Goal: Transaction & Acquisition: Purchase product/service

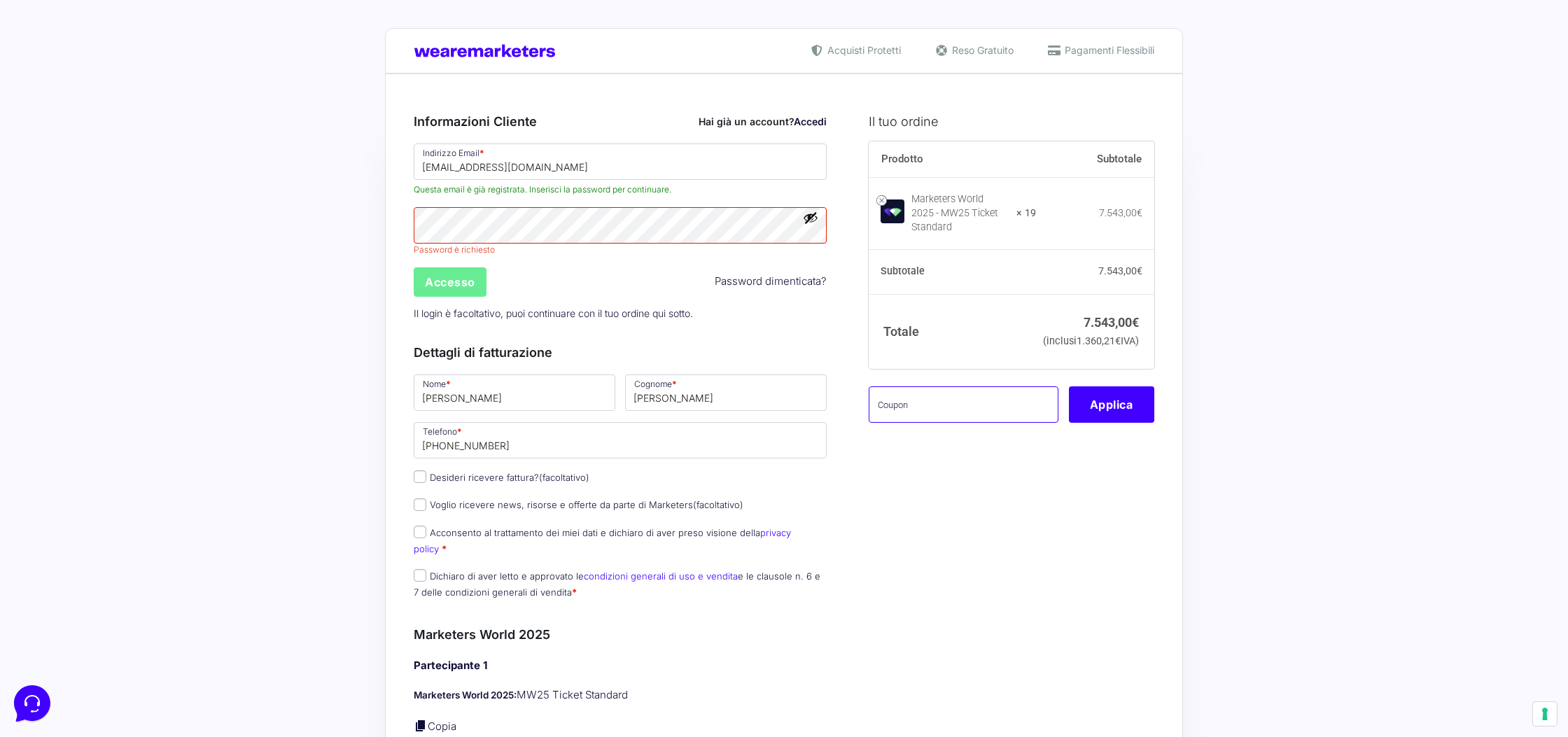
click at [932, 415] on input "text" at bounding box center [964, 405] width 190 height 36
paste input "mwGabry1"
type input "mwGabry1"
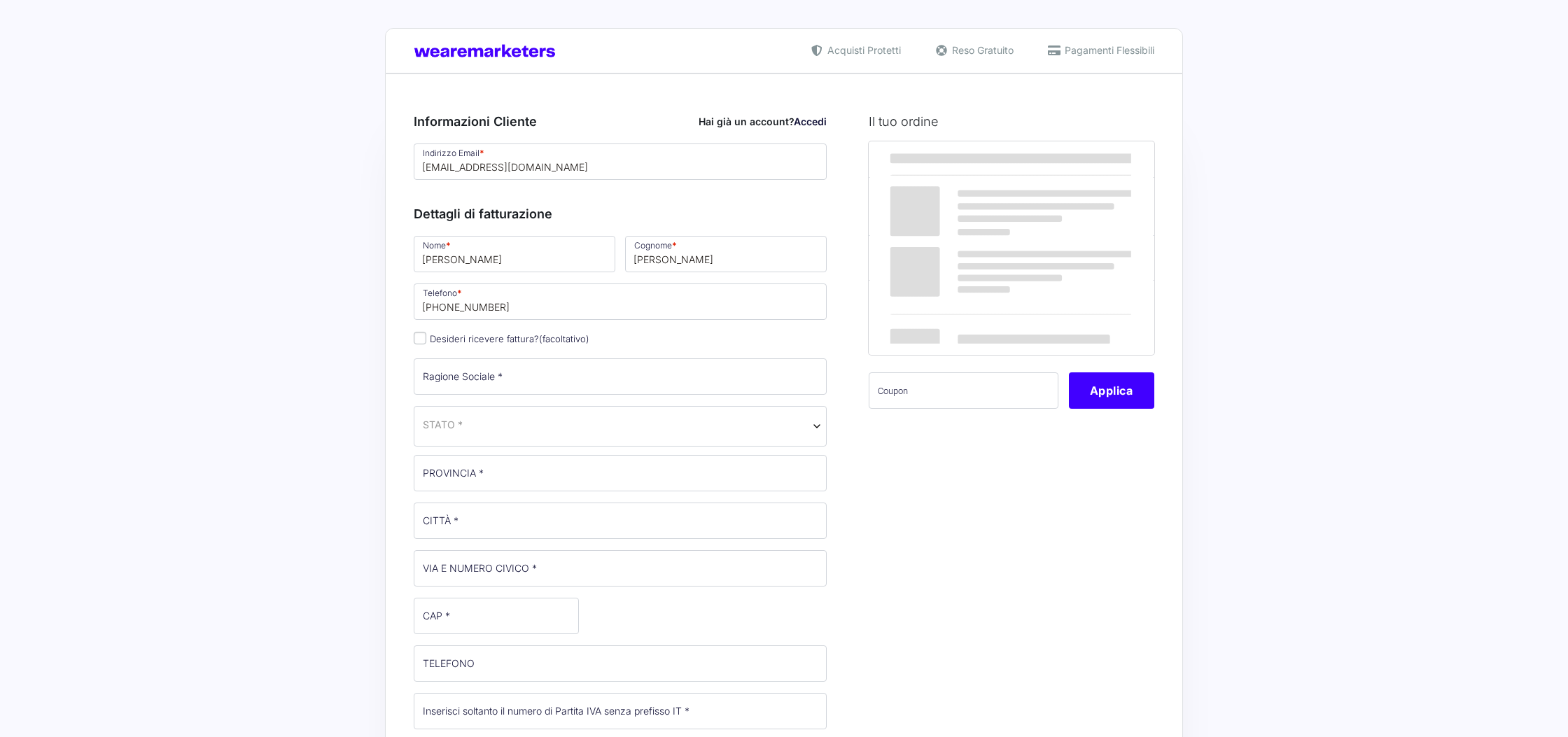
select select
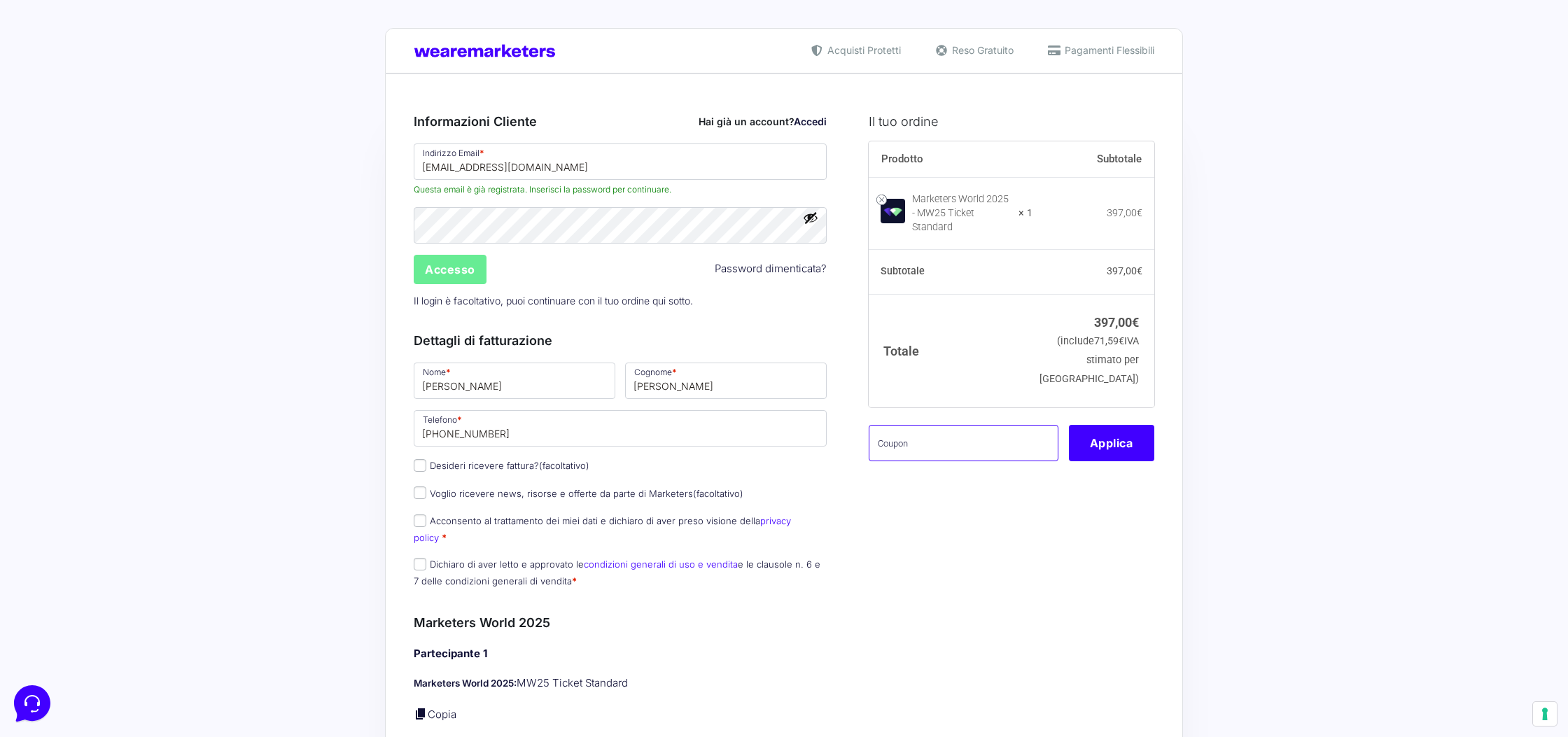
click at [931, 424] on input "text" at bounding box center [964, 443] width 190 height 36
paste input "https://www.instagram.com/p/DOX0jOsjKU4/"
type input "https://www.instagram.com/p/DOX0jOsjKU4/"
paste input "mwGabry1"
type input "mwGabry1"
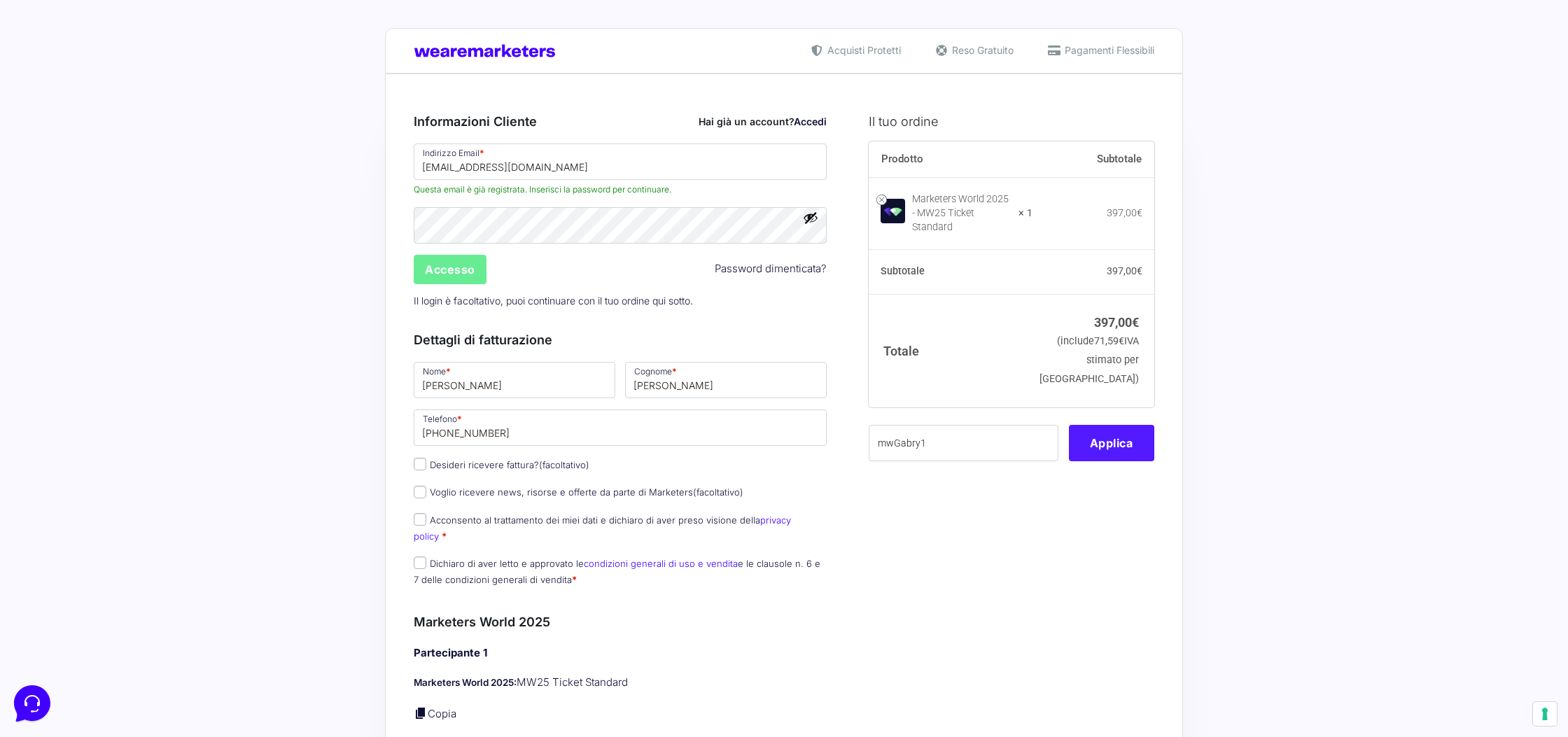
click at [1096, 436] on button "Applica" at bounding box center [1111, 443] width 85 height 36
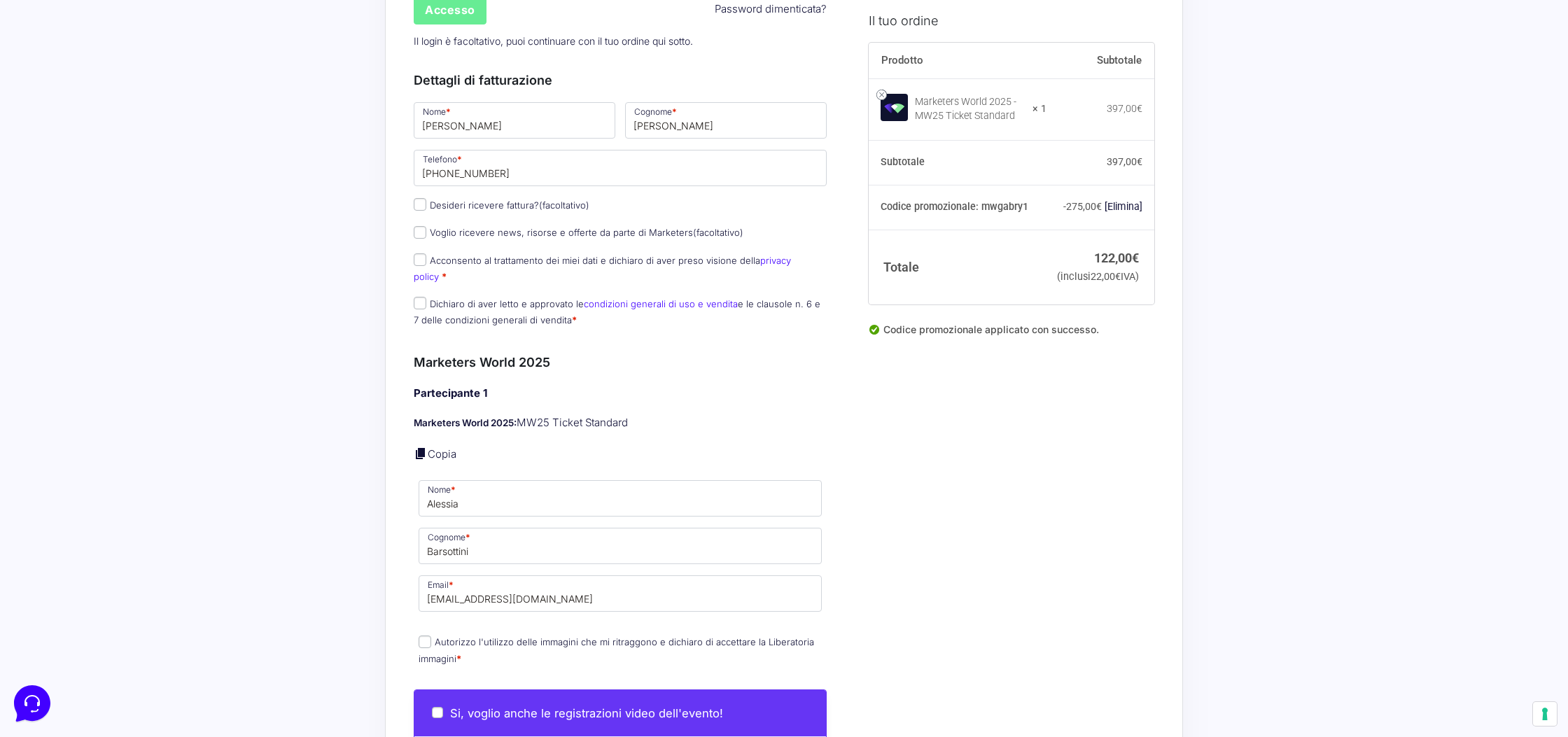
scroll to position [315, 0]
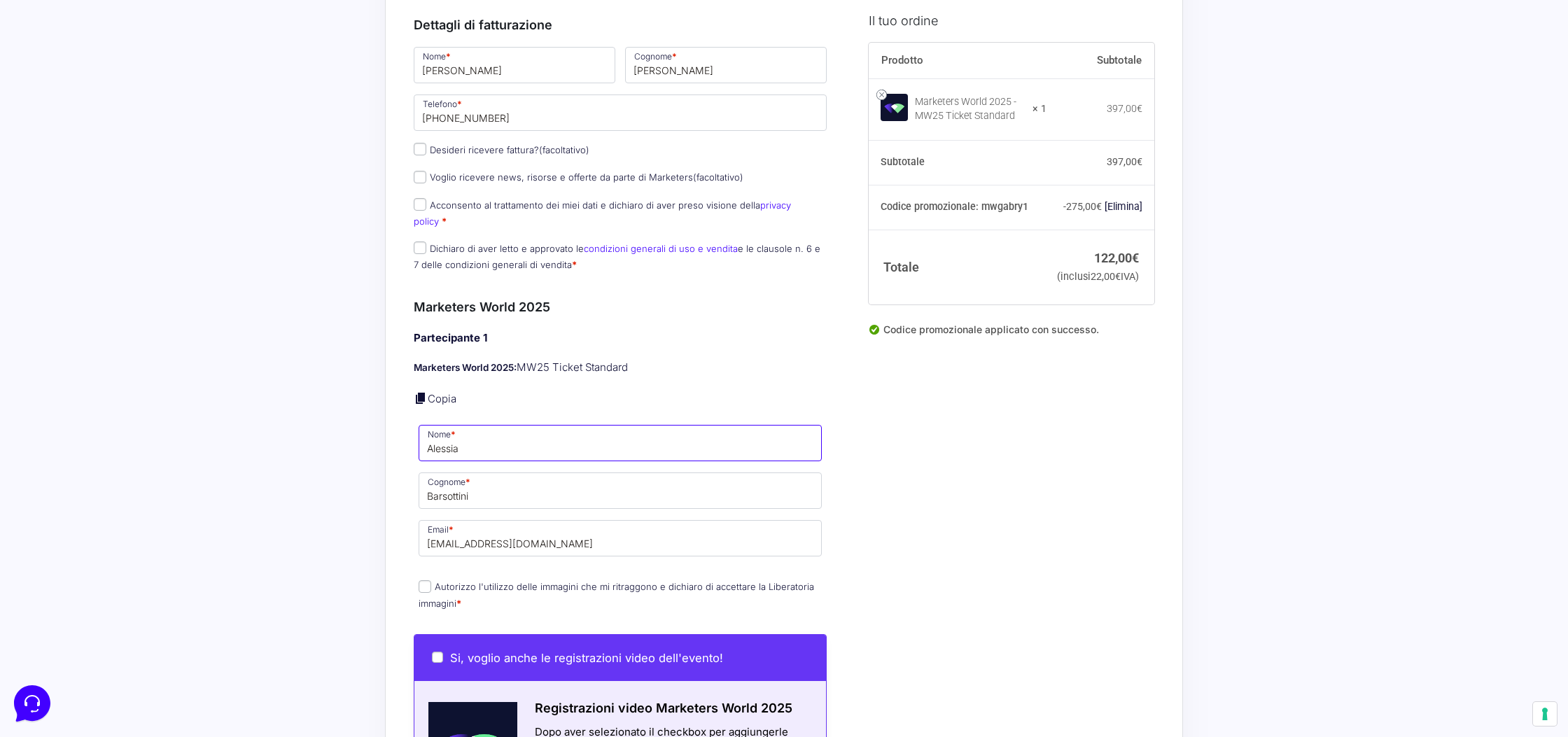
drag, startPoint x: 496, startPoint y: 440, endPoint x: 372, endPoint y: 418, distance: 125.9
click at [371, 419] on div "Acquisti Protetti Reso Gratuito Pagamenti Flessibili Riepilogo Ordine 122,00 € …" at bounding box center [784, 634] width 1568 height 1898
paste input "Stefano Muci"
click at [476, 434] on input "Stefano Muci" at bounding box center [620, 443] width 403 height 36
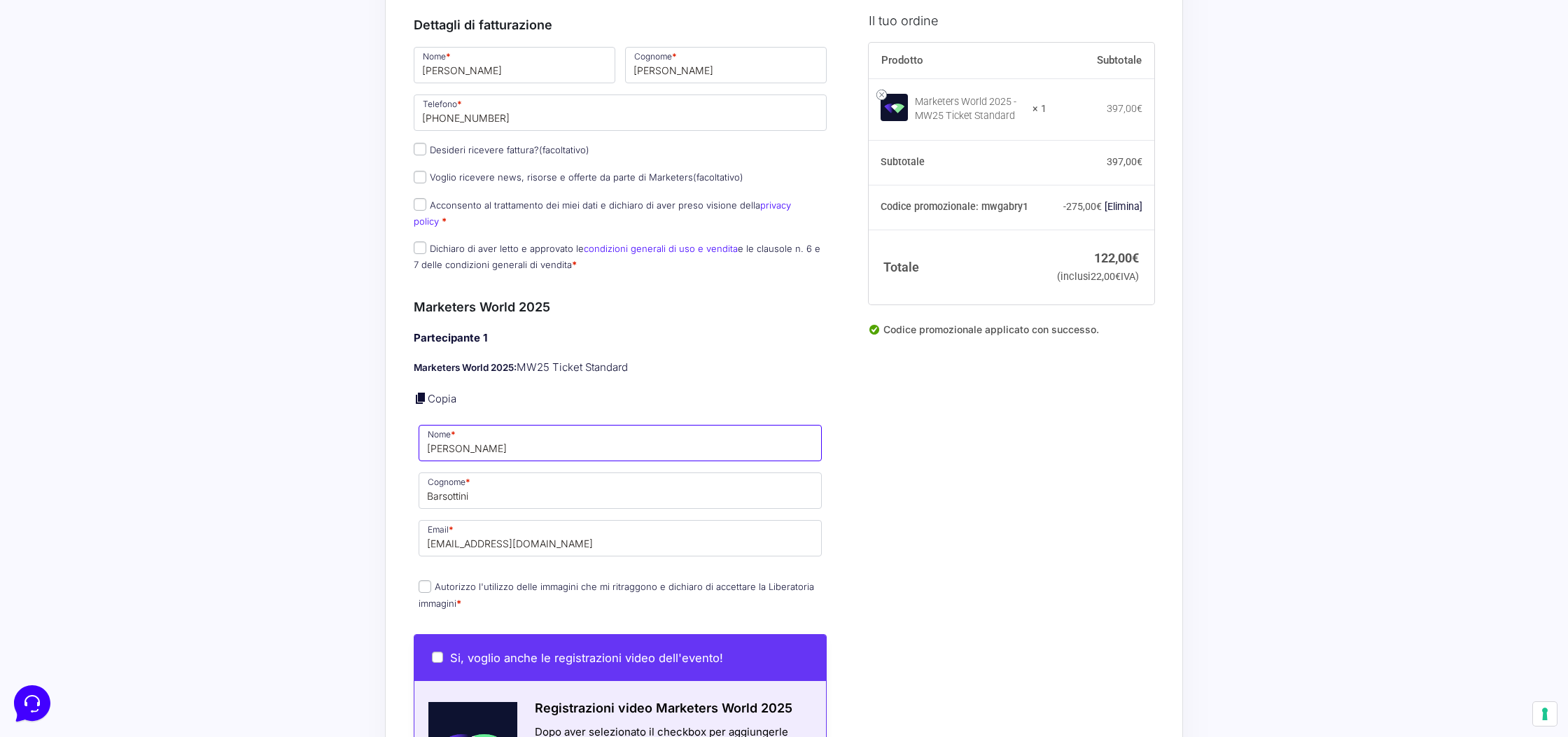
type input "Stefano Muci"
click at [468, 487] on input "Barsottini" at bounding box center [620, 490] width 403 height 36
paste input "Muc"
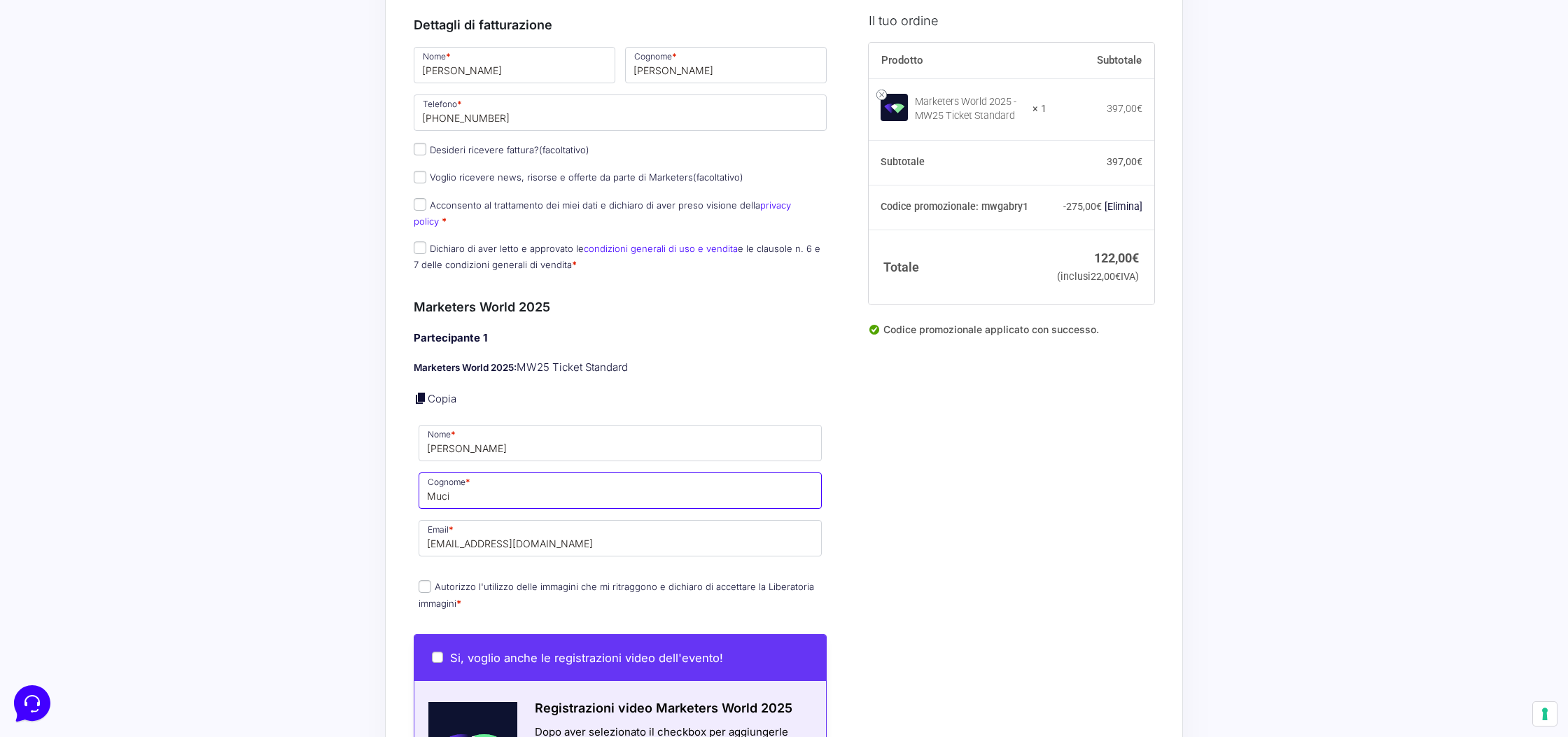
type input "Muci"
click at [469, 435] on input "Stefano Muci" at bounding box center [620, 443] width 403 height 36
type input "Stefano"
click at [490, 523] on input "alessiabcopywriting@gmail.com" at bounding box center [620, 538] width 403 height 36
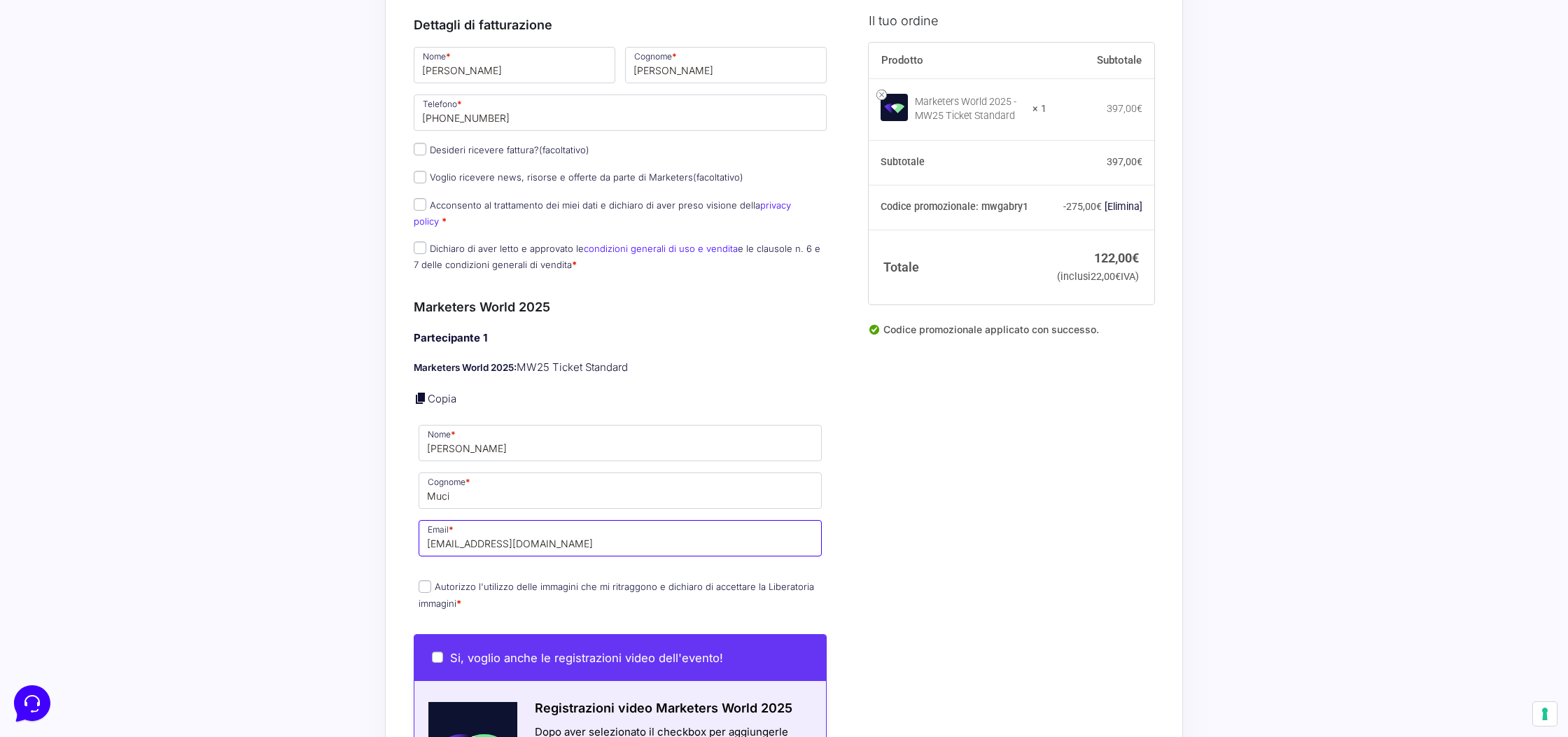
click at [490, 523] on input "alessiabcopywriting@gmail.com" at bounding box center [620, 538] width 403 height 36
paste input "stefano.mcu@gmail.com"
type input "stefano.mcu@gmail.com"
click at [438, 581] on label "Autorizzo l'utilizzo delle immagini che mi ritraggono e dichiaro di accettare l…" at bounding box center [616, 594] width 396 height 27
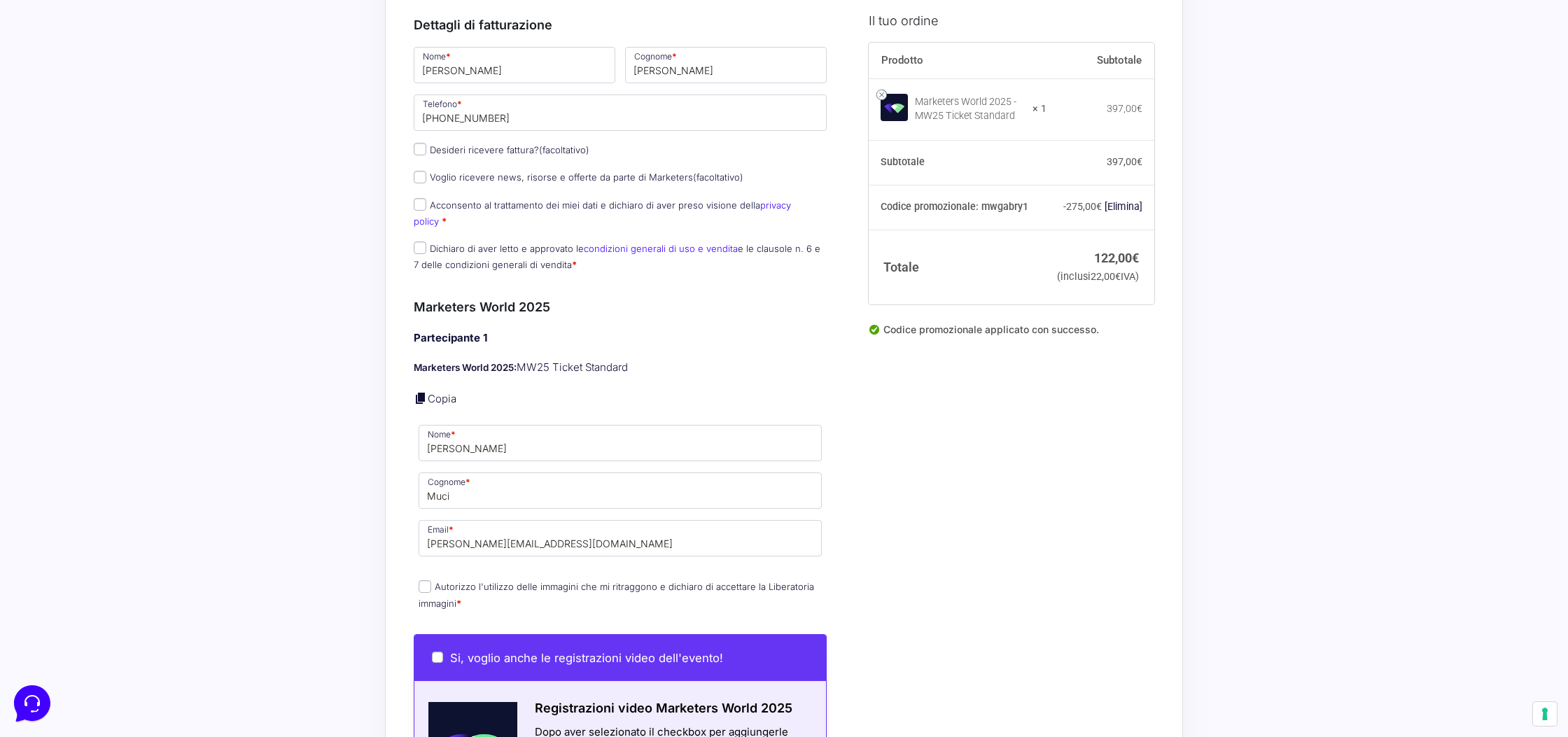
click at [431, 580] on input "Autorizzo l'utilizzo delle immagini che mi ritraggono e dichiaro di accettare l…" at bounding box center [424, 586] width 13 height 13
checkbox input "true"
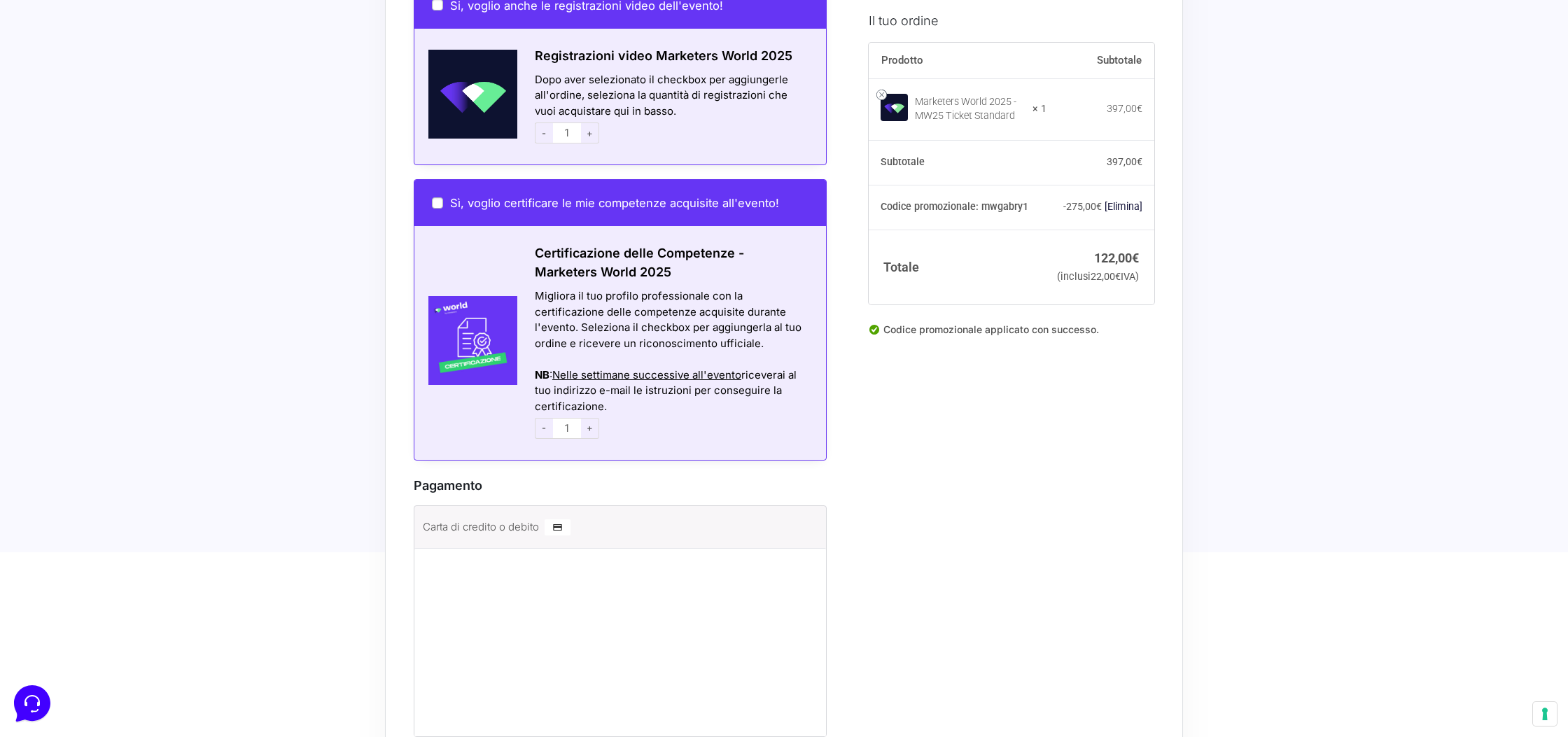
scroll to position [1072, 0]
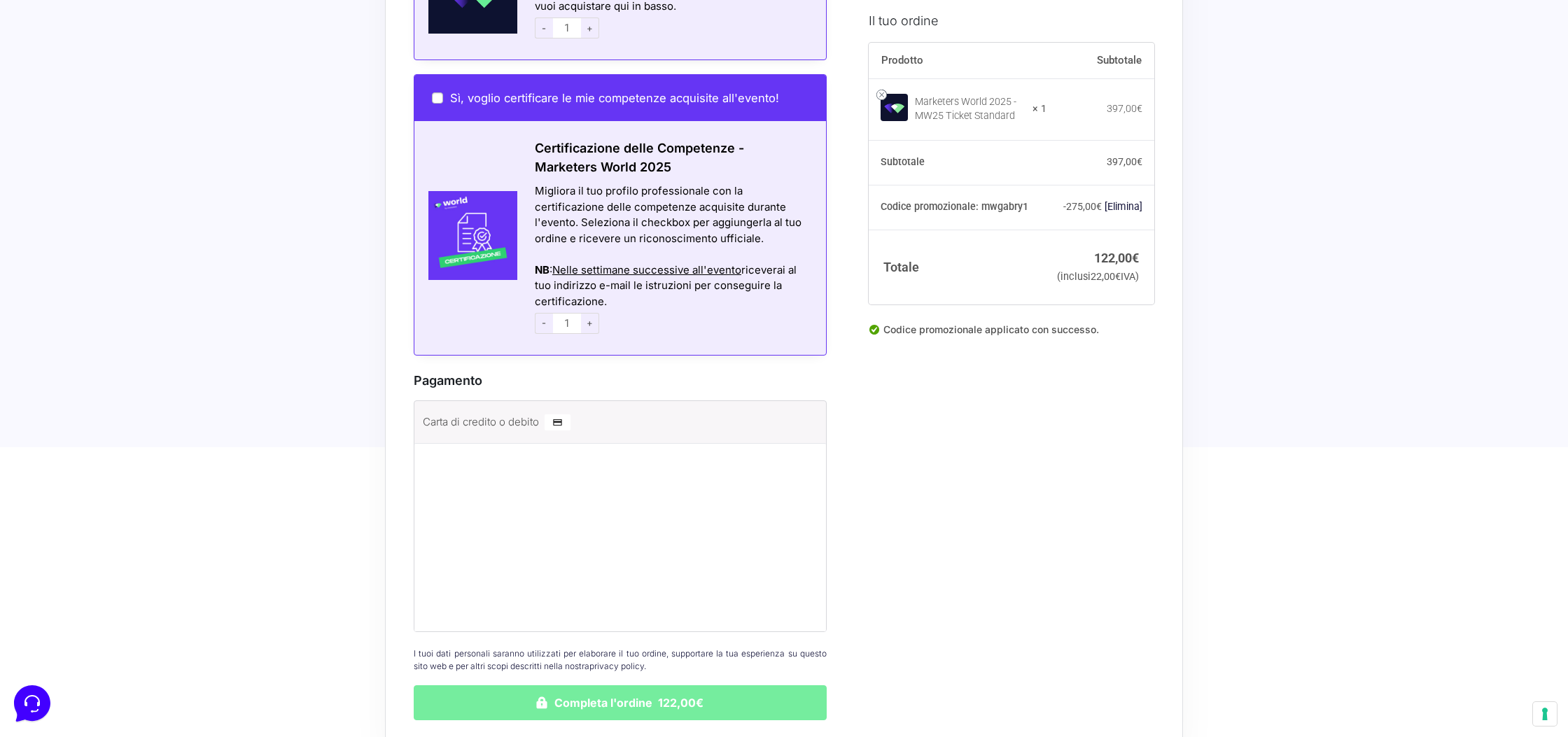
click at [585, 696] on button "Completa l'ordine 122,00€" at bounding box center [620, 702] width 413 height 35
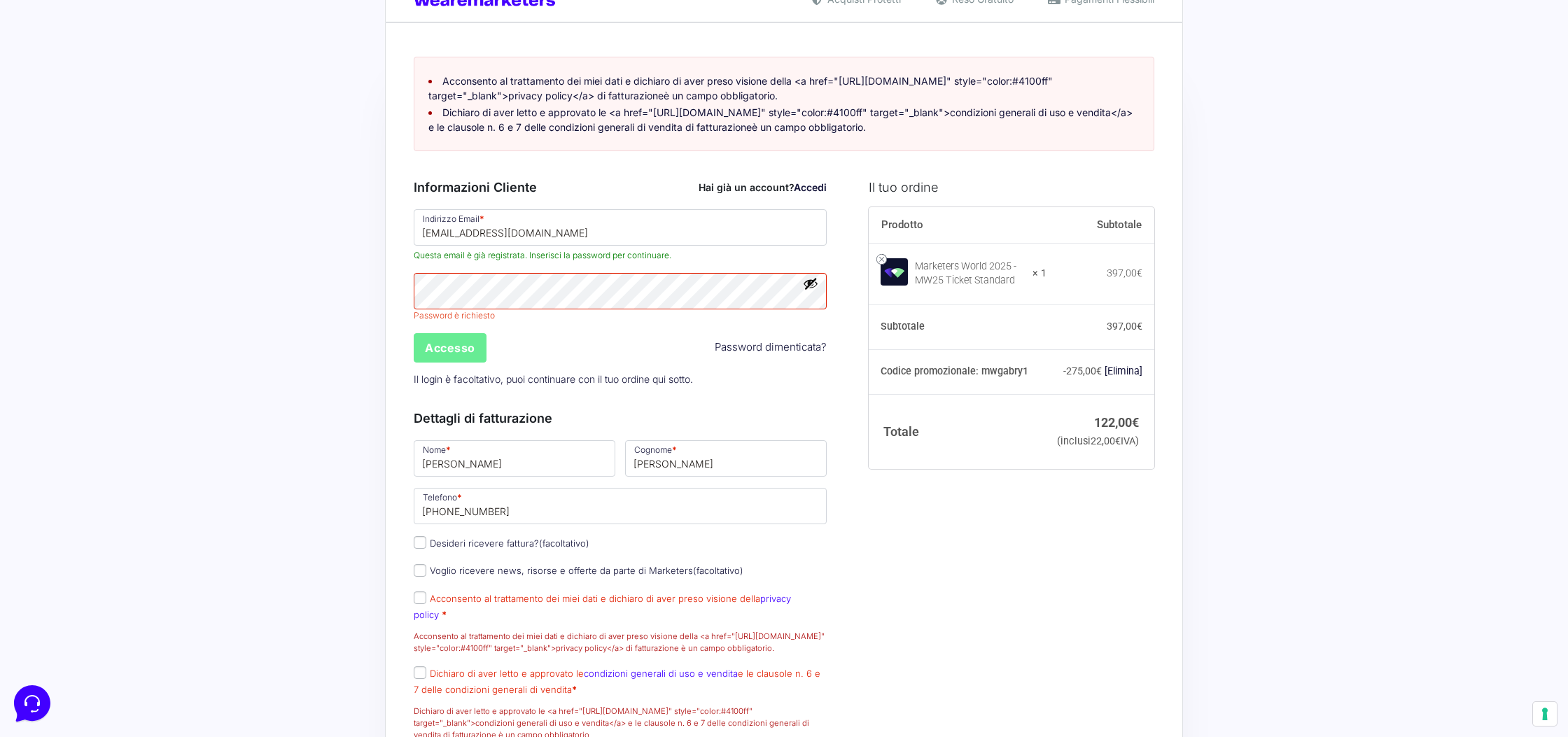
scroll to position [26, 0]
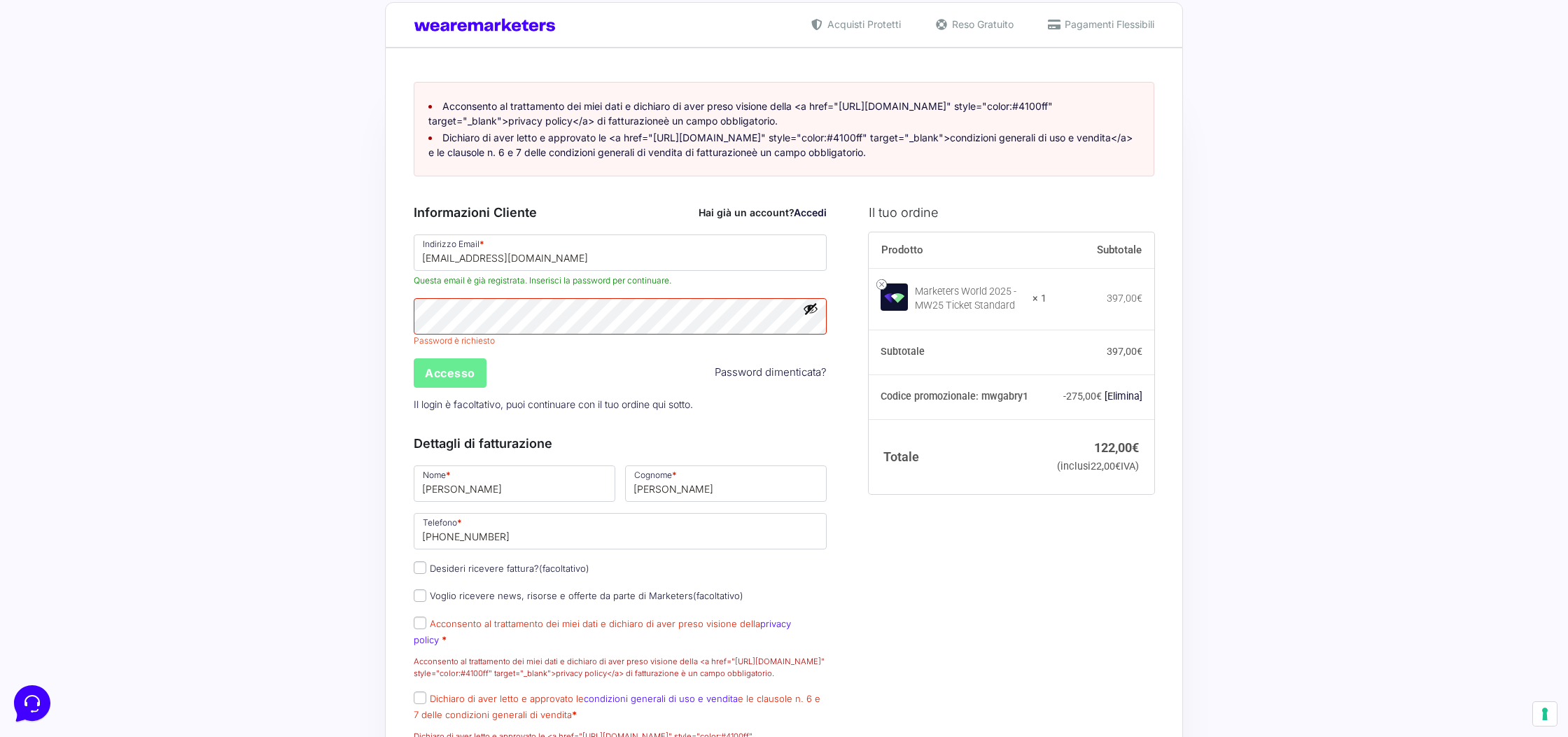
click at [811, 317] on button "Mostra password" at bounding box center [810, 308] width 15 height 15
click at [454, 383] on input "Accesso" at bounding box center [450, 373] width 73 height 30
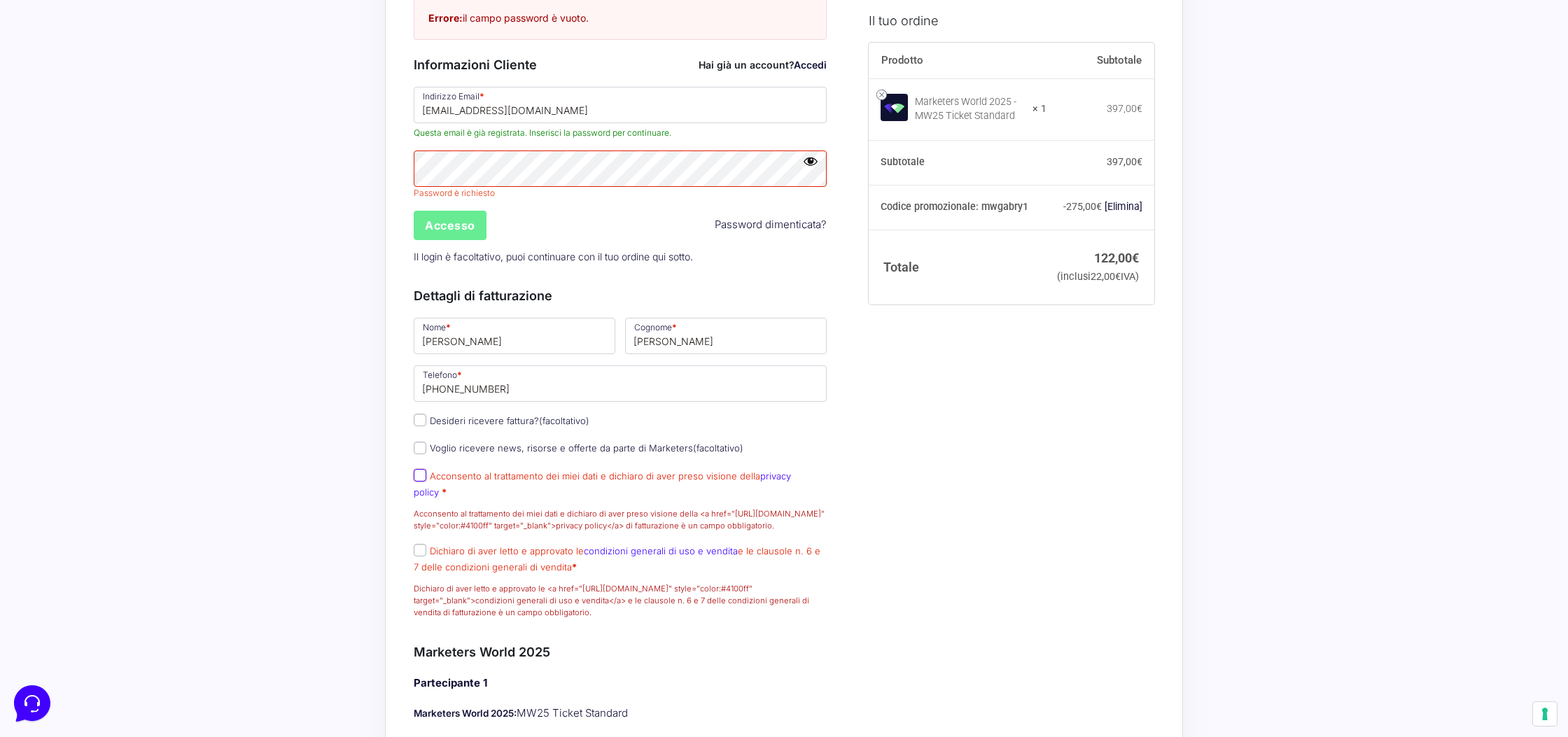
click at [418, 481] on input "Acconsento al trattamento dei miei dati e dichiaro di aver preso visione della …" at bounding box center [420, 475] width 13 height 13
checkbox input "true"
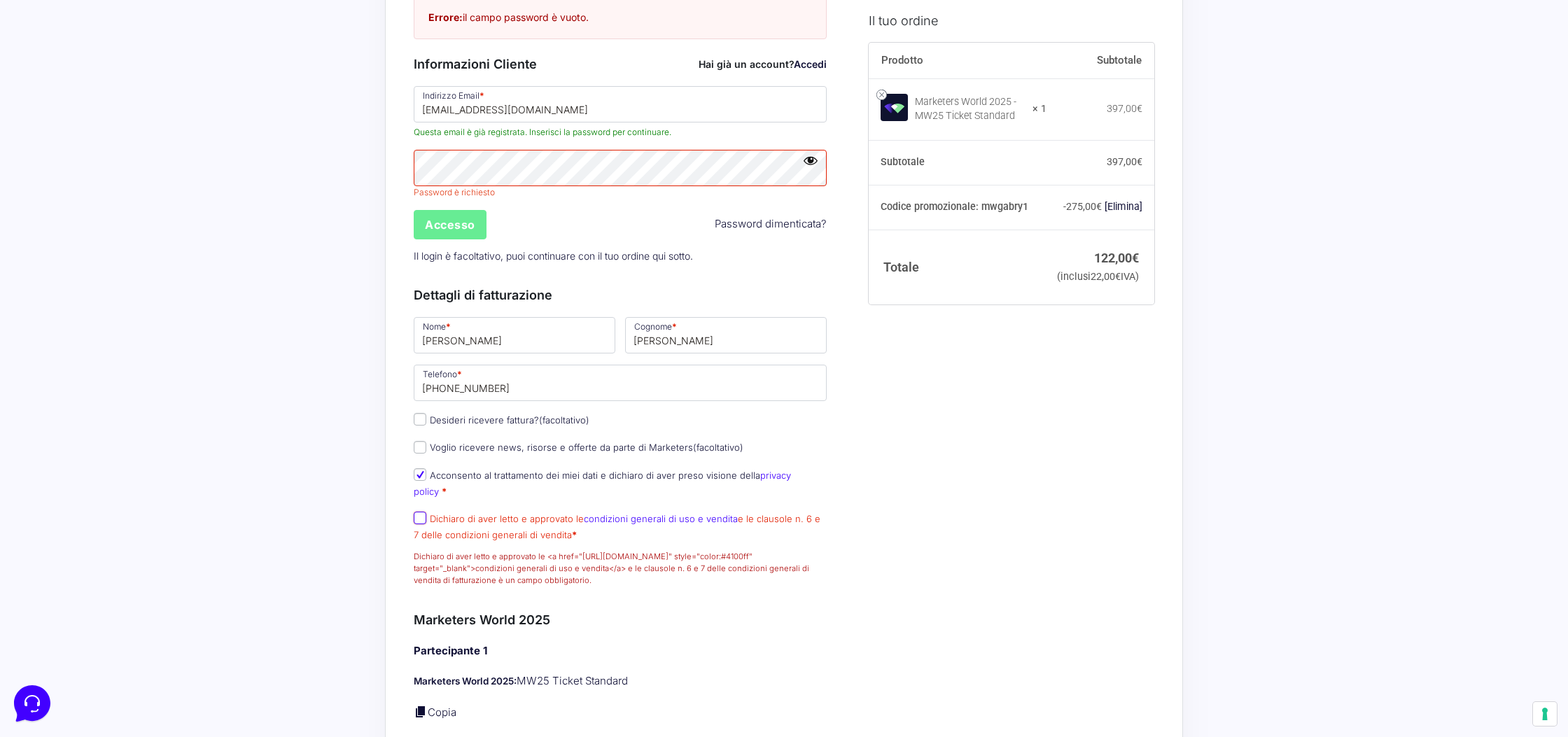
click at [420, 521] on input "Dichiaro di aver letto e approvato le condizioni generali di uso e vendita e le…" at bounding box center [420, 518] width 13 height 13
checkbox input "true"
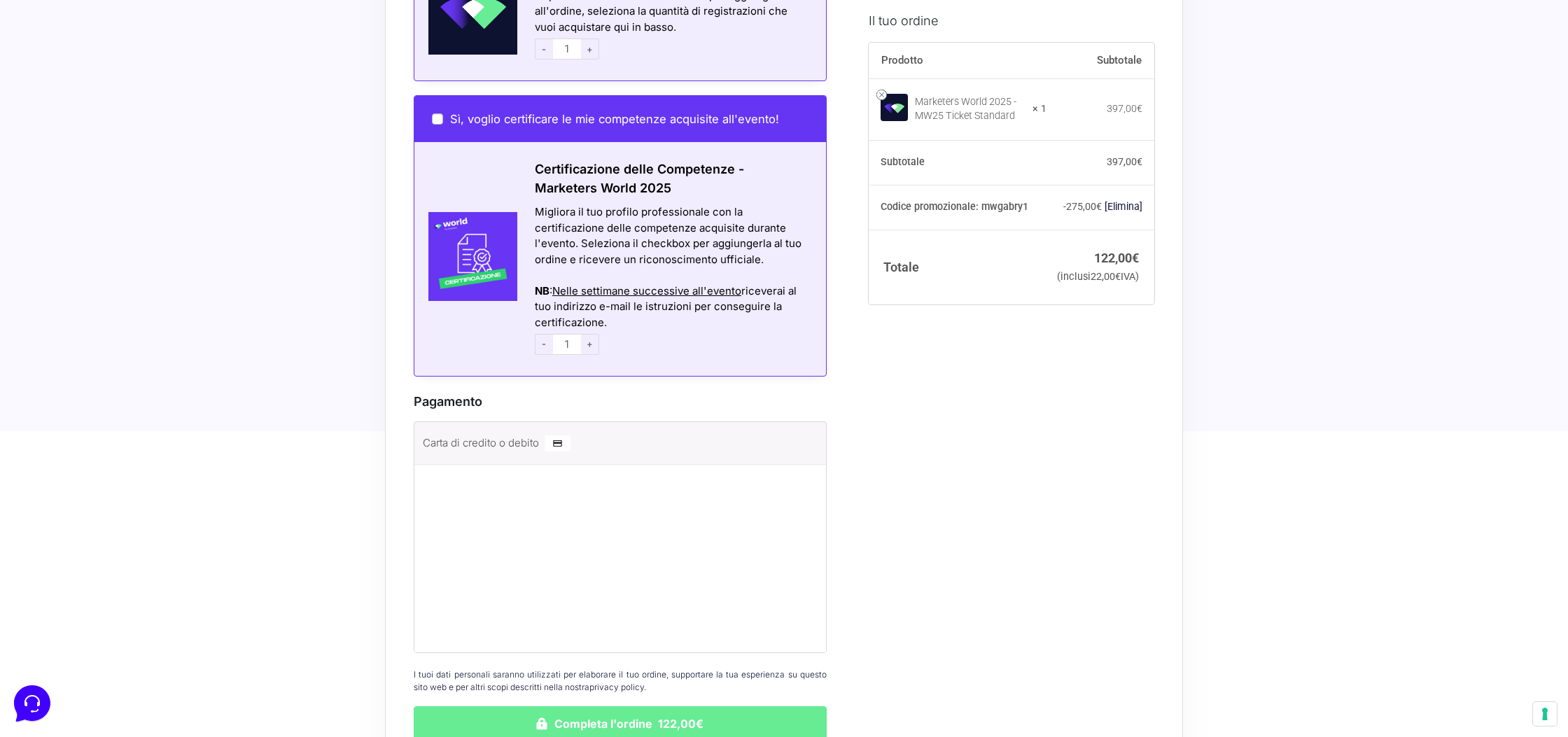
scroll to position [1437, 0]
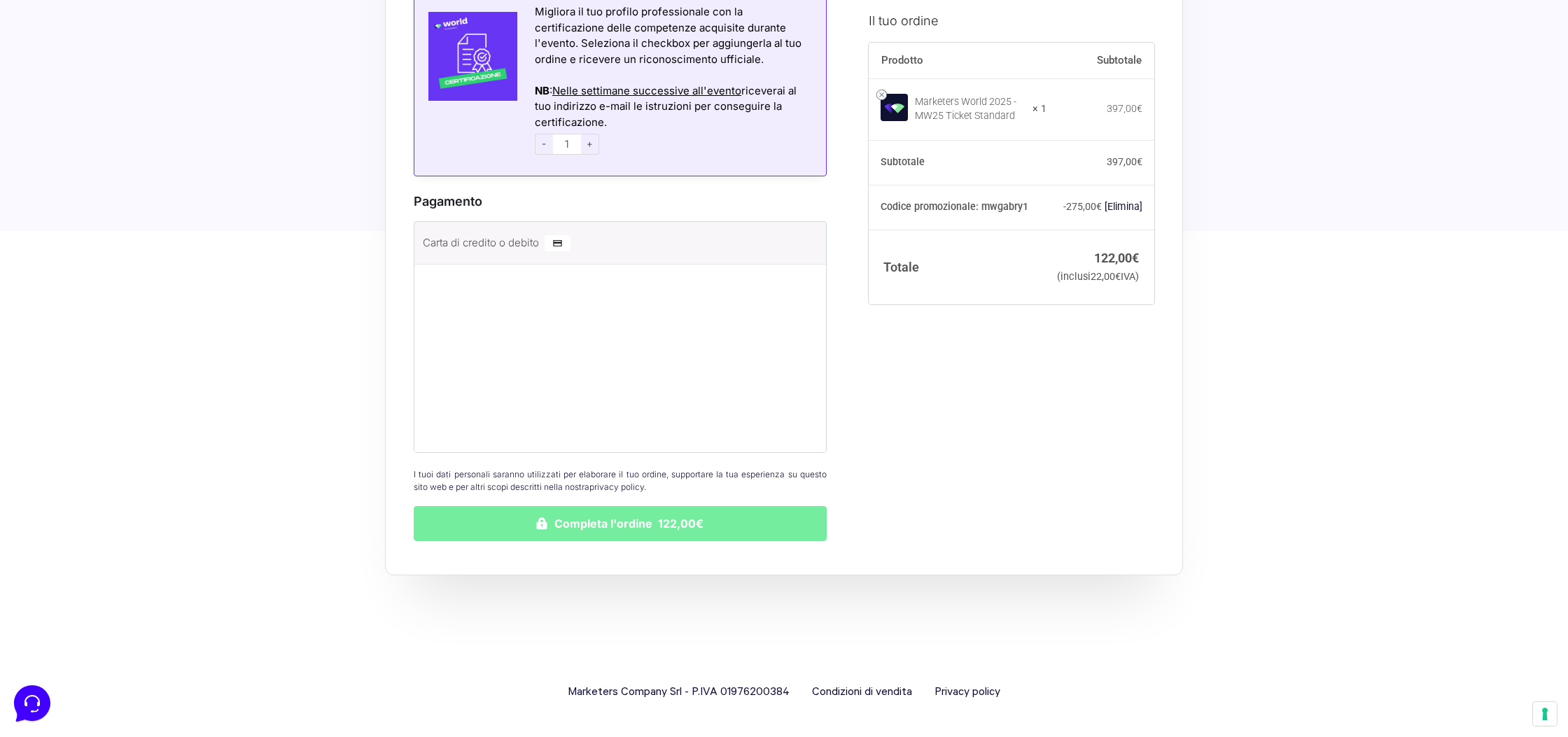
click at [610, 522] on button "Completa l'ordine 122,00€" at bounding box center [620, 523] width 413 height 35
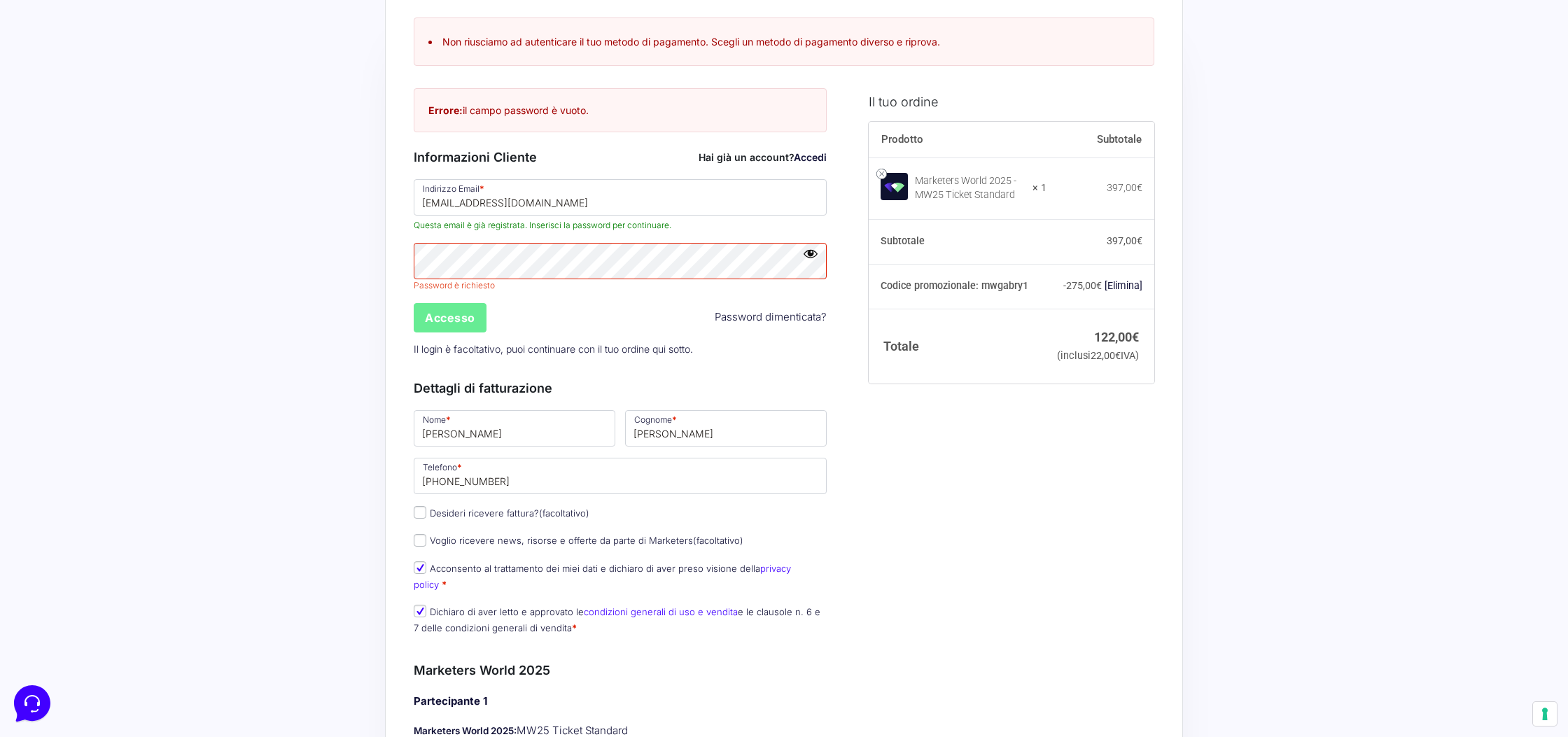
scroll to position [111, 0]
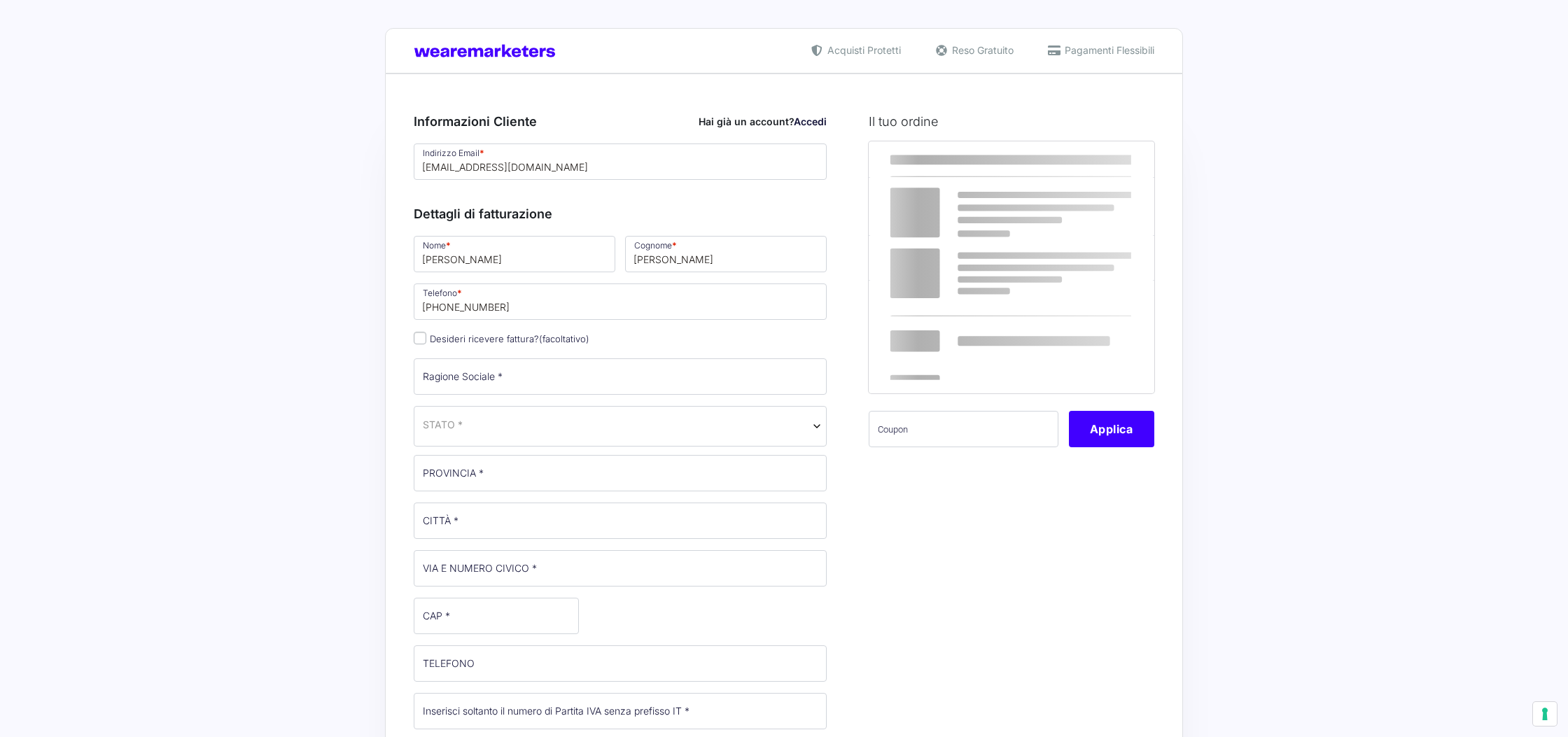
select select
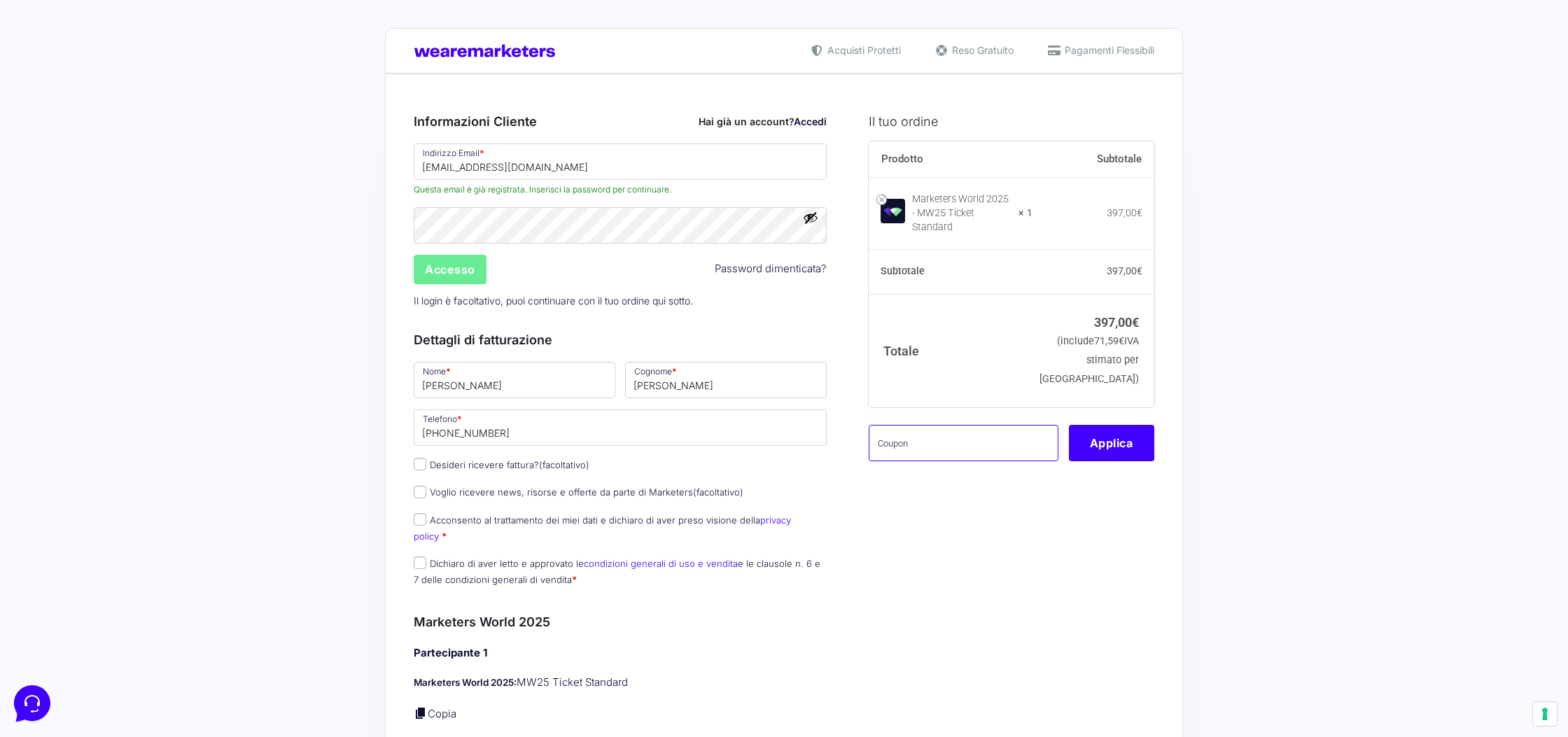
click at [907, 433] on input "text" at bounding box center [964, 443] width 190 height 36
paste input "mwGabry1"
type input "mwGabry1"
click at [1093, 442] on button "Applica" at bounding box center [1111, 443] width 85 height 36
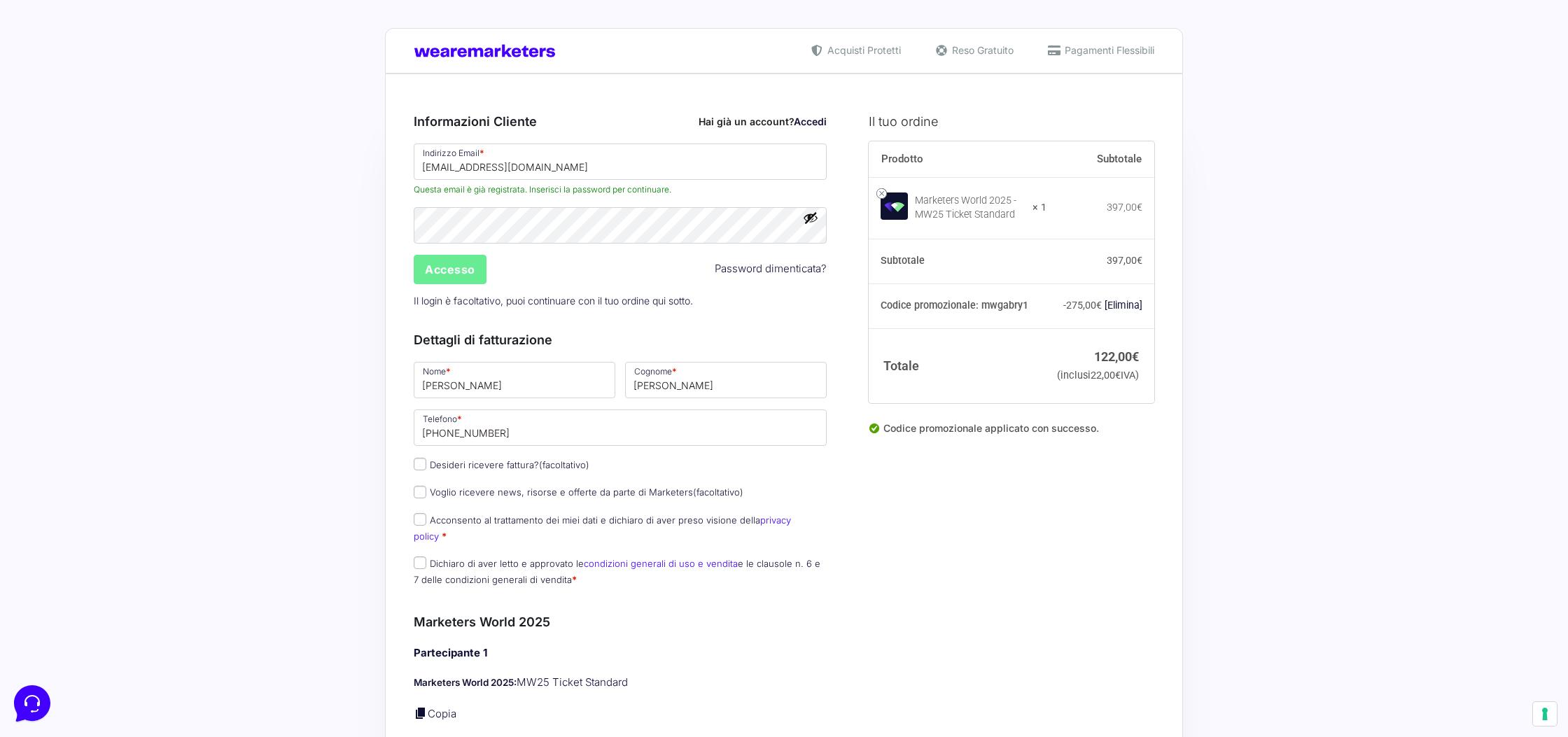
click at [437, 464] on label "Desideri ricevere fattura? (facoltativo)" at bounding box center [501, 465] width 175 height 11
click at [426, 464] on input "Desideri ricevere fattura? (facoltativo)" at bounding box center [420, 464] width 13 height 13
checkbox input "true"
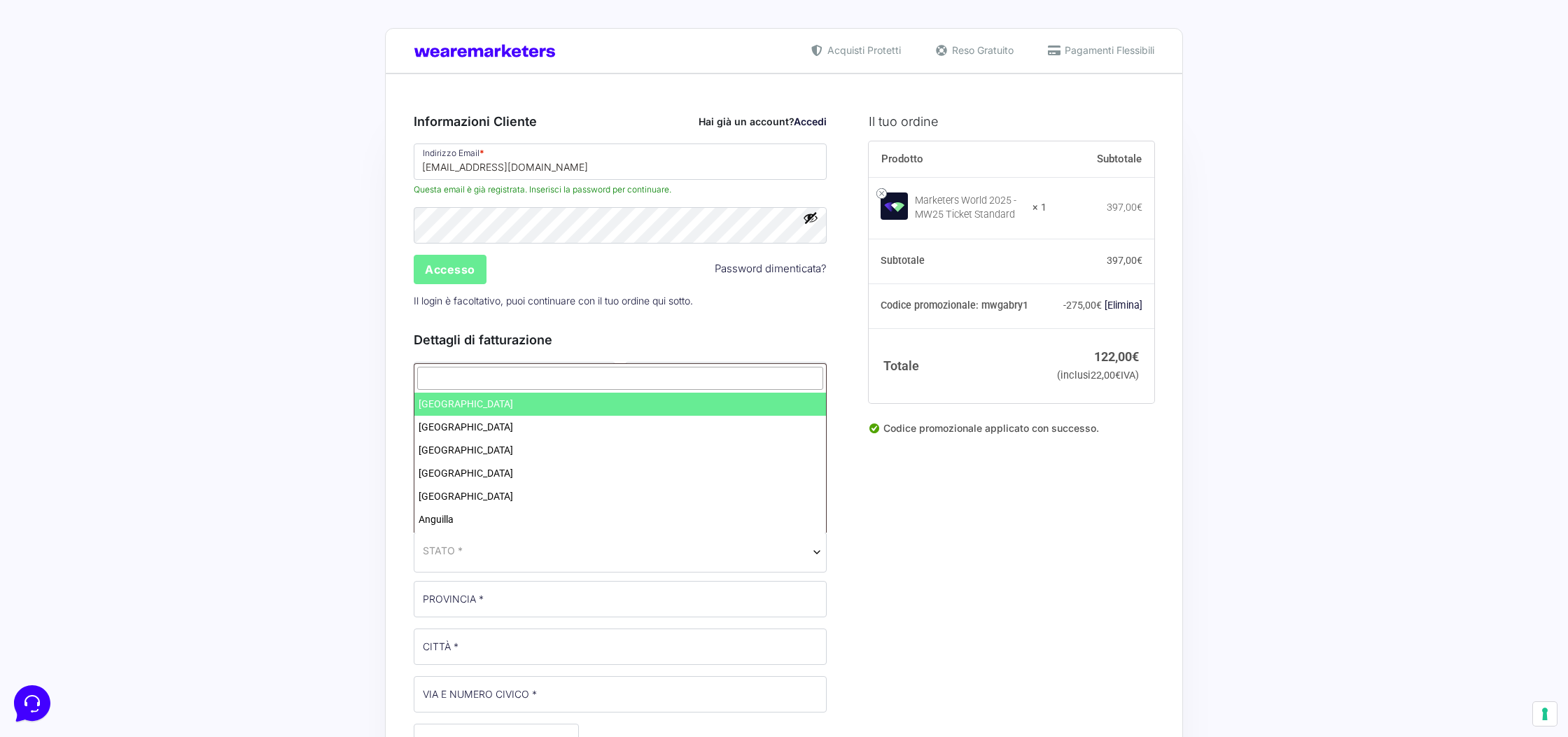
click at [478, 554] on span "STATO *" at bounding box center [620, 550] width 395 height 14
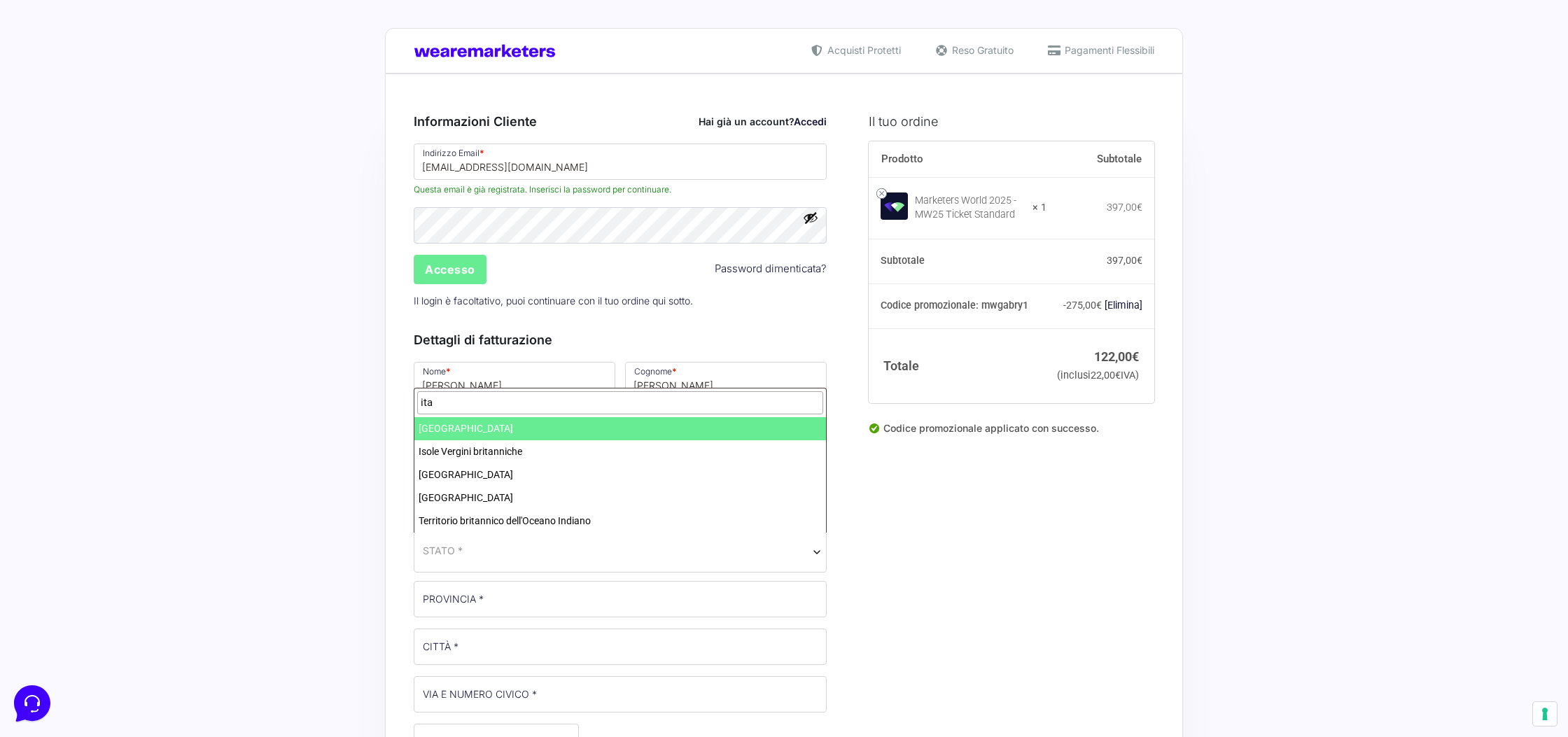
type input "ita"
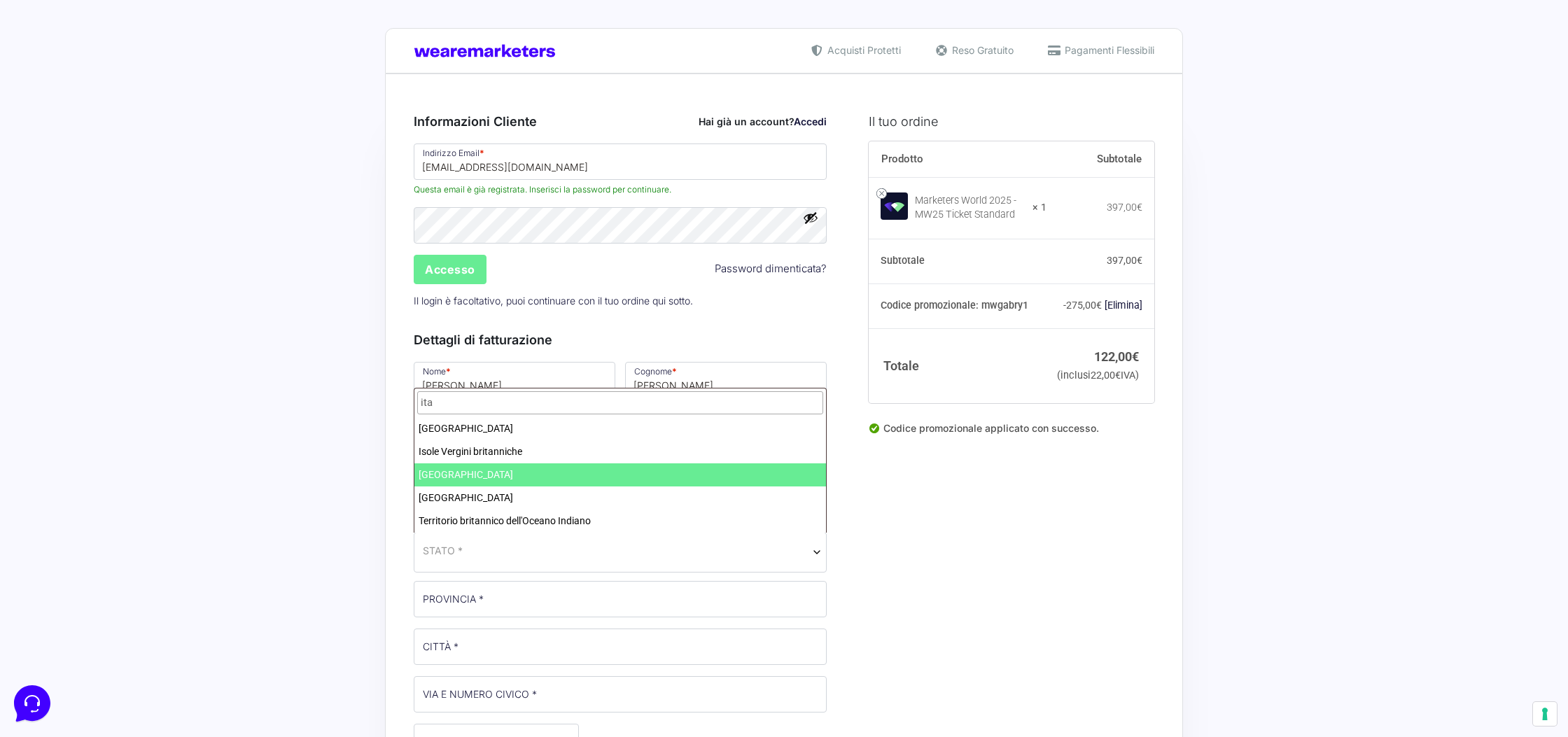
select select "IT"
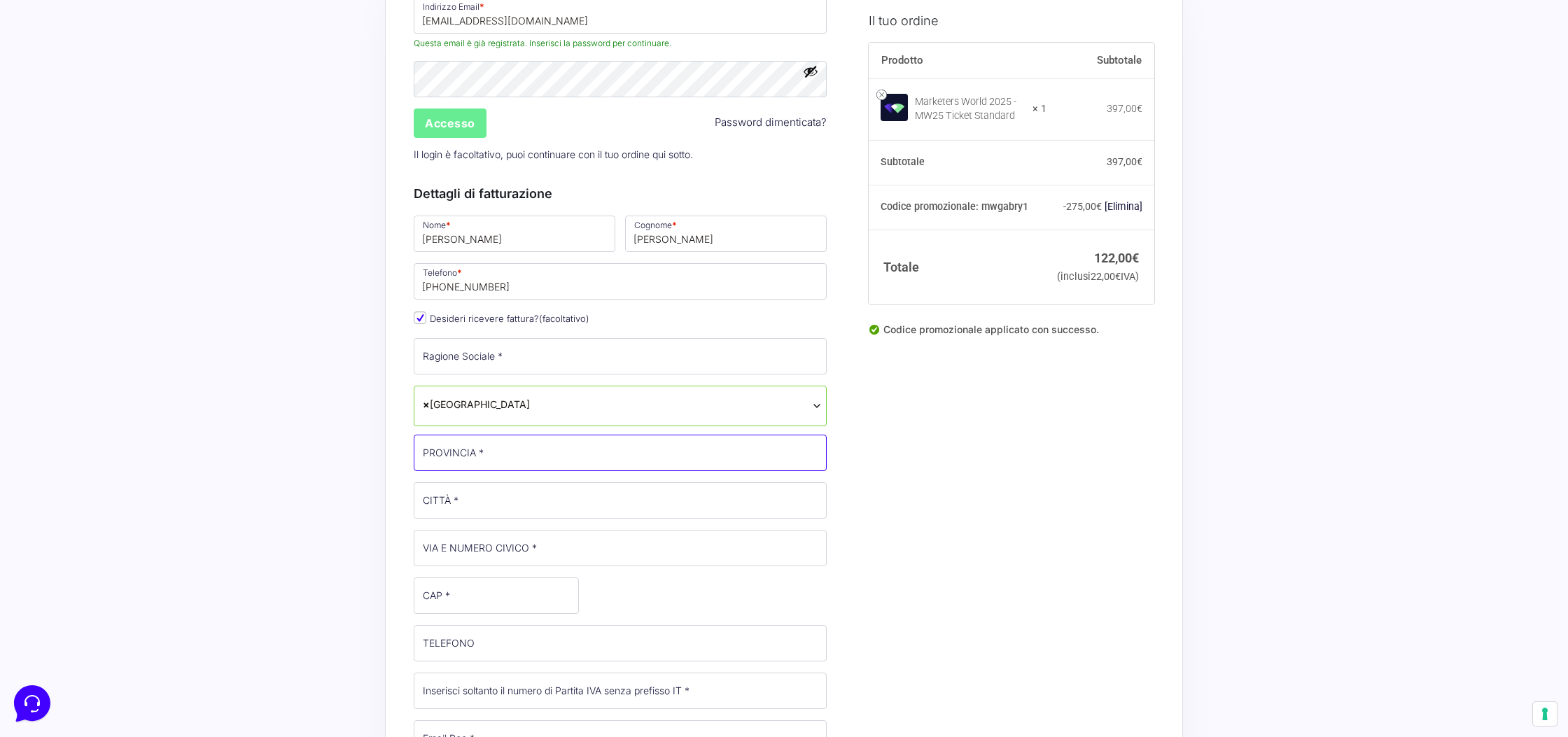
click at [501, 457] on input "PROVINCIA *" at bounding box center [620, 452] width 413 height 36
click at [500, 457] on input "PROVINCIA *" at bounding box center [620, 453] width 413 height 36
click at [503, 456] on input "PROVINCIA *" at bounding box center [620, 452] width 413 height 36
type input "FI"
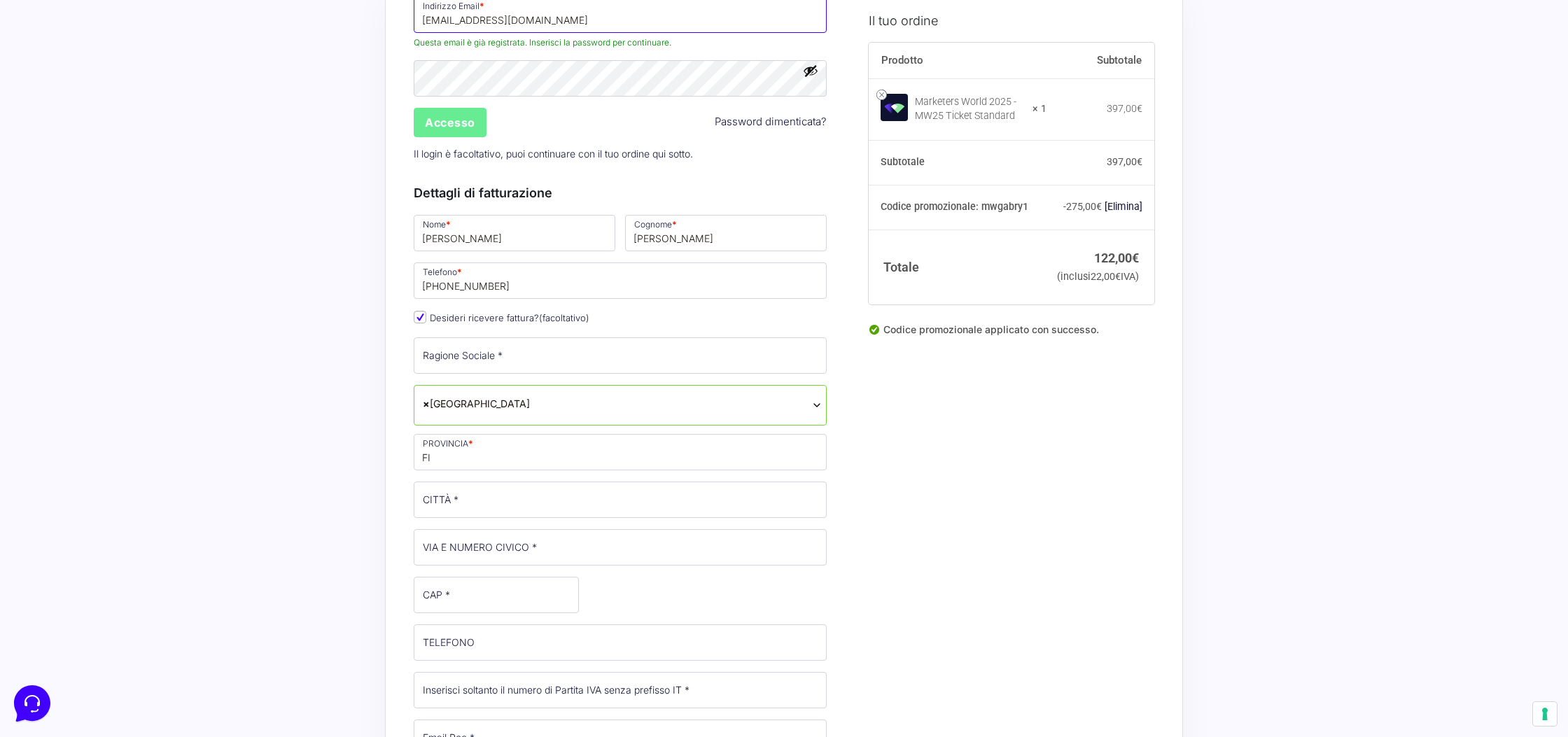
type input "l.venturi5@gmail.com"
type input "Gabrysolution"
type input "Empoli"
type input "Ettore Majorana 13, 13"
type input "50053"
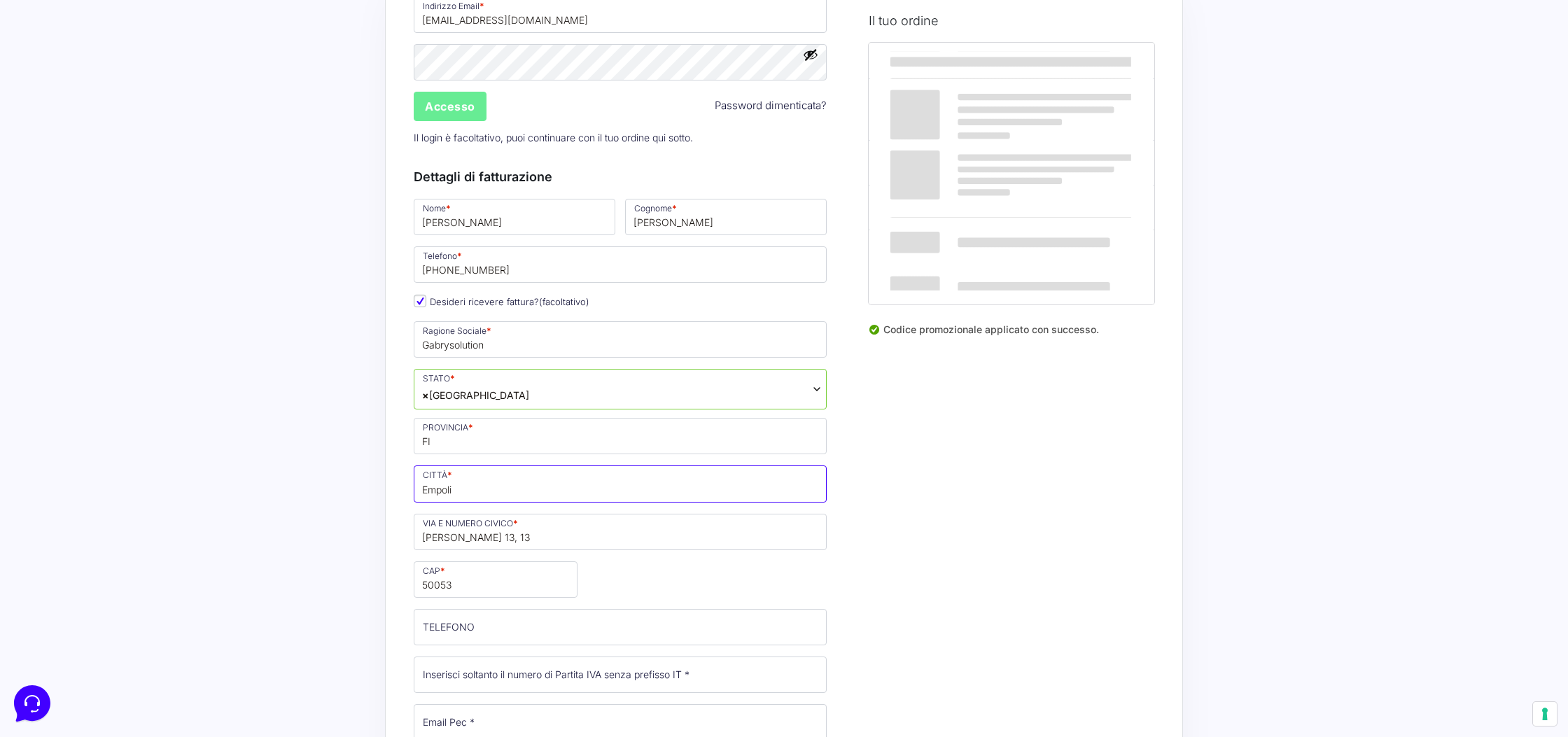
click at [494, 487] on input "Empoli" at bounding box center [620, 483] width 413 height 36
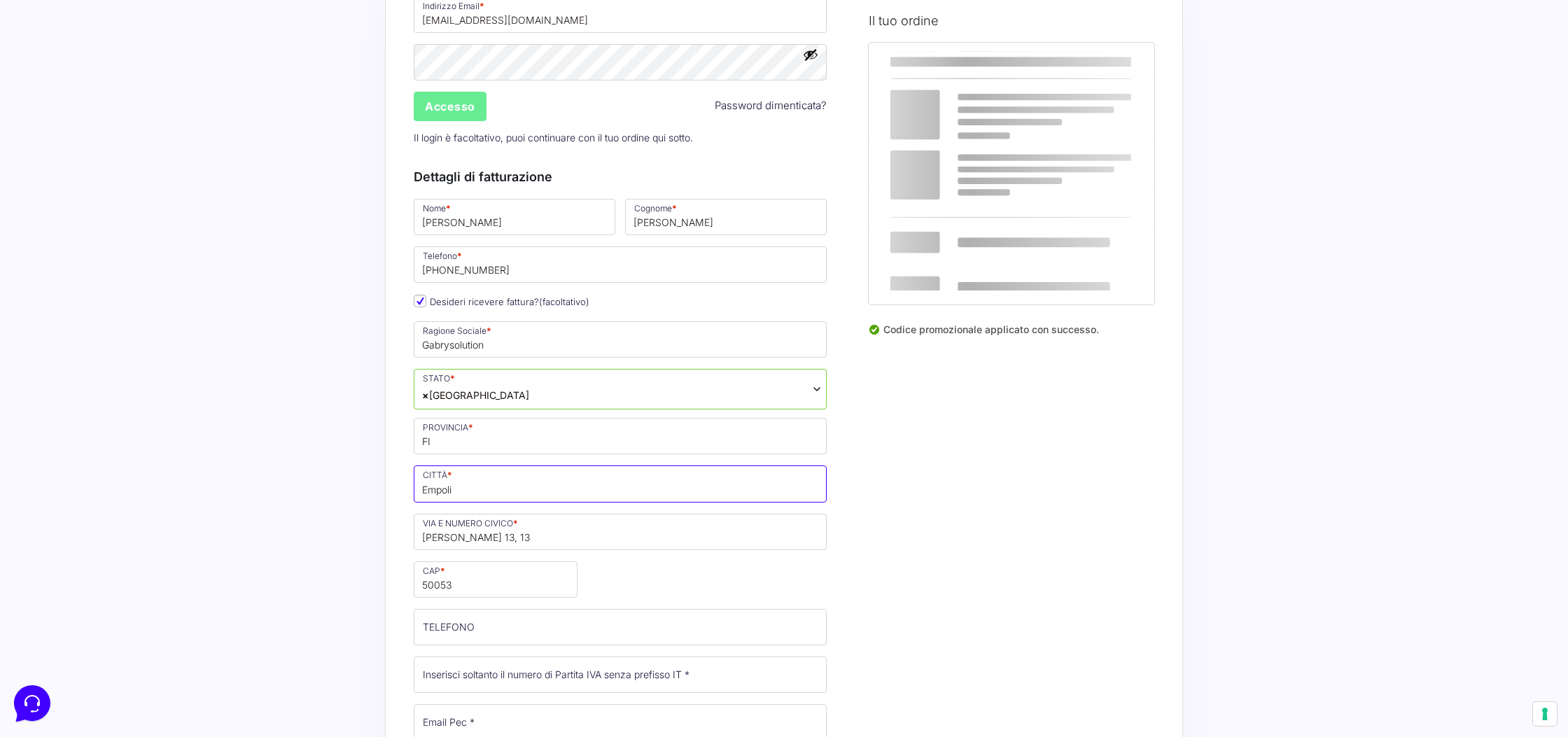
click at [494, 487] on input "Empoli" at bounding box center [620, 483] width 413 height 36
type input "Cerreto guidi"
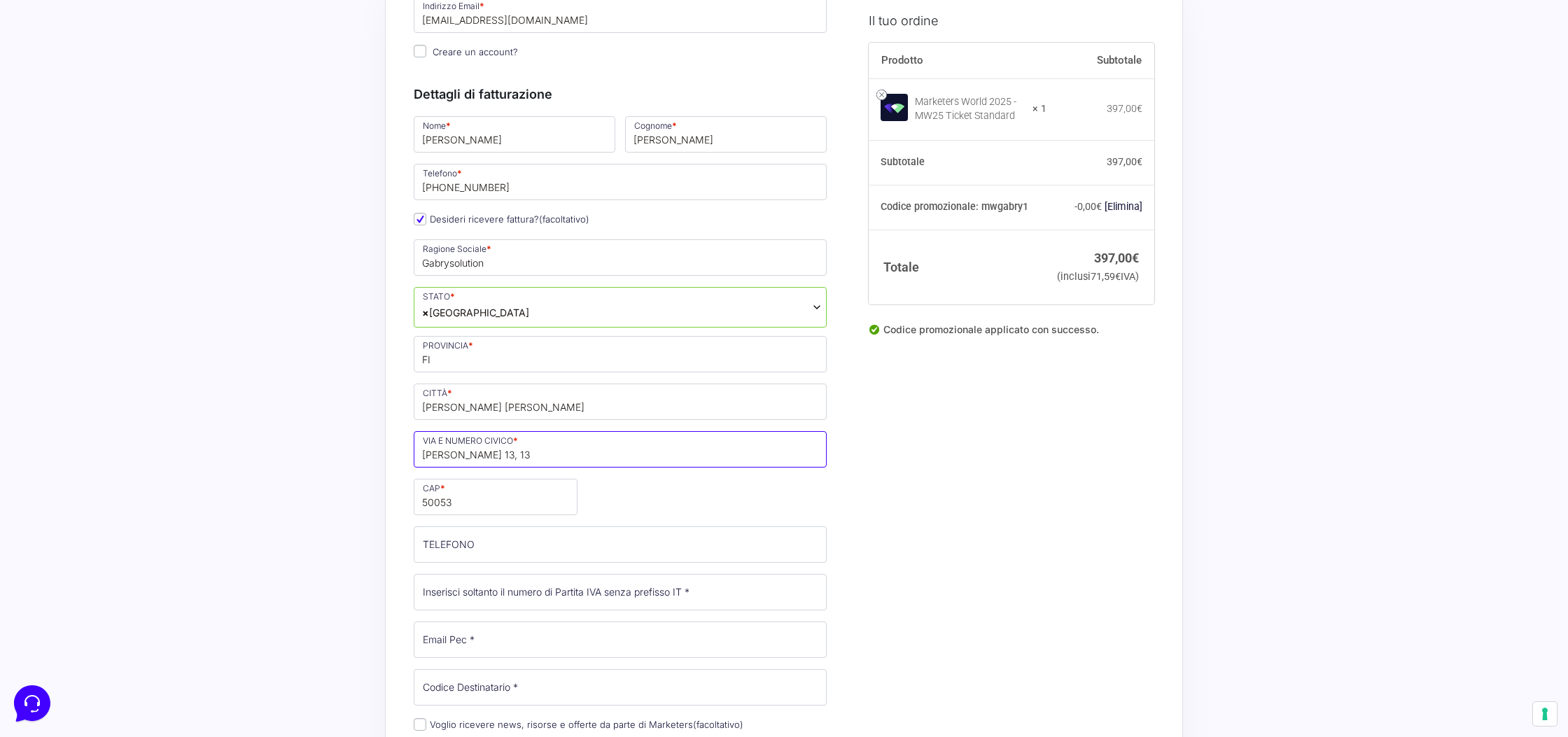
drag, startPoint x: 534, startPoint y: 434, endPoint x: 534, endPoint y: 451, distance: 17.0
click at [534, 436] on input "Ettore Majorana 13, 13" at bounding box center [620, 449] width 413 height 36
click at [534, 451] on input "Ettore Majorana 13, 13" at bounding box center [620, 449] width 413 height 36
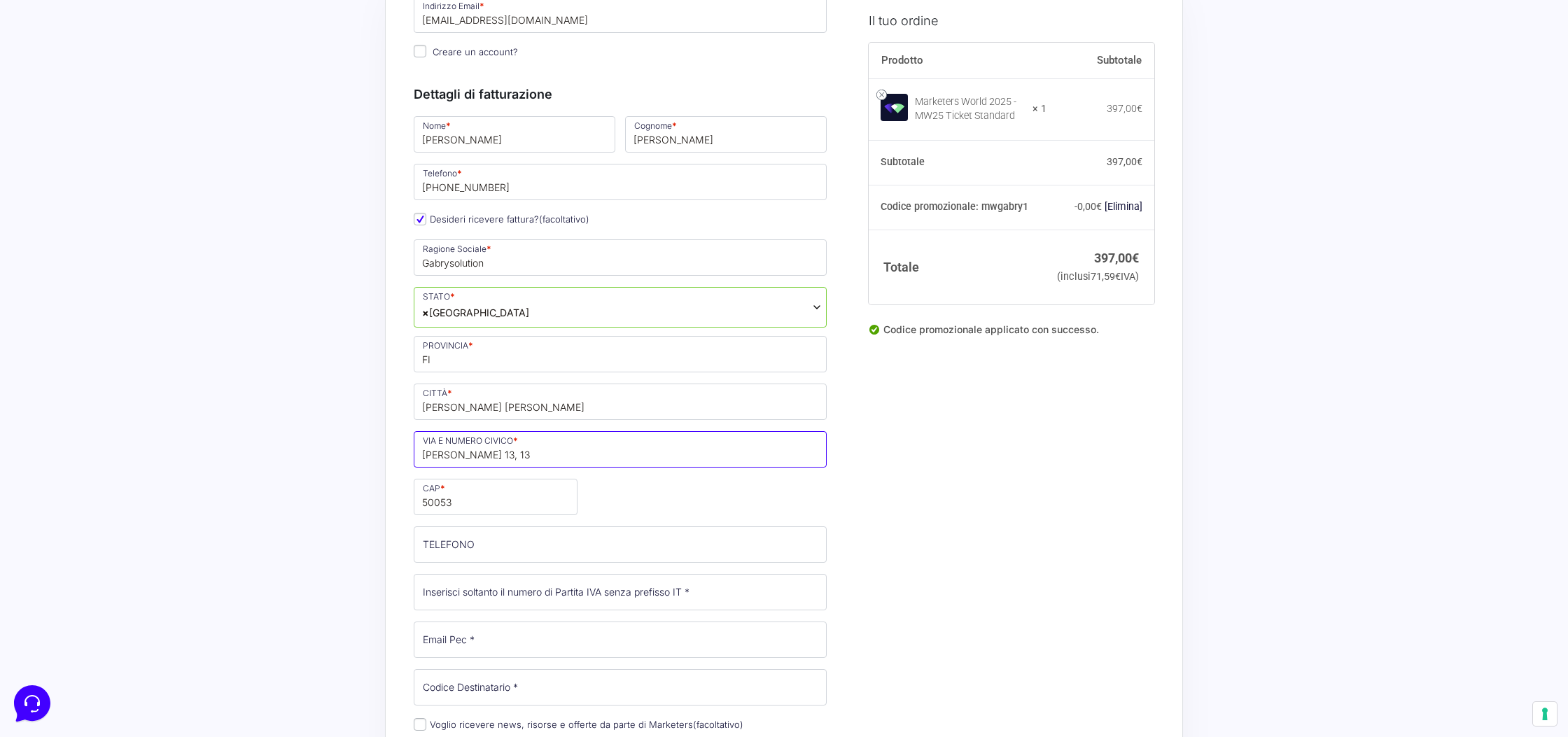
scroll to position [147, 0]
type input "a"
type input "via alfredo catalani 45"
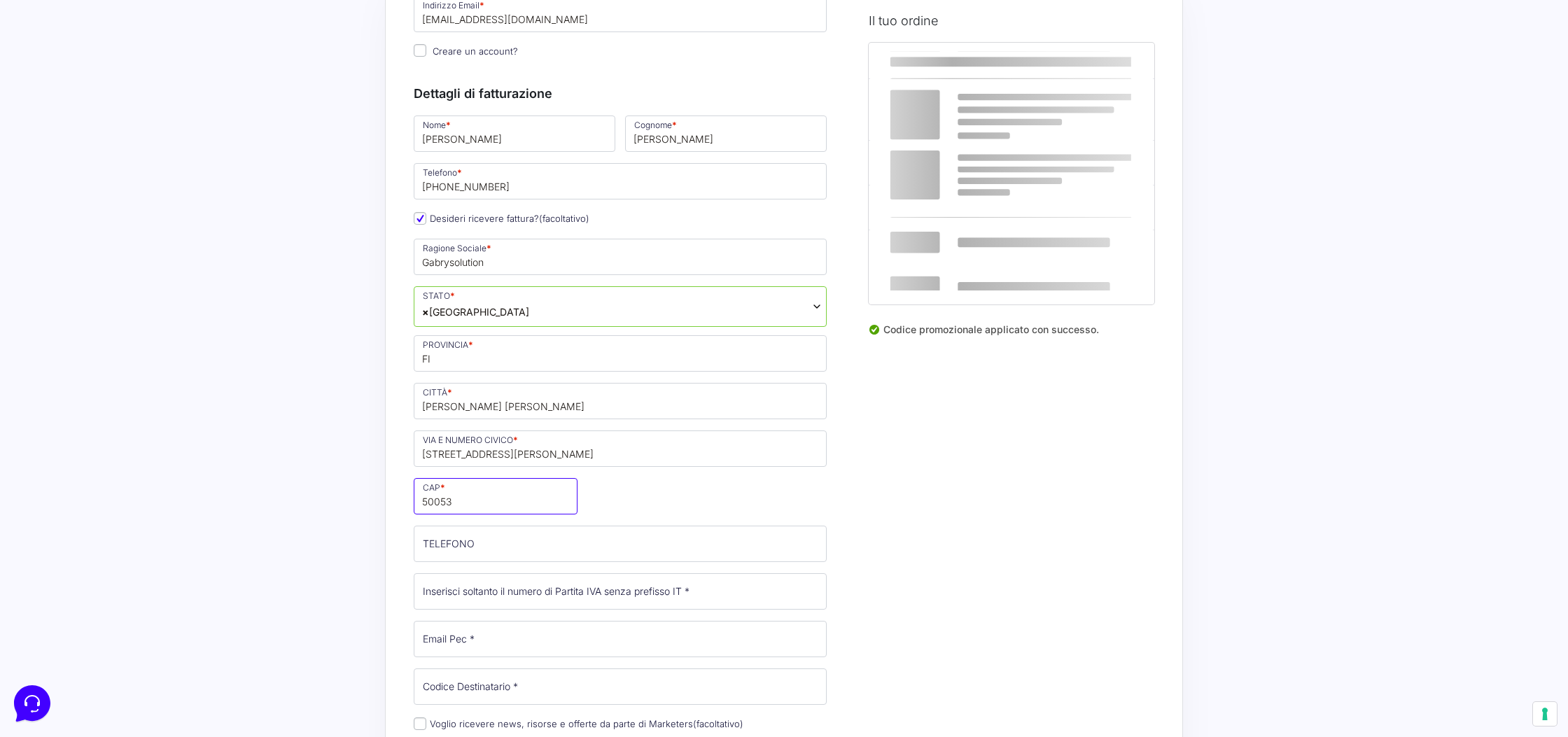
click at [487, 502] on input "50053" at bounding box center [496, 496] width 164 height 36
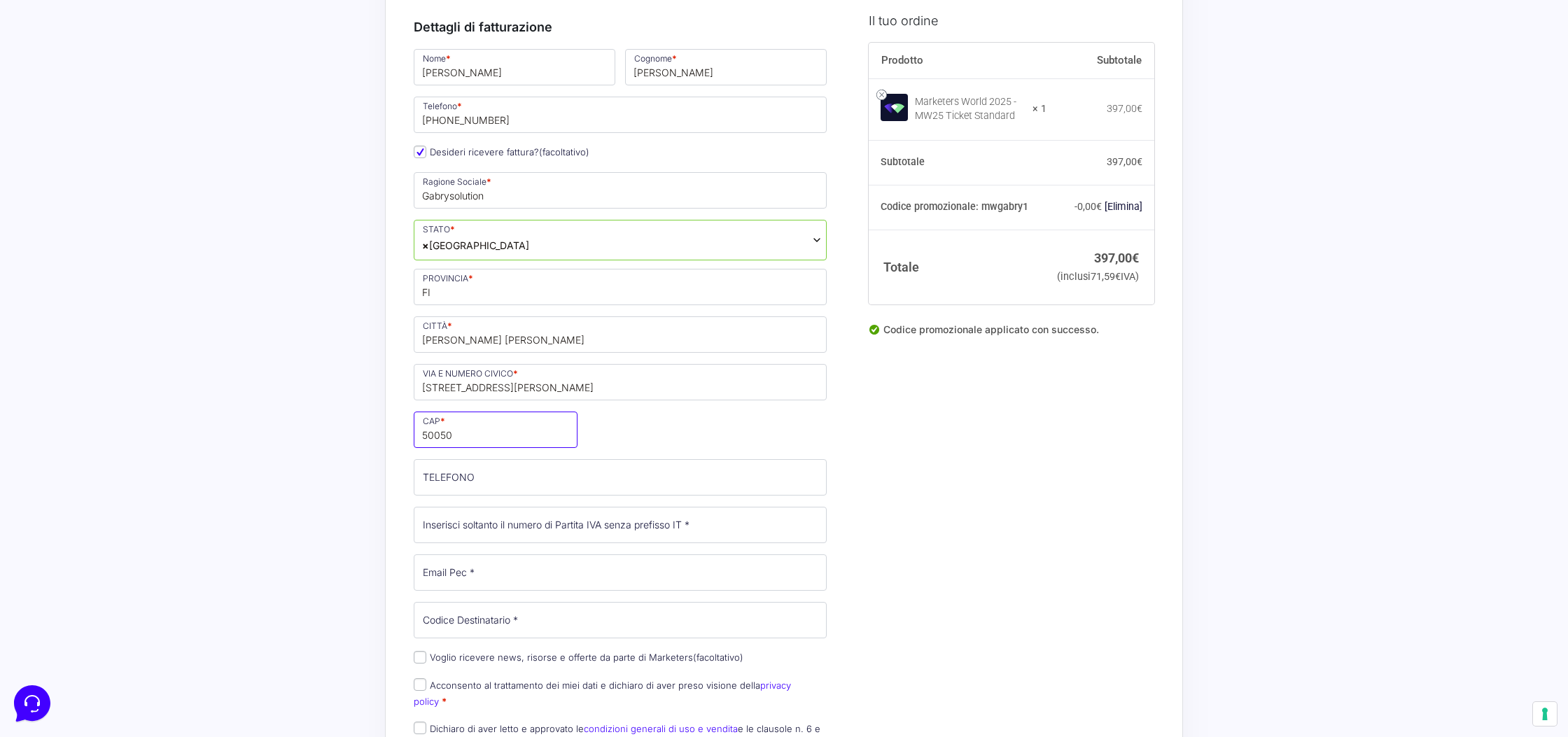
type input "50050"
click at [517, 531] on input "Partita Iva *" at bounding box center [620, 524] width 413 height 36
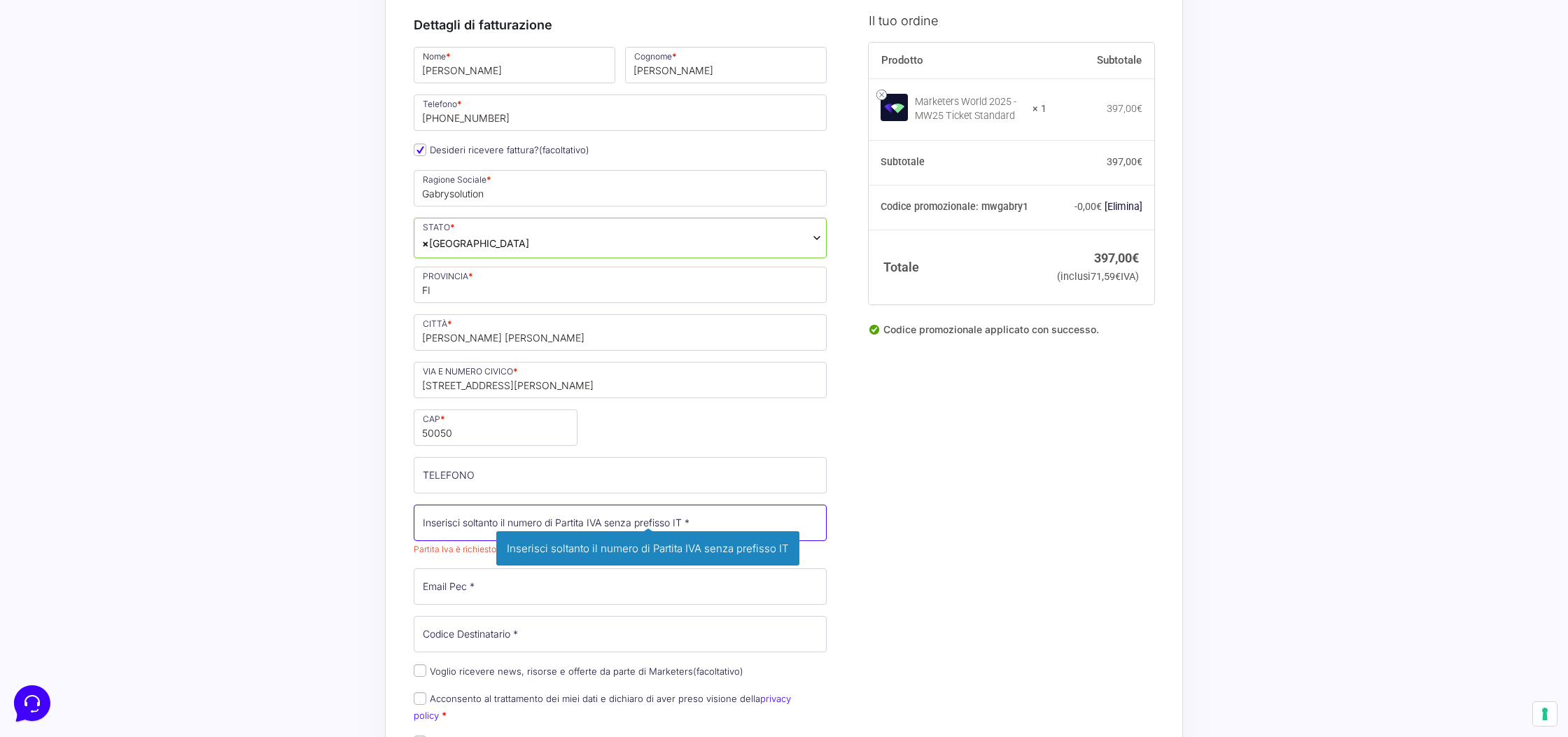
paste input "07333180482"
type input "07333180482"
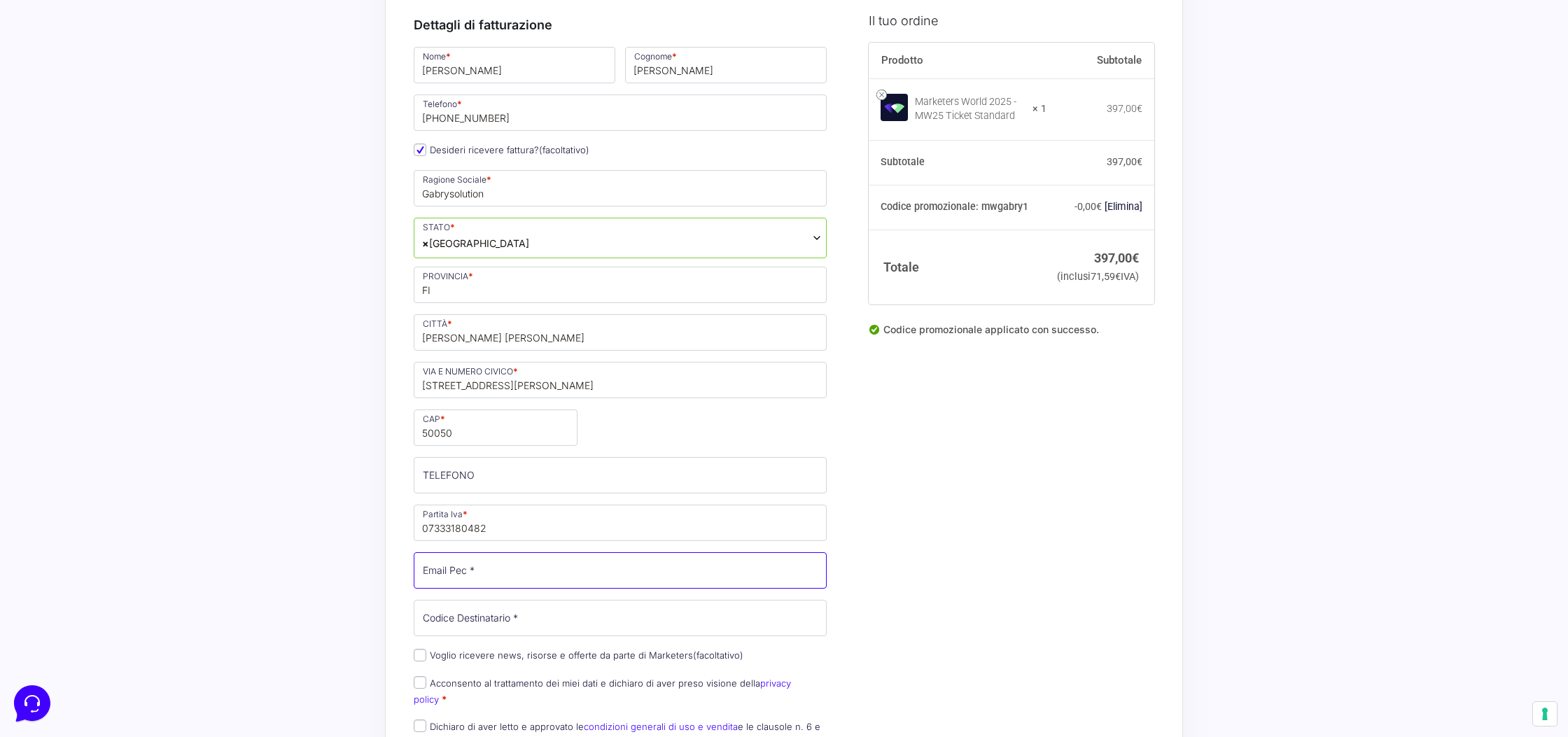
click at [505, 576] on input "Email Pec *" at bounding box center [620, 570] width 413 height 36
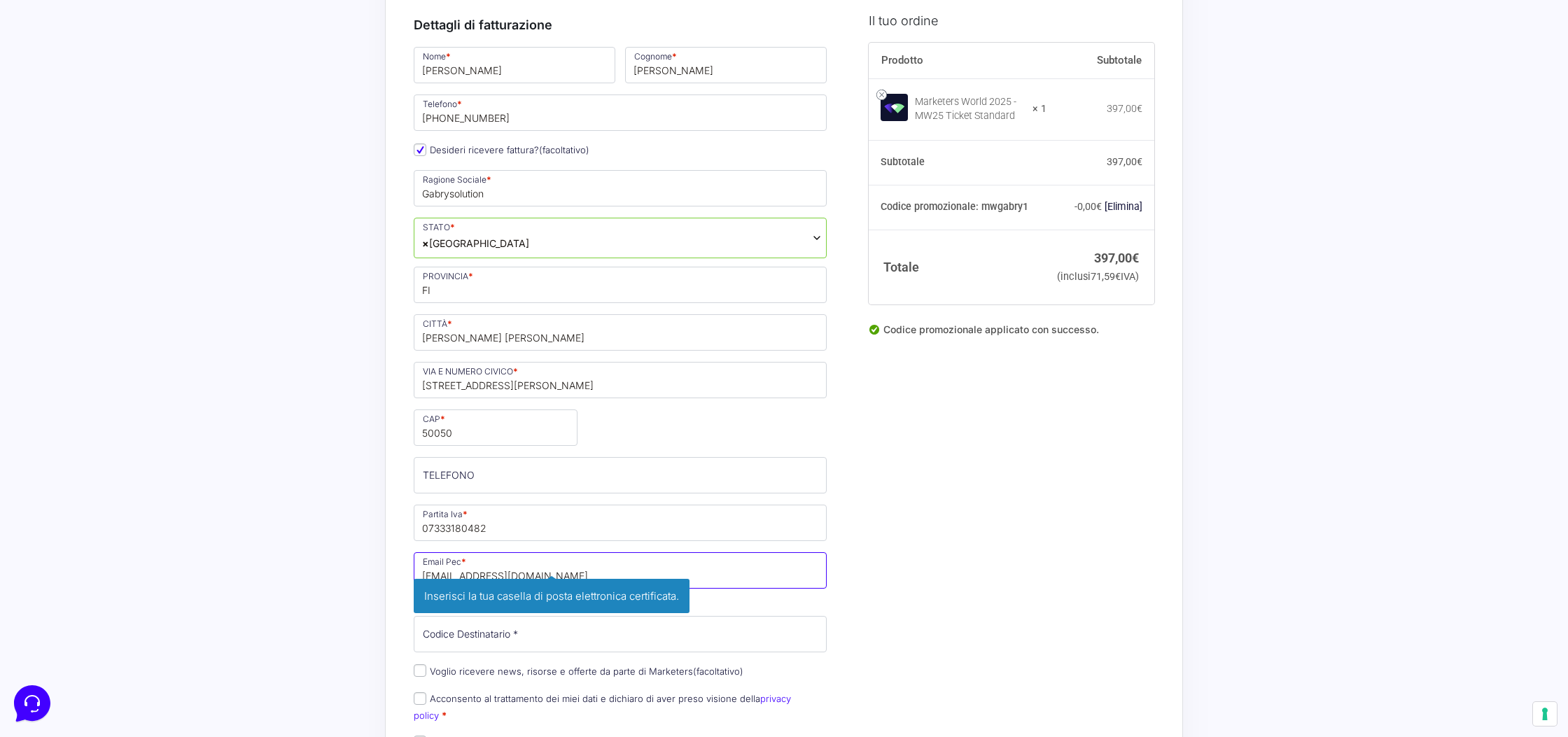
type input "gabrysolution@pec.it"
drag, startPoint x: 1122, startPoint y: 600, endPoint x: 907, endPoint y: 605, distance: 215.1
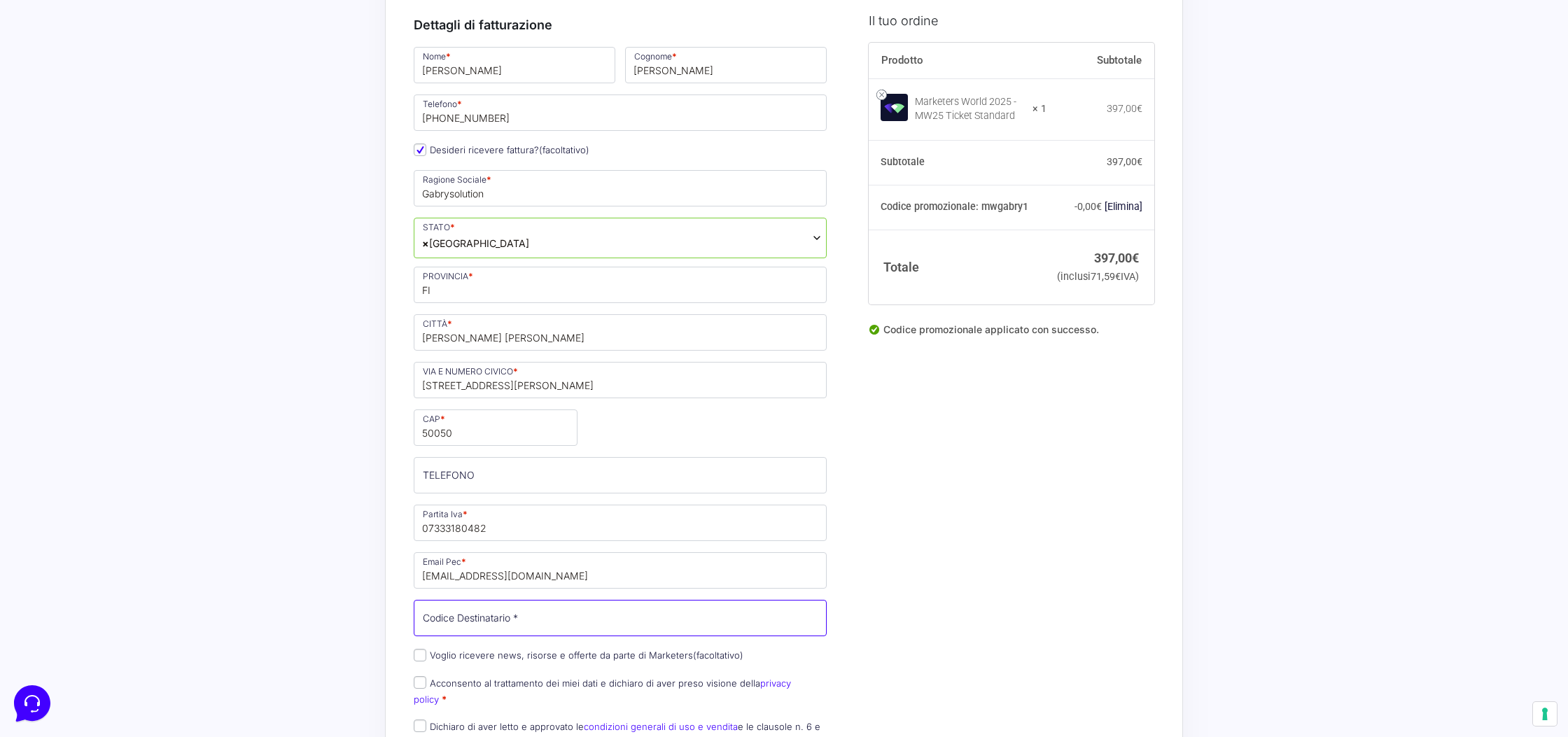
click at [576, 622] on input "Codice Destinatario *" at bounding box center [620, 618] width 413 height 36
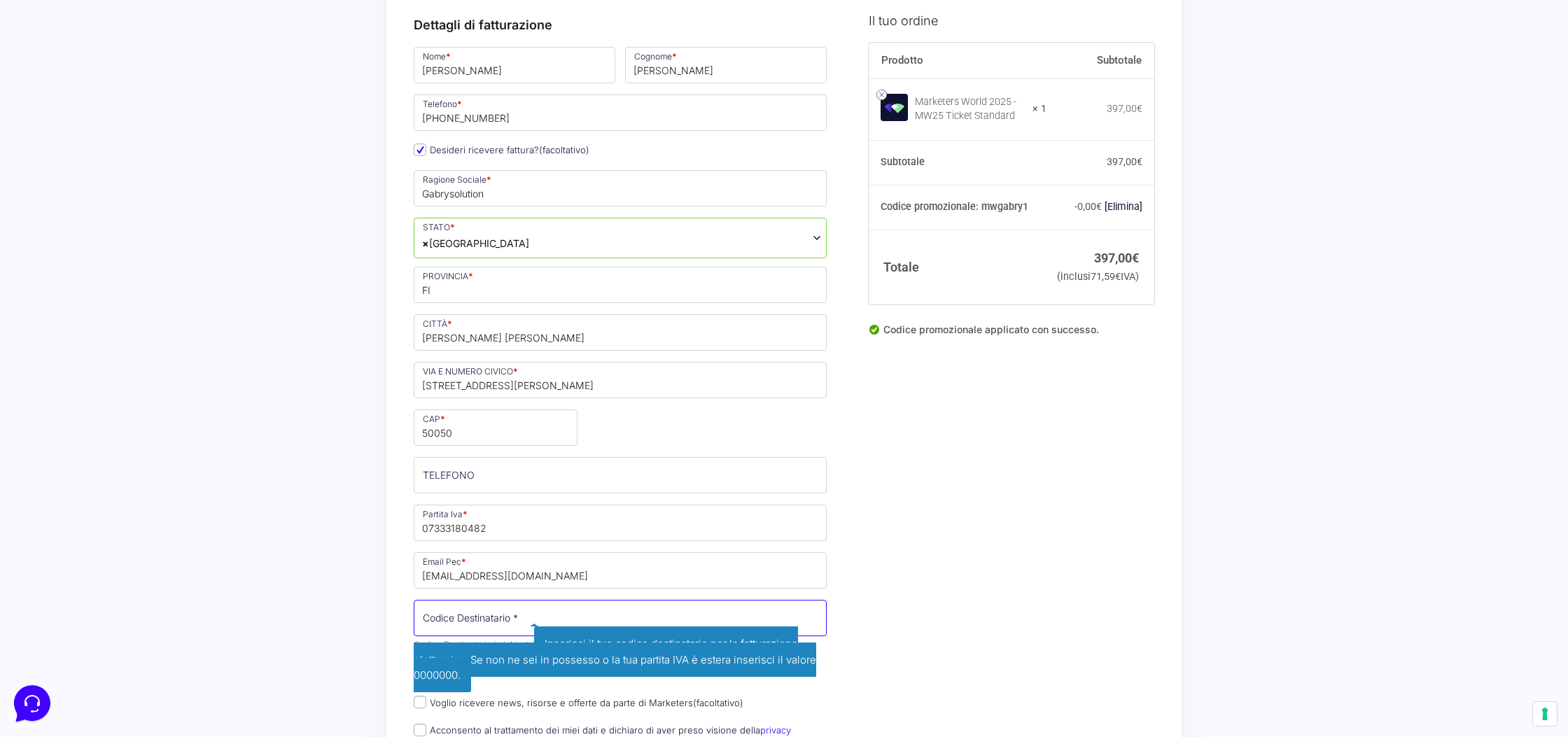
paste input "WY7PJ6K"
type input "WY7PJ6K"
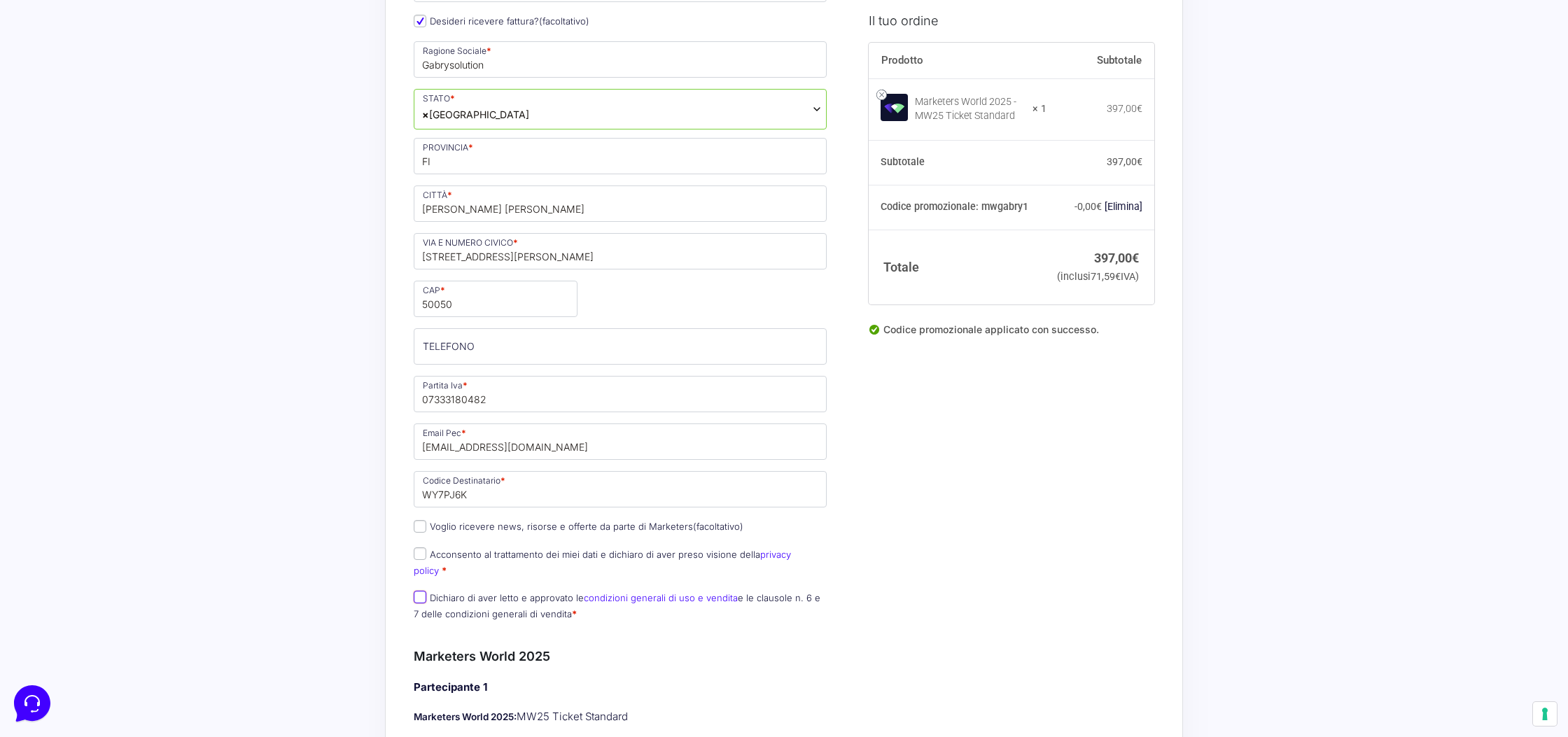
click at [424, 591] on input "Dichiaro di aver letto e approvato le condizioni generali di uso e vendita e le…" at bounding box center [420, 597] width 13 height 13
checkbox input "true"
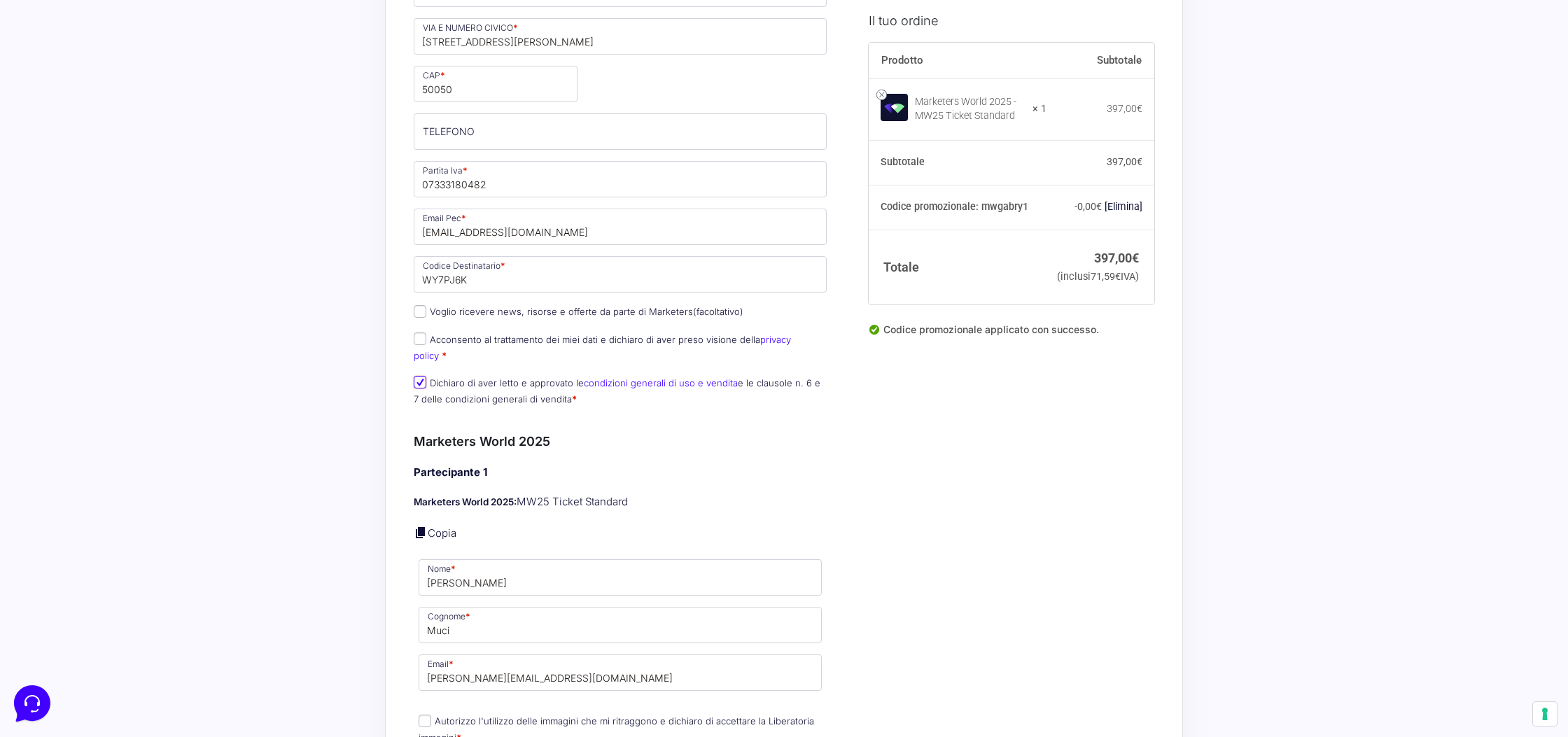
scroll to position [657, 0]
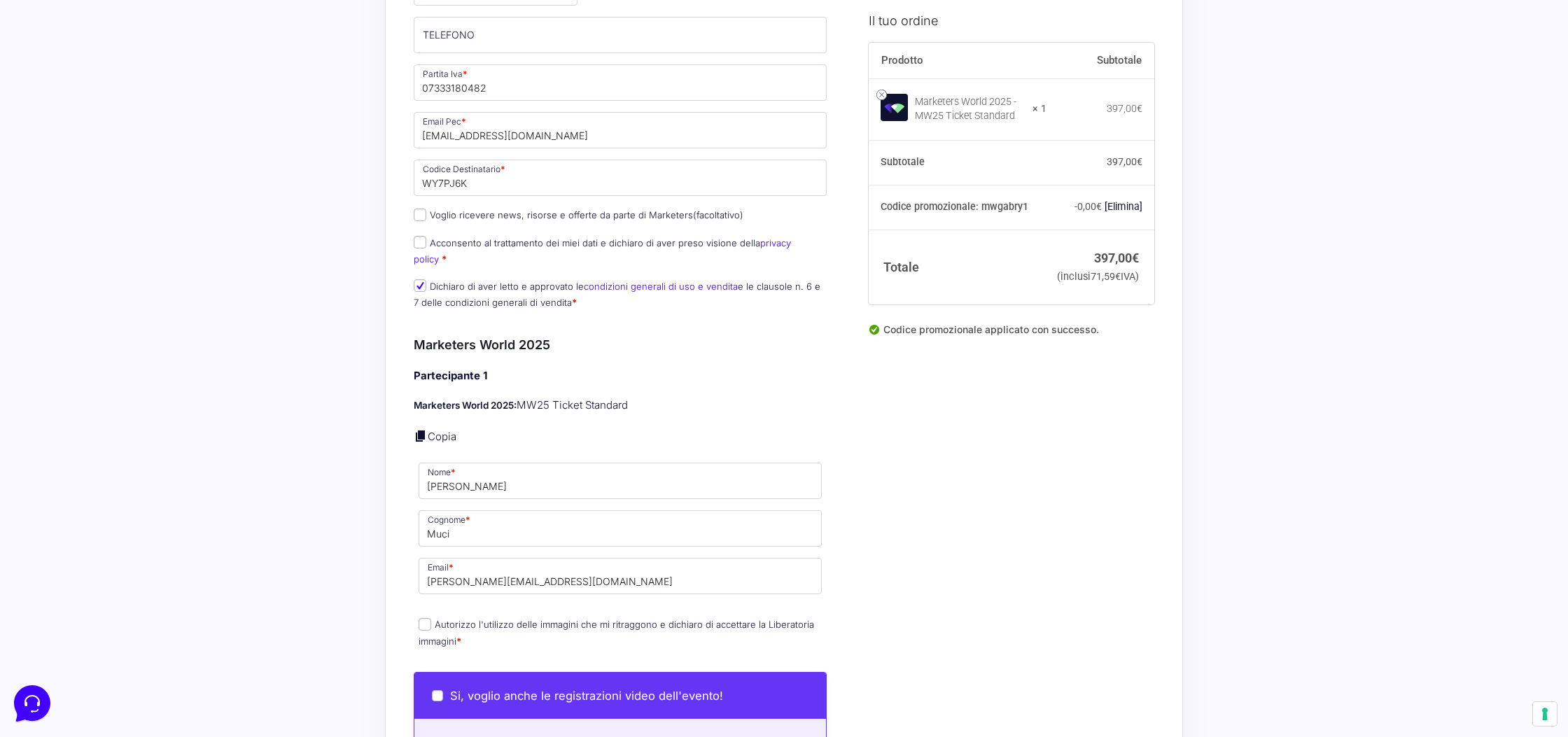
click at [432, 619] on label "Autorizzo l'utilizzo delle immagini che mi ritraggono e dichiaro di accettare l…" at bounding box center [616, 632] width 396 height 27
click at [431, 618] on input "Autorizzo l'utilizzo delle immagini che mi ritraggono e dichiaro di accettare l…" at bounding box center [424, 624] width 13 height 13
checkbox input "true"
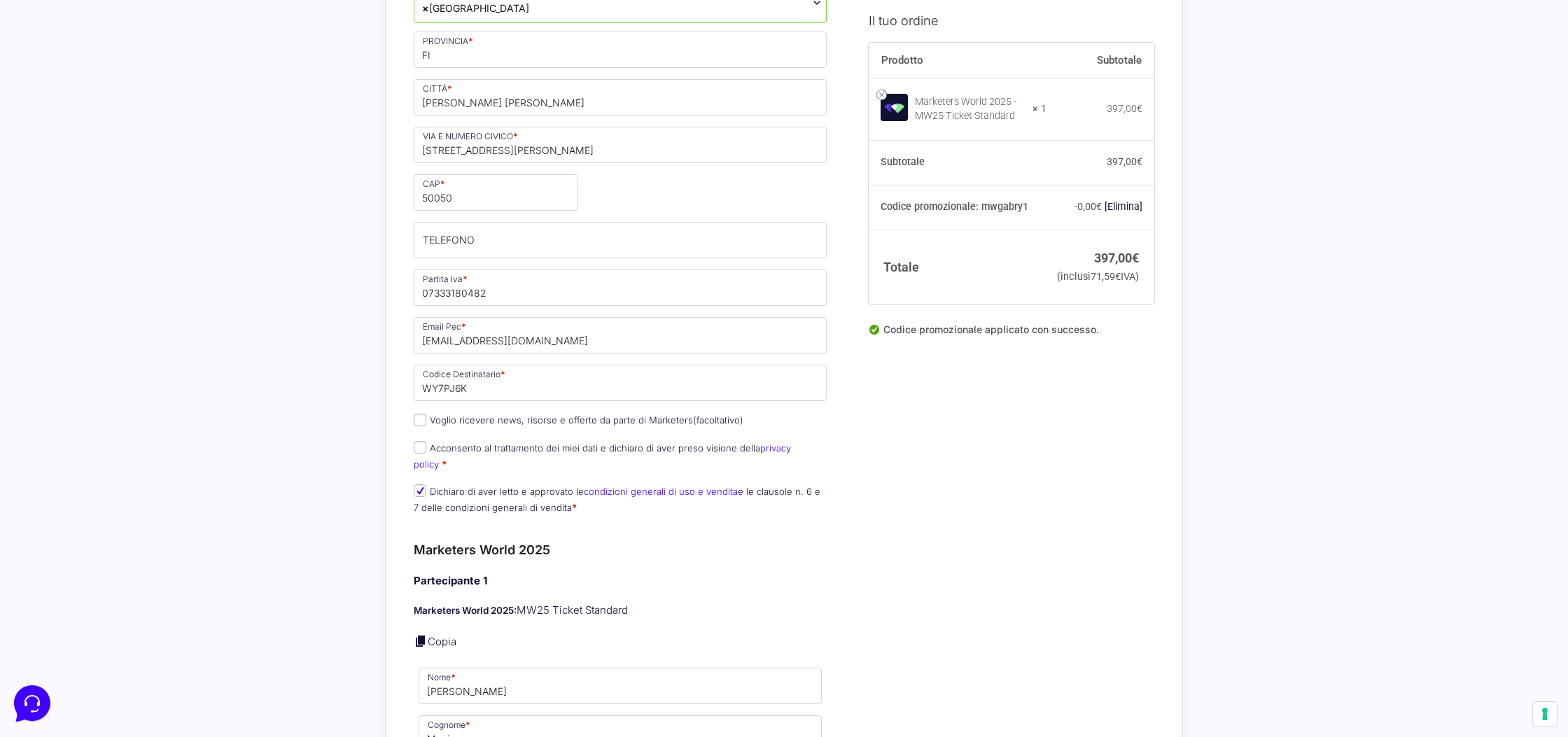
scroll to position [0, 0]
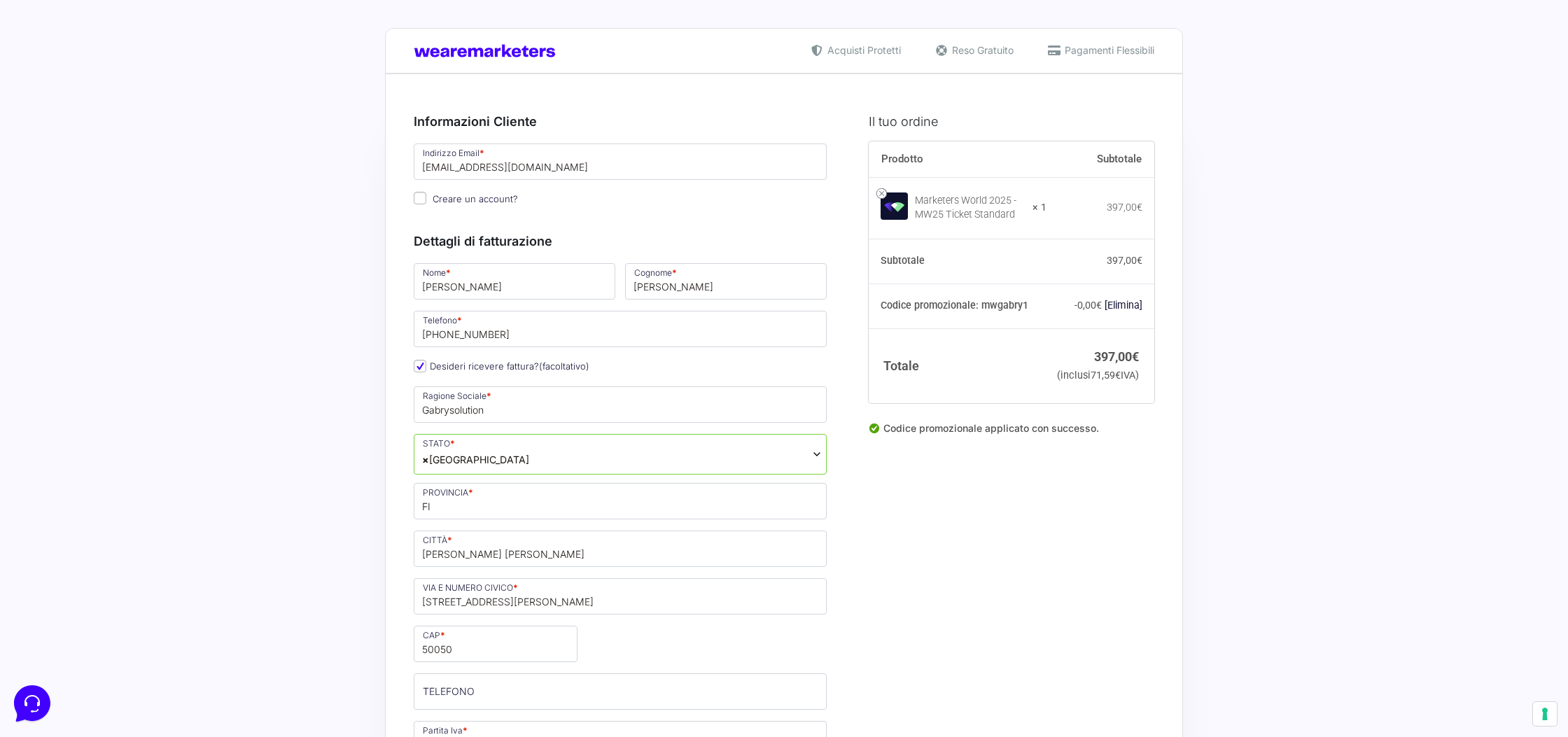
click at [1127, 307] on link "[Elimina]" at bounding box center [1123, 304] width 38 height 11
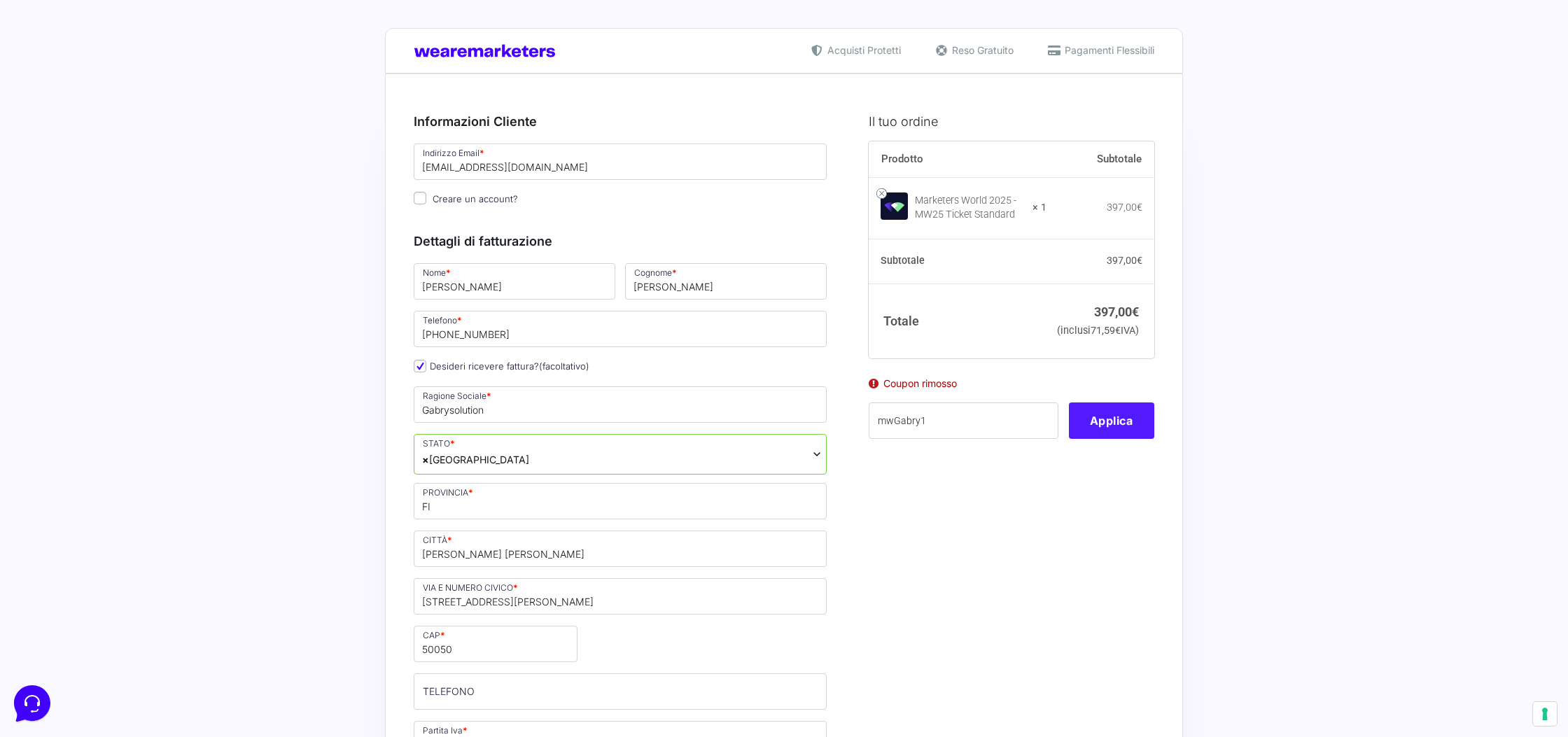
click at [1087, 439] on button "Applica" at bounding box center [1111, 420] width 85 height 36
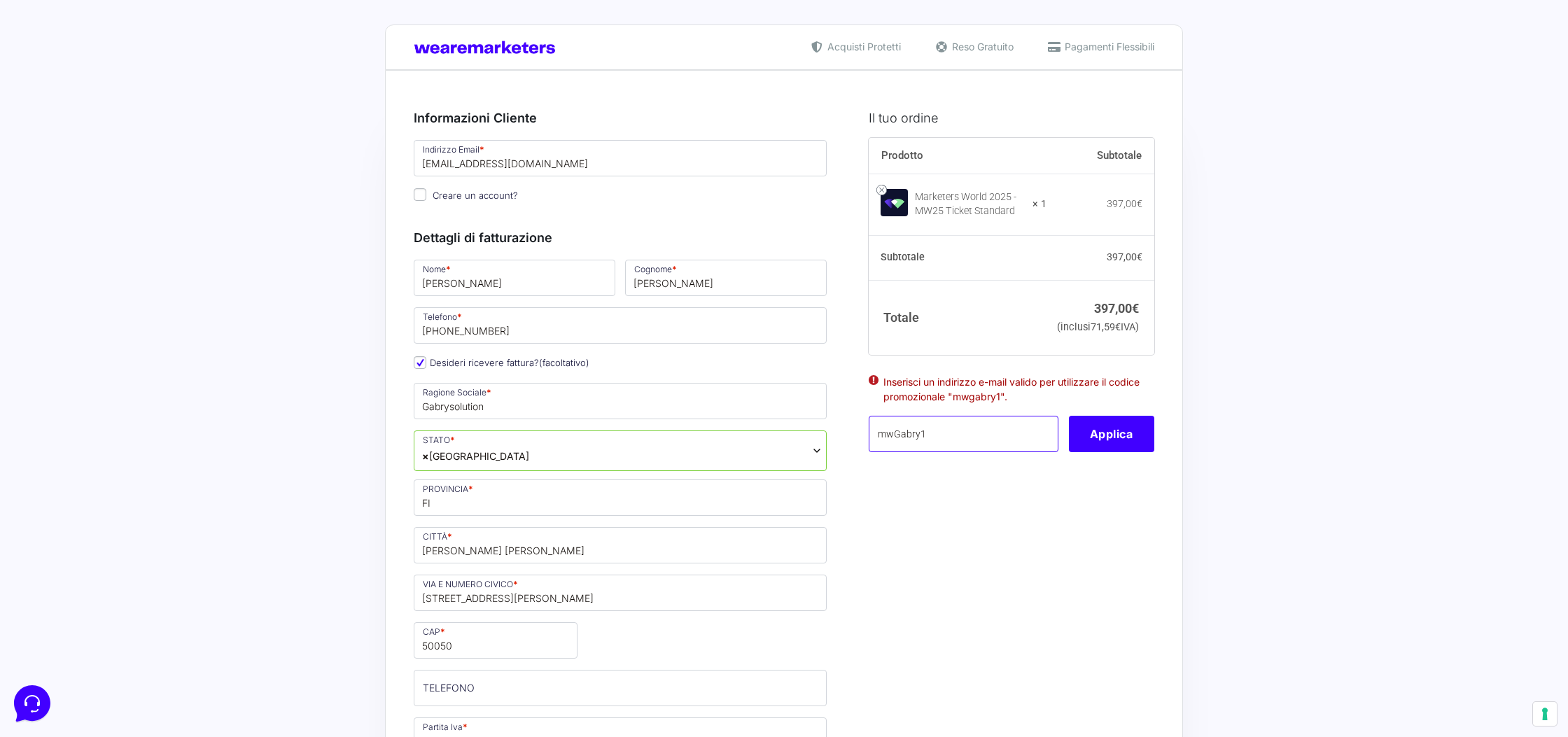
scroll to position [2, 0]
click at [1054, 446] on input "mwGabry1" at bounding box center [964, 433] width 190 height 36
click at [1011, 447] on input "mwGabry1" at bounding box center [964, 436] width 190 height 36
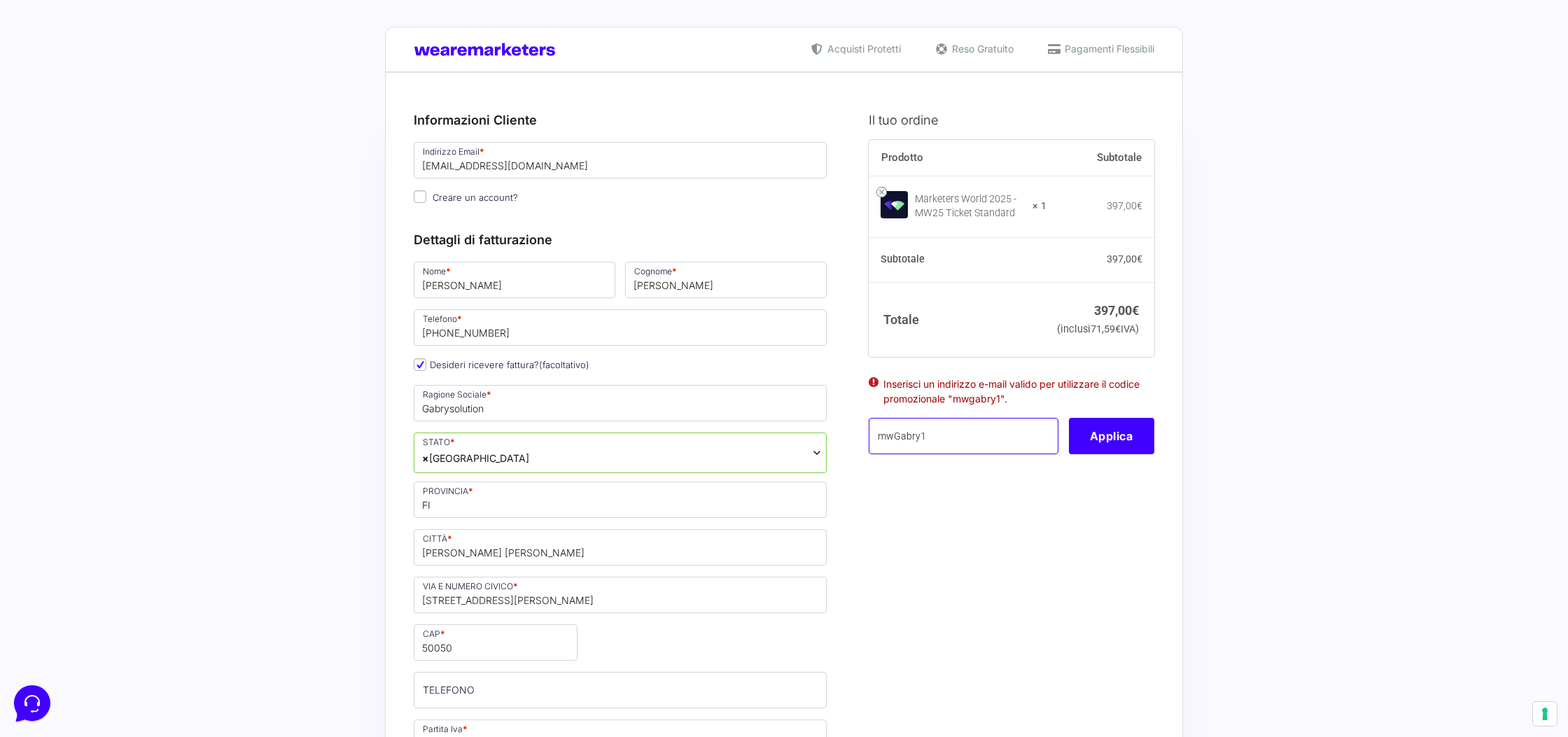
click at [1011, 447] on input "mwGabry1" at bounding box center [964, 436] width 190 height 36
click at [1089, 448] on button "Applica" at bounding box center [1111, 433] width 85 height 36
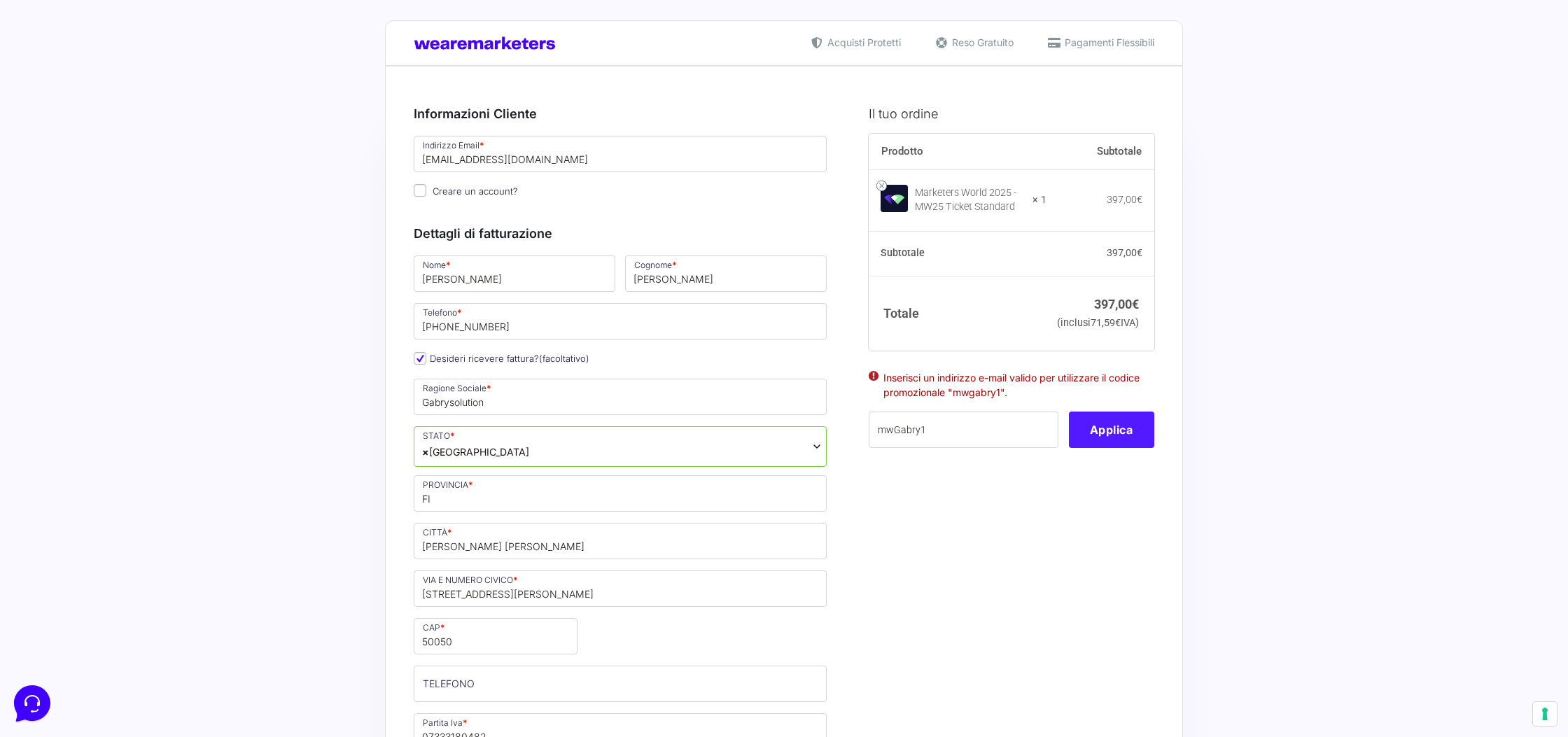
scroll to position [11, 0]
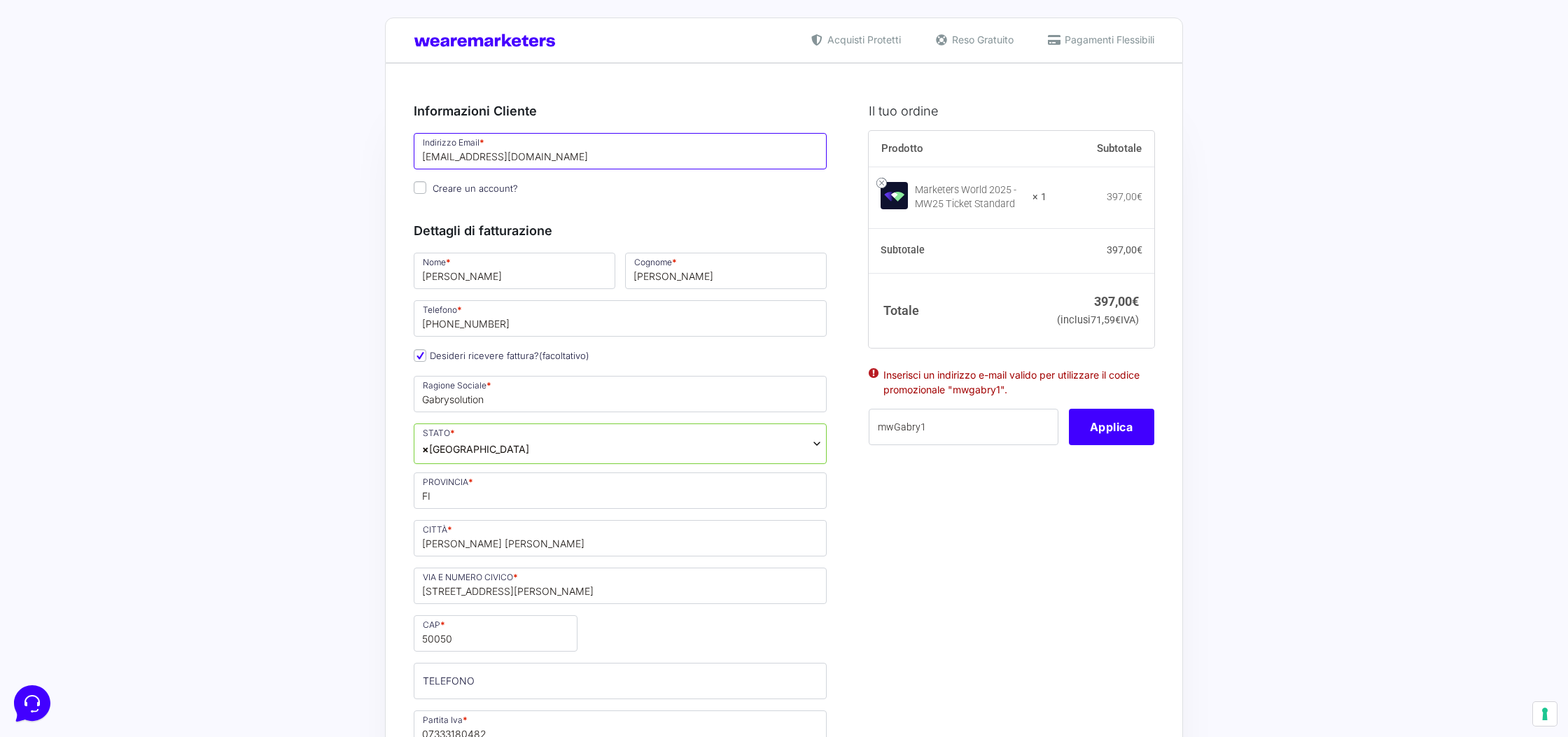
click at [560, 154] on input "l.venturi5@gmail.com" at bounding box center [620, 151] width 413 height 36
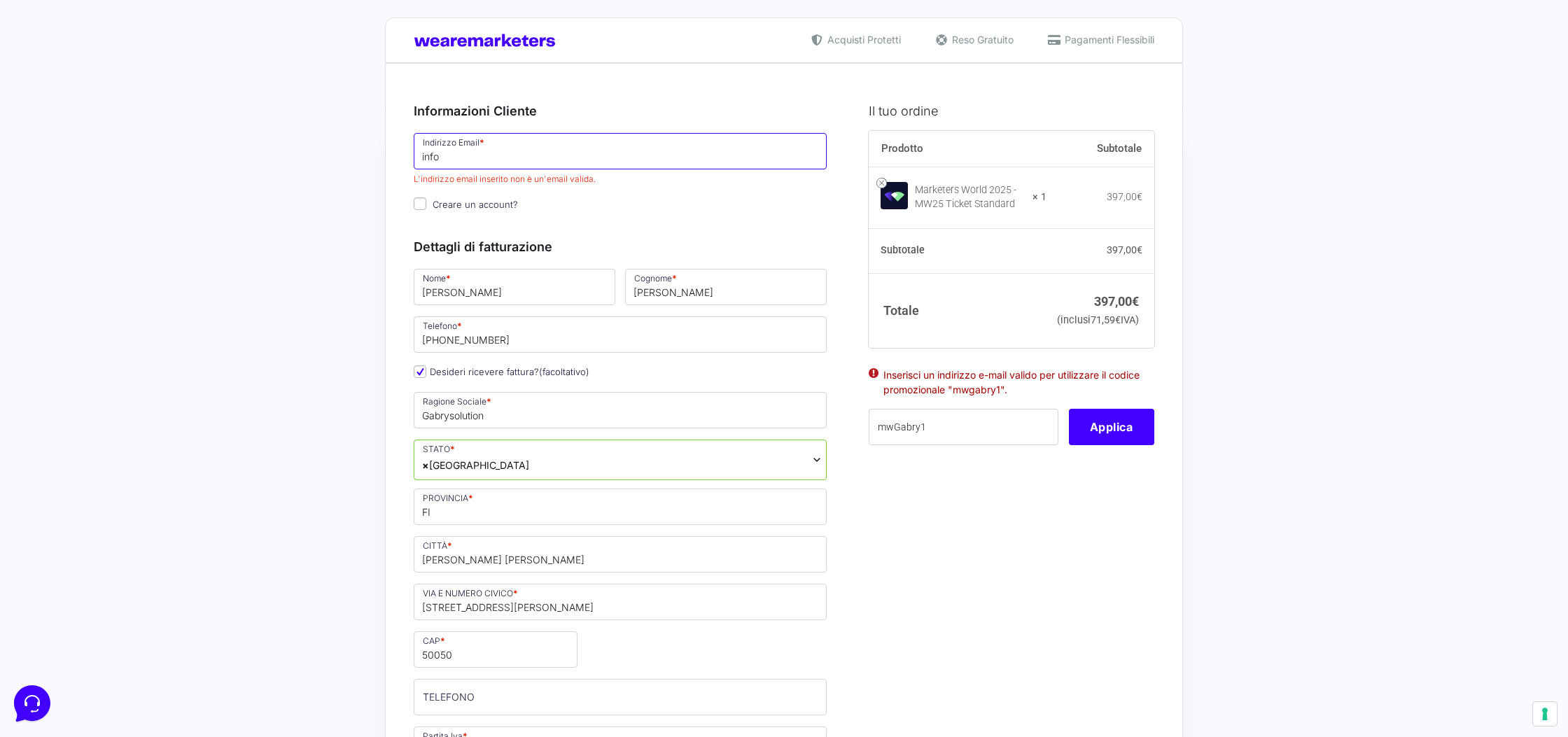
type input "[EMAIL_ADDRESS][DOMAIN_NAME]"
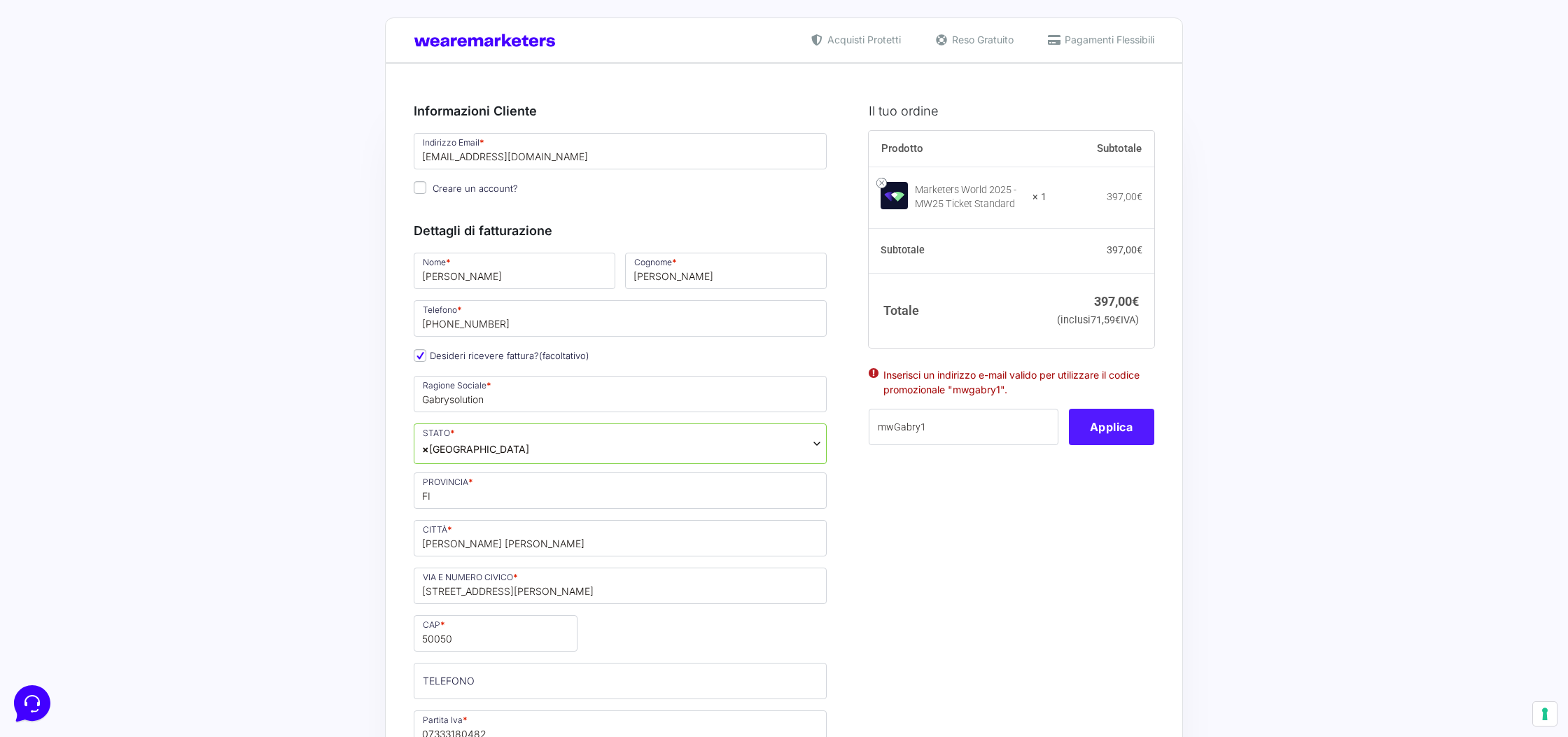
click at [1096, 445] on button "Applica" at bounding box center [1111, 427] width 85 height 36
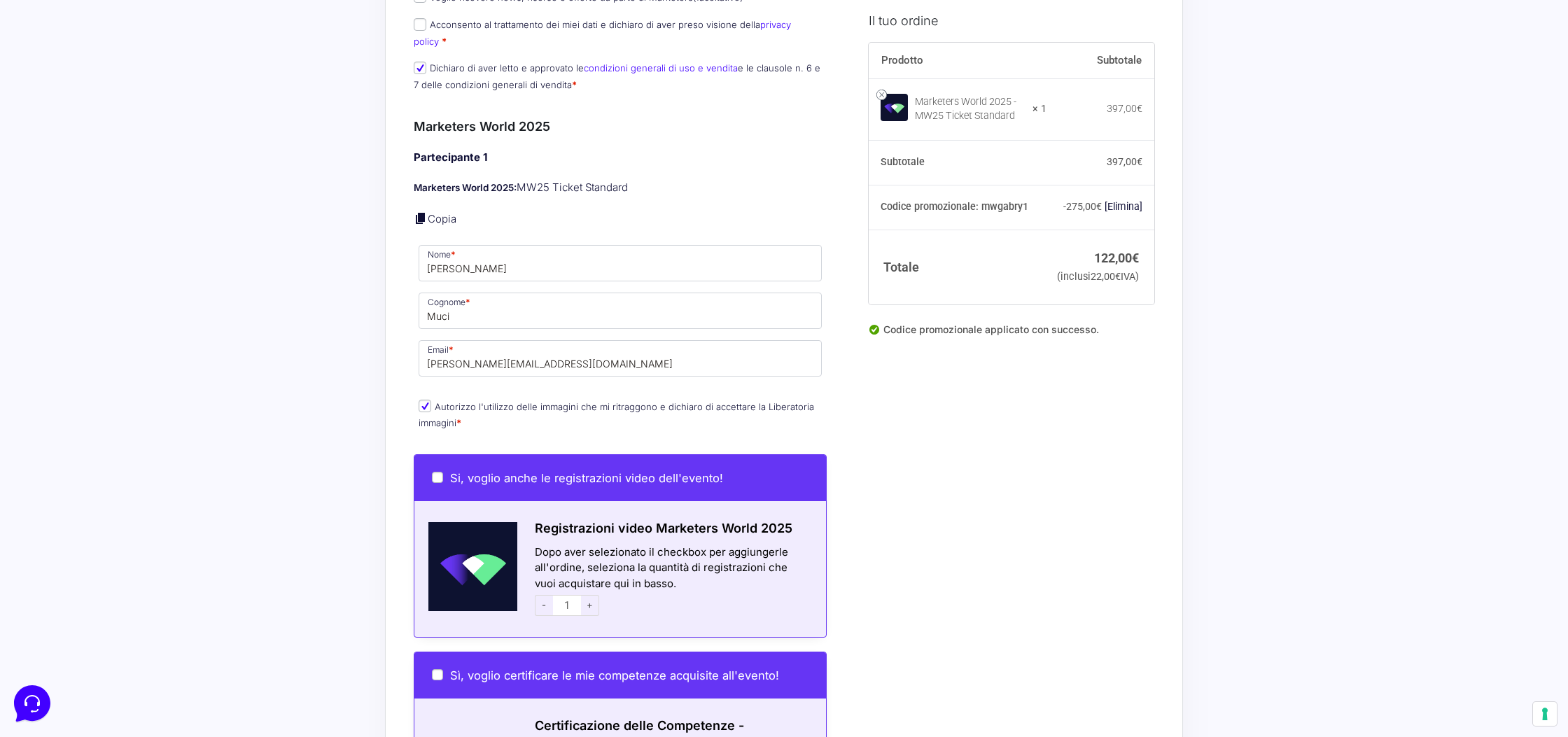
scroll to position [1629, 0]
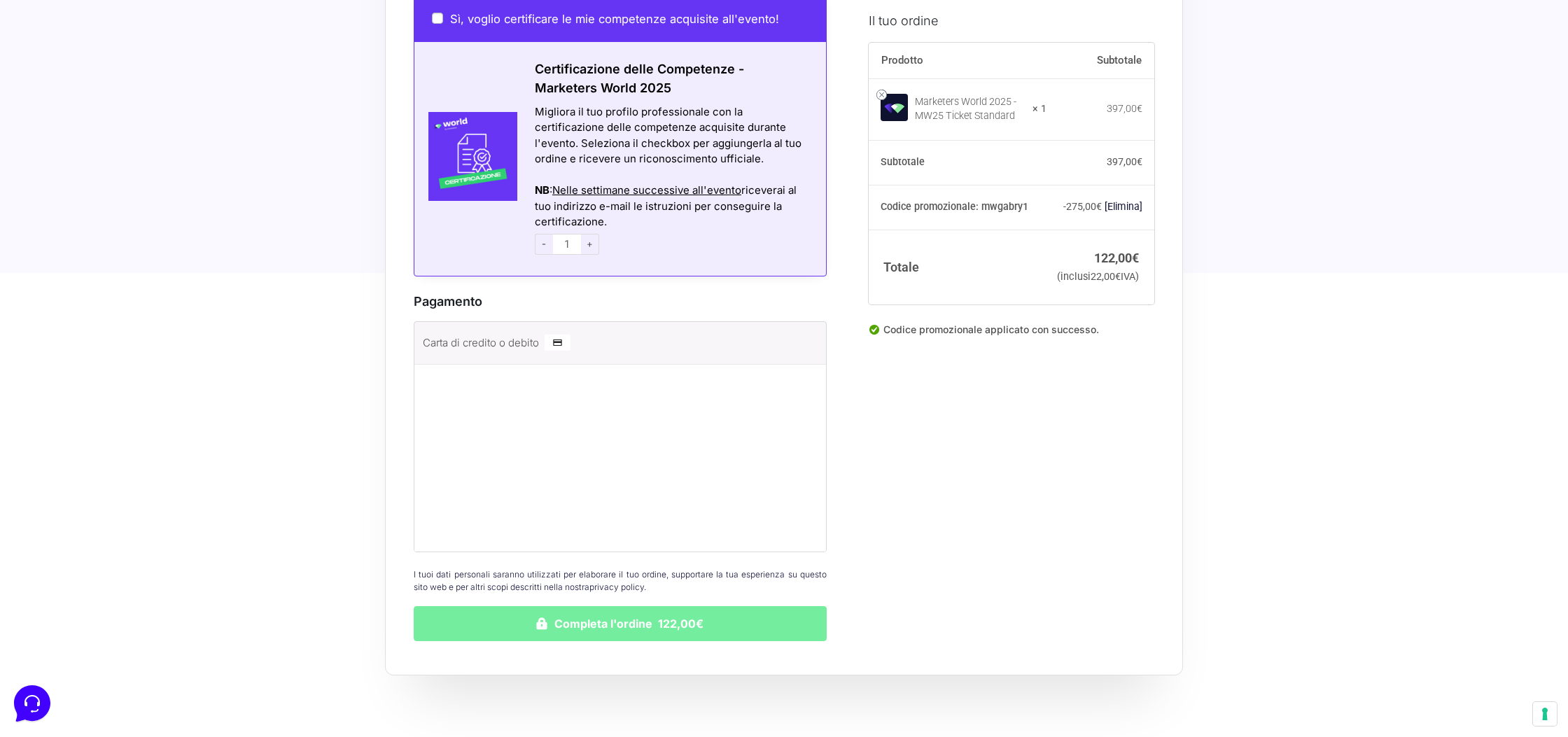
click at [598, 621] on button "Completa l'ordine 122,00€" at bounding box center [620, 623] width 413 height 35
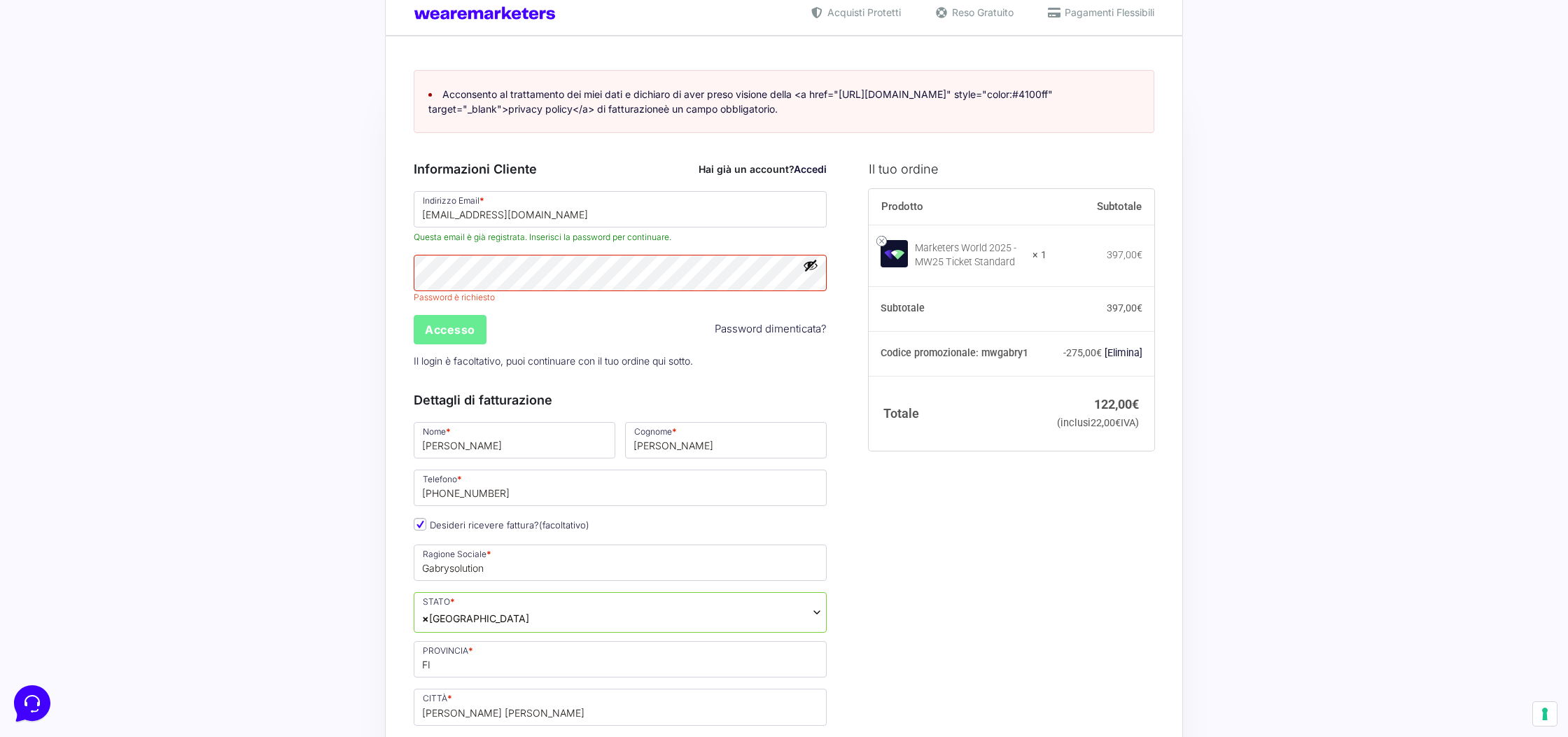
scroll to position [26, 0]
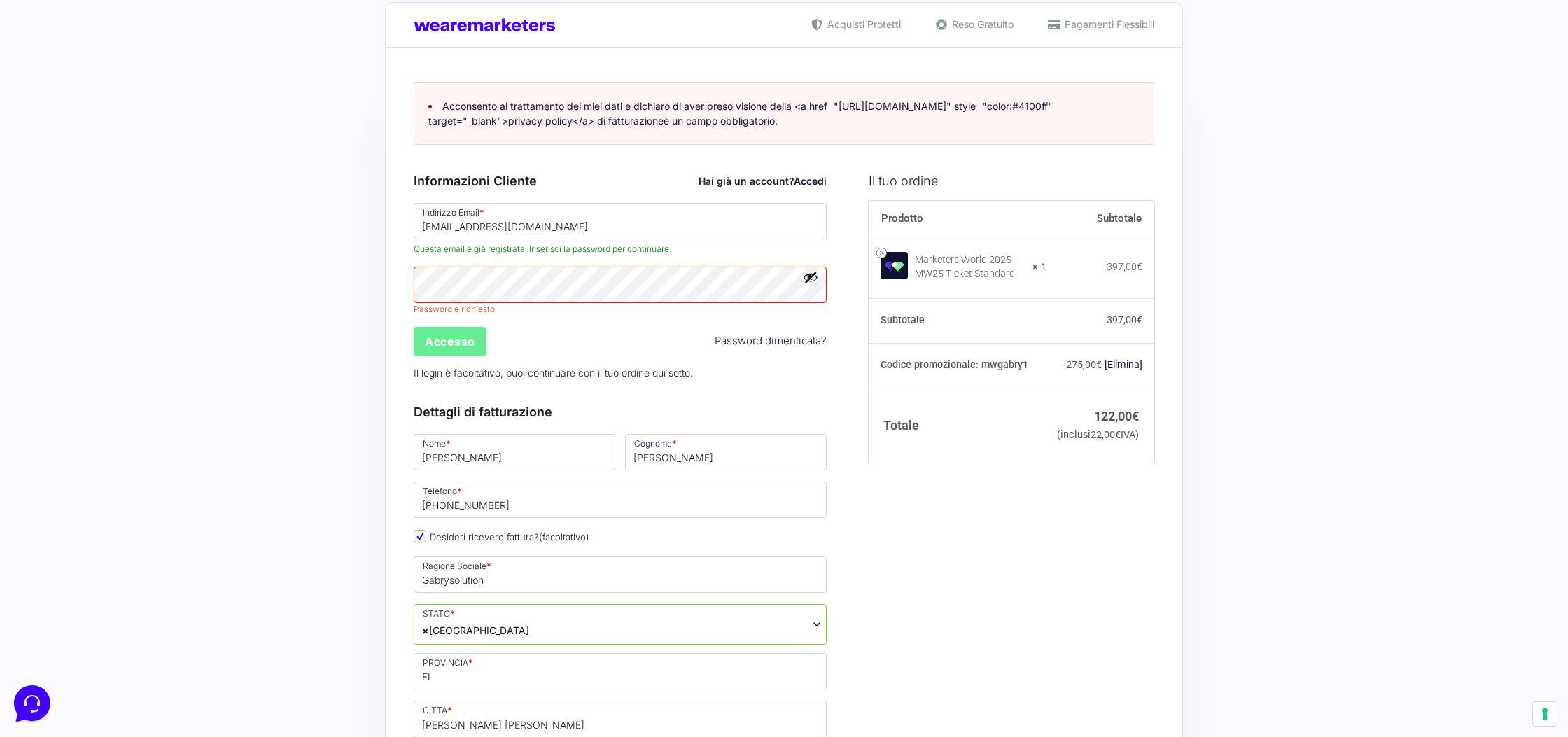
drag, startPoint x: 750, startPoint y: 331, endPoint x: 756, endPoint y: 335, distance: 7.2
click at [750, 331] on div "Accesso Password dimenticata?" at bounding box center [620, 342] width 423 height 33
click at [762, 340] on link "Password dimenticata?" at bounding box center [770, 341] width 112 height 16
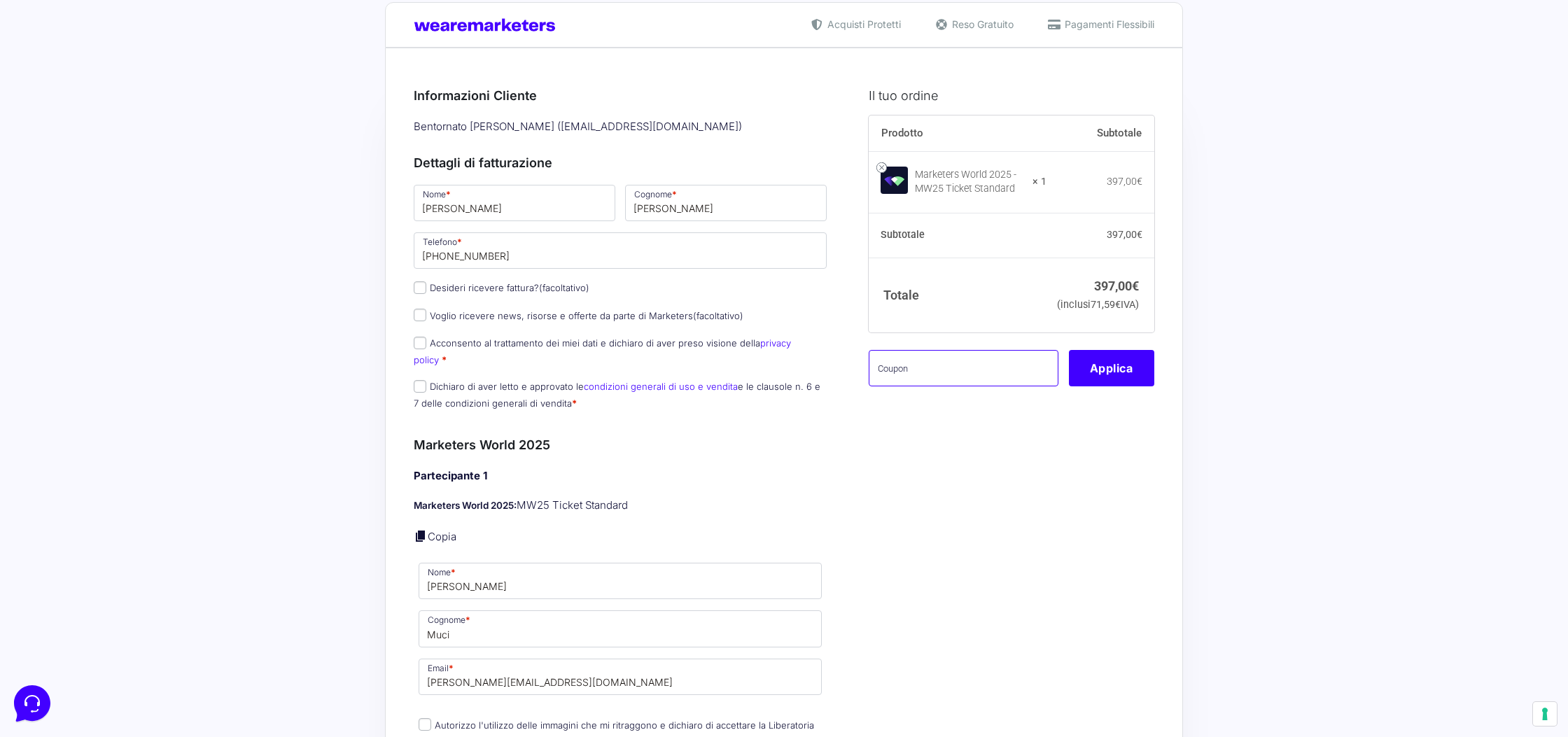
click at [932, 383] on input "text" at bounding box center [964, 368] width 190 height 36
paste input "mwGabry1"
type input "mwGabry1"
click at [1115, 386] on button "Applica" at bounding box center [1111, 368] width 85 height 36
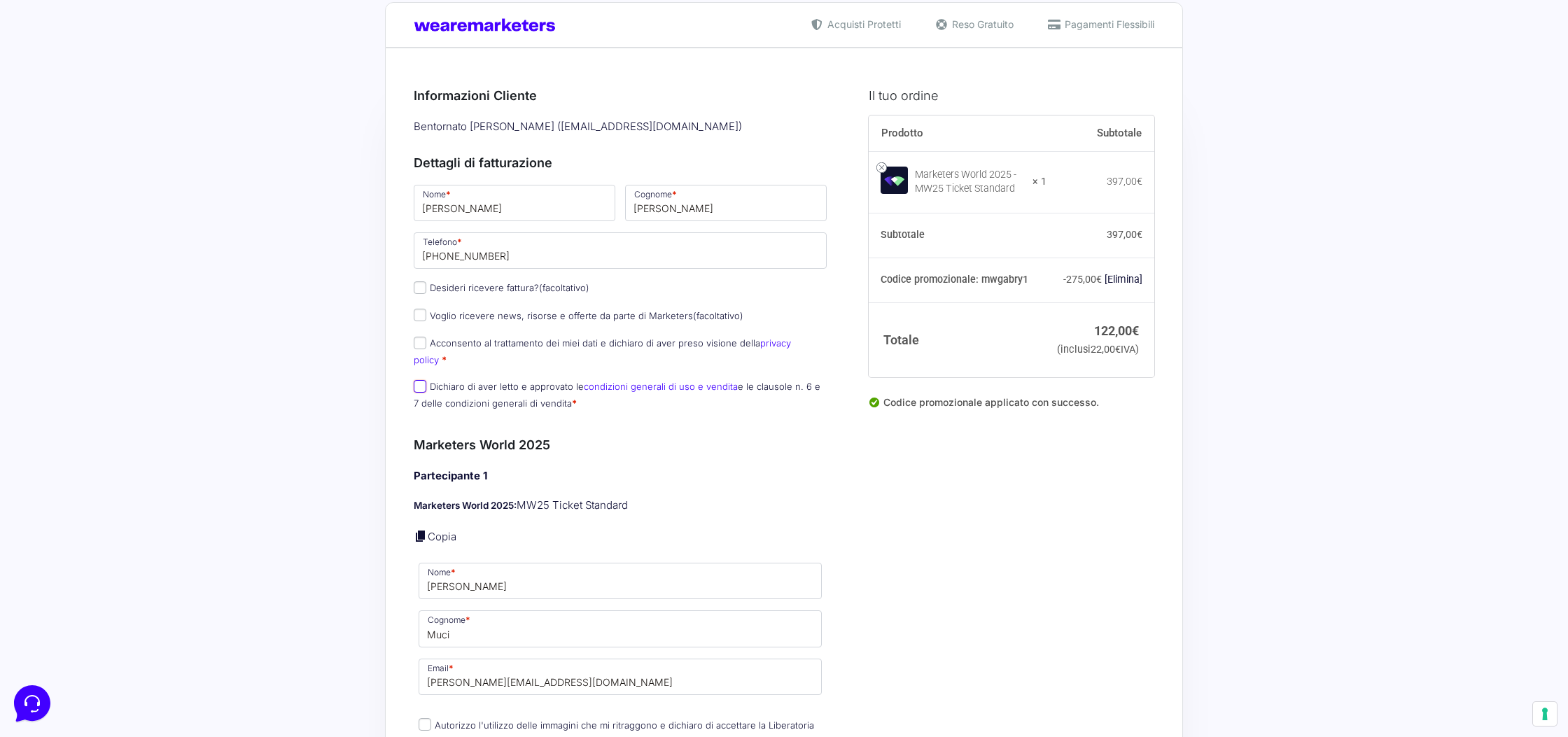
click at [419, 380] on input "Dichiaro di aver letto e approvato le condizioni generali di uso e vendita e le…" at bounding box center [420, 386] width 13 height 13
checkbox input "true"
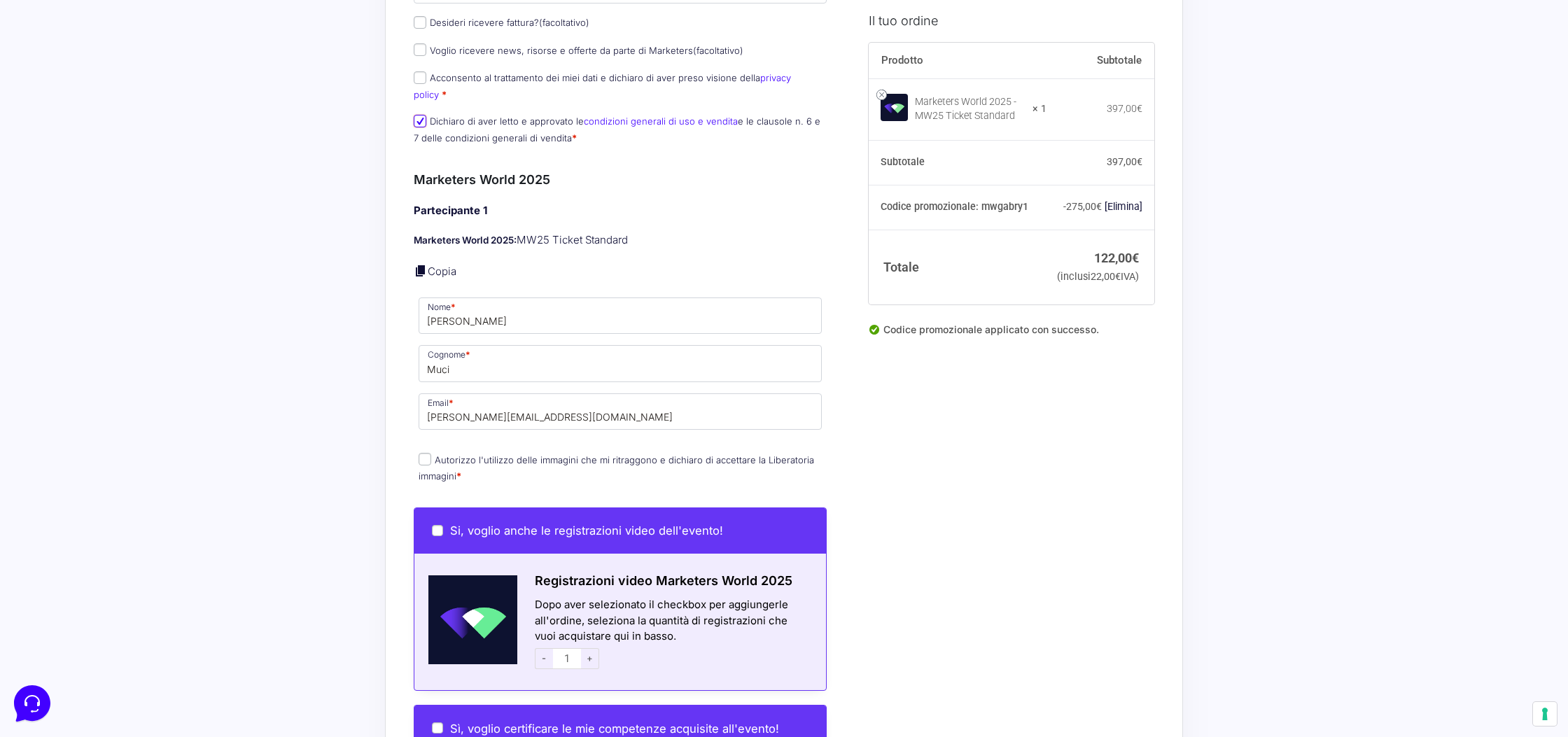
scroll to position [308, 0]
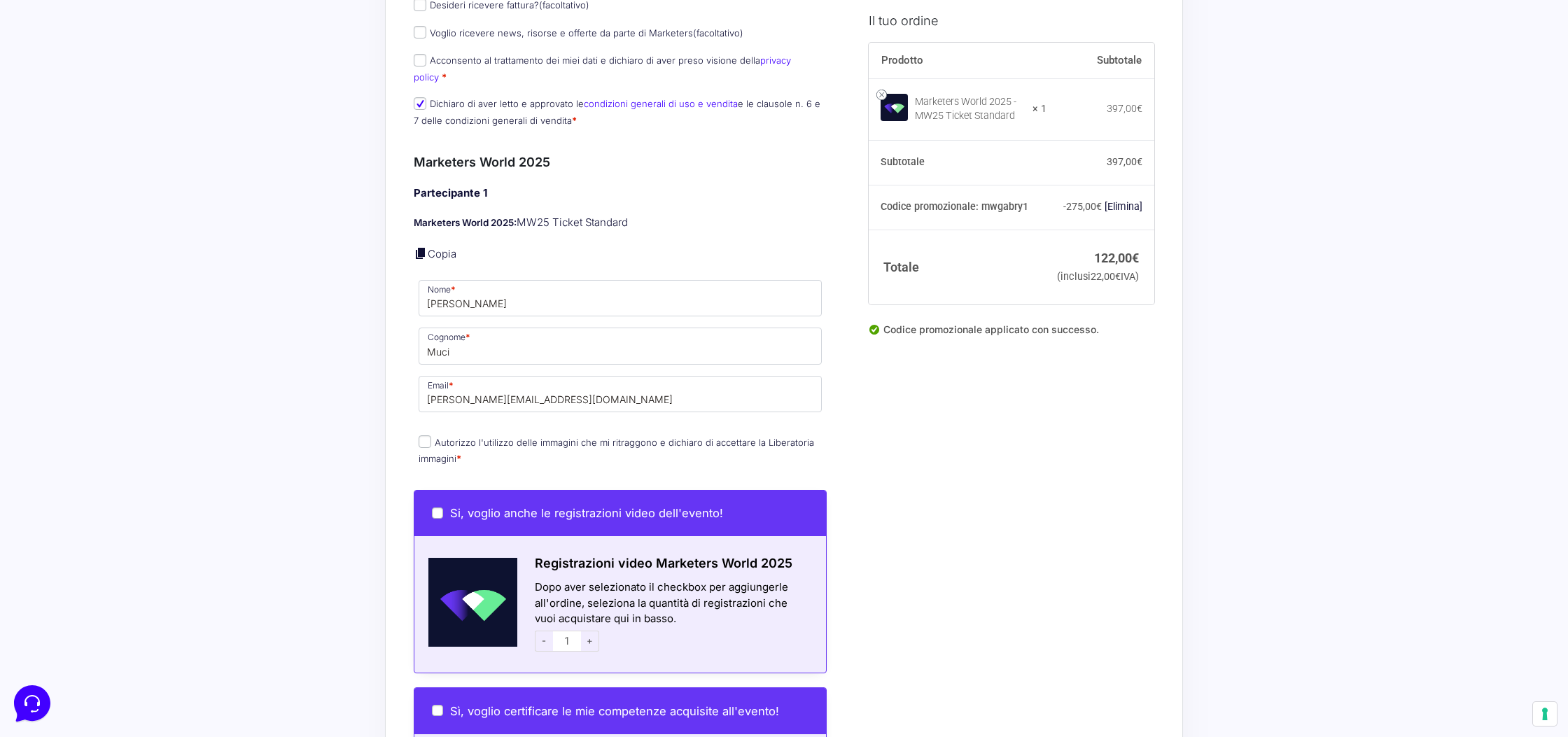
click at [431, 436] on label "Autorizzo l'utilizzo delle immagini che mi ritraggono e dichiaro di accettare l…" at bounding box center [616, 450] width 396 height 27
click at [431, 435] on input "Autorizzo l'utilizzo delle immagini che mi ritraggono e dichiaro di accettare l…" at bounding box center [424, 441] width 13 height 13
checkbox input "true"
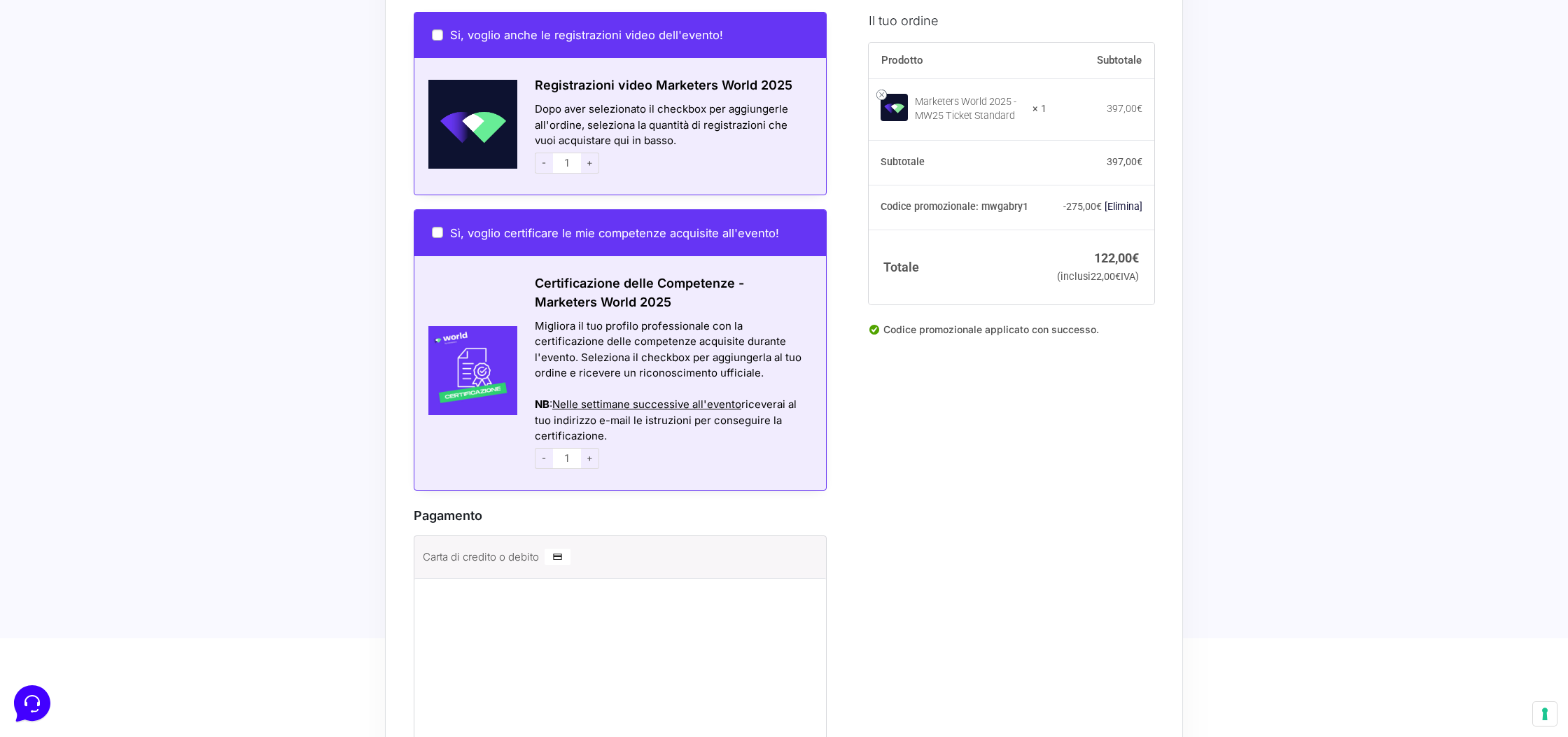
scroll to position [1016, 0]
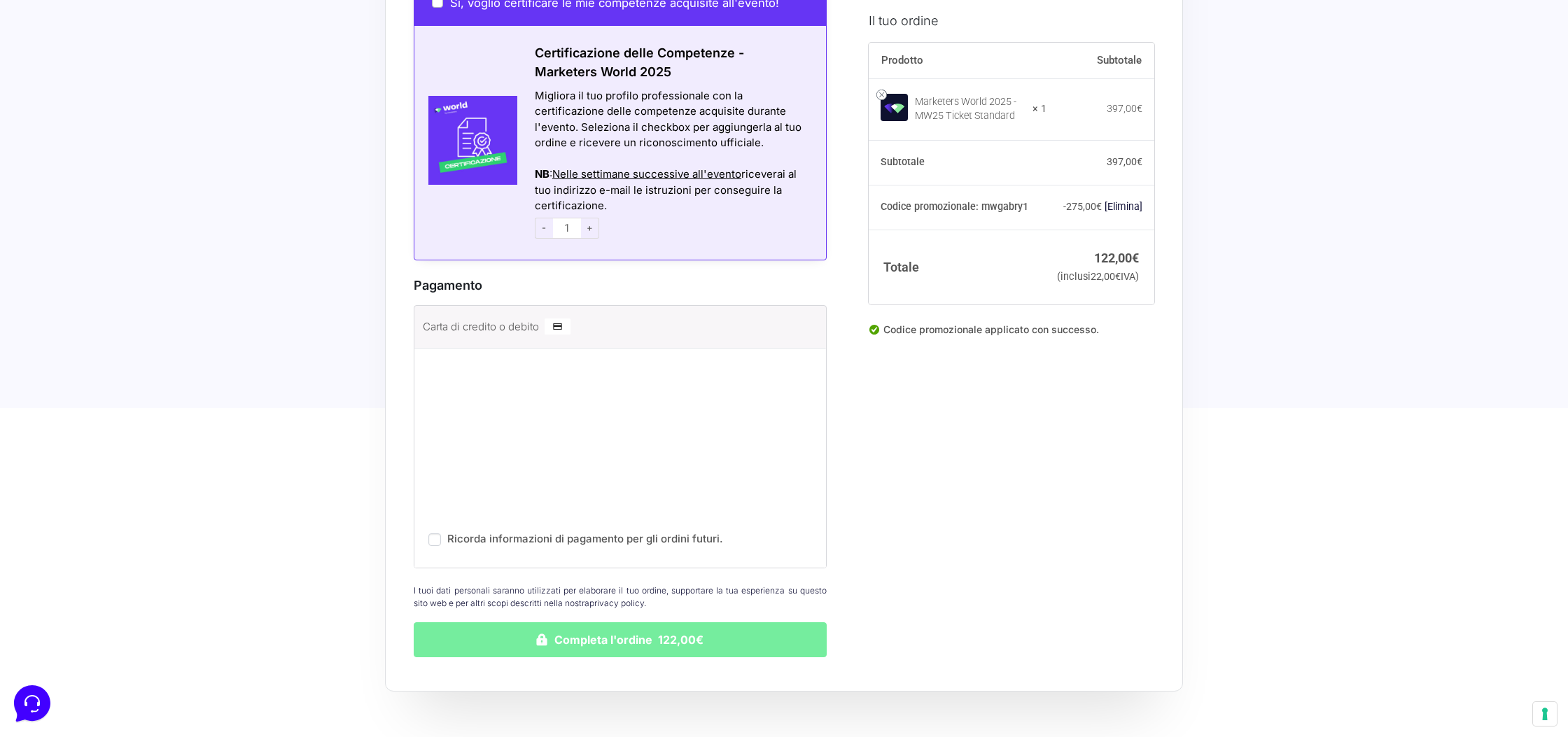
click at [585, 628] on button "Completa l'ordine 122,00€" at bounding box center [620, 639] width 413 height 35
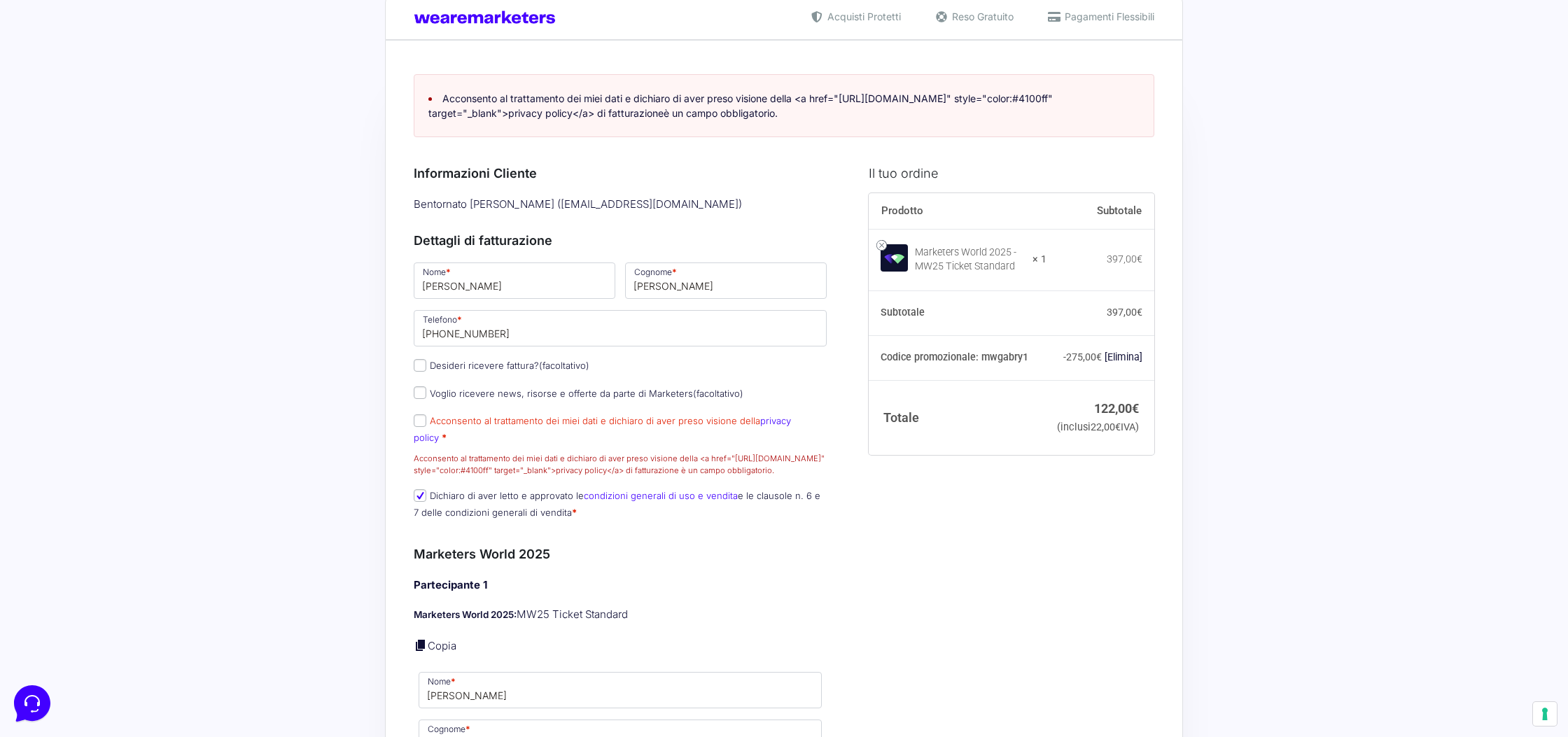
scroll to position [26, 0]
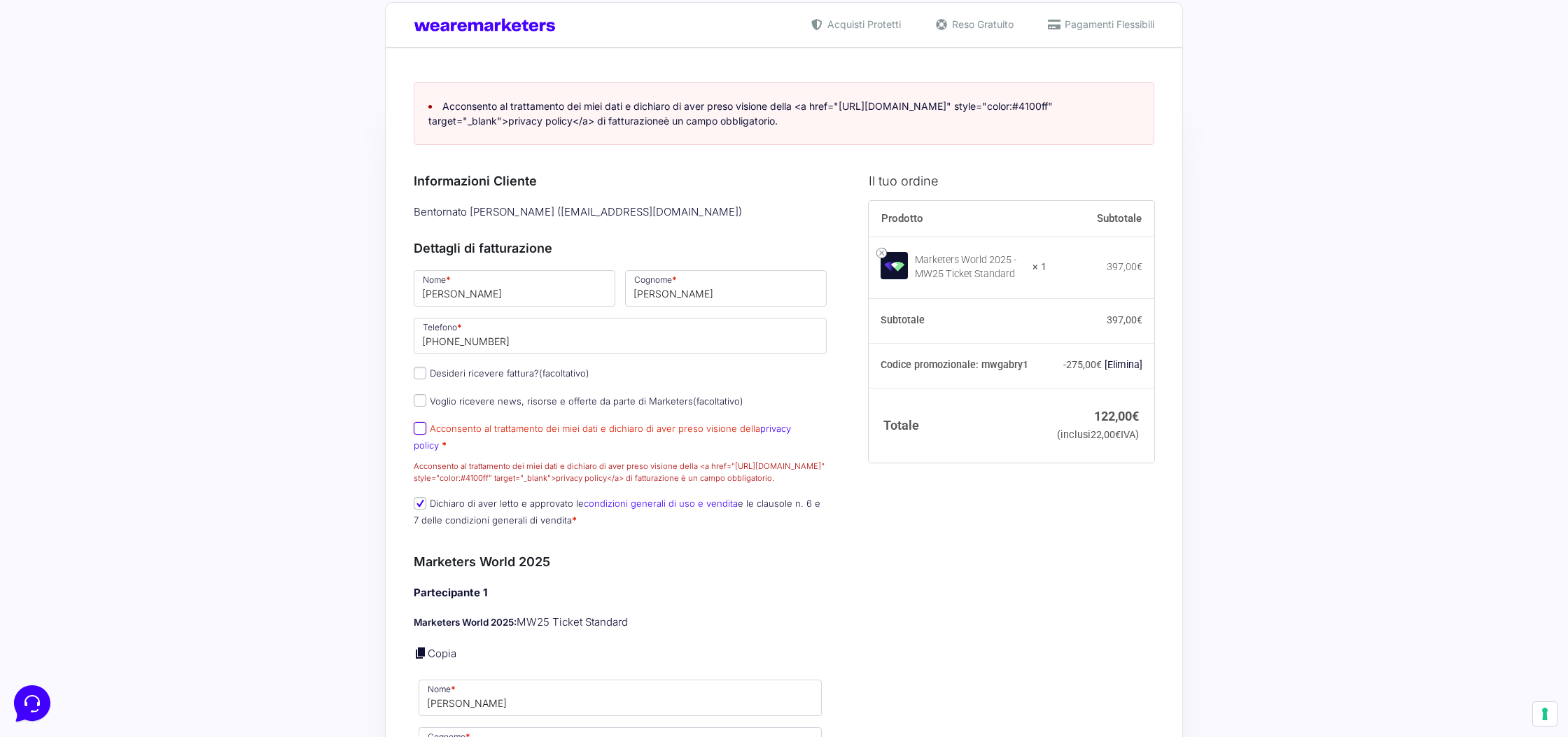
click at [417, 430] on input "Acconsento al trattamento dei miei dati e dichiaro di aver preso visione della …" at bounding box center [420, 428] width 13 height 13
checkbox input "true"
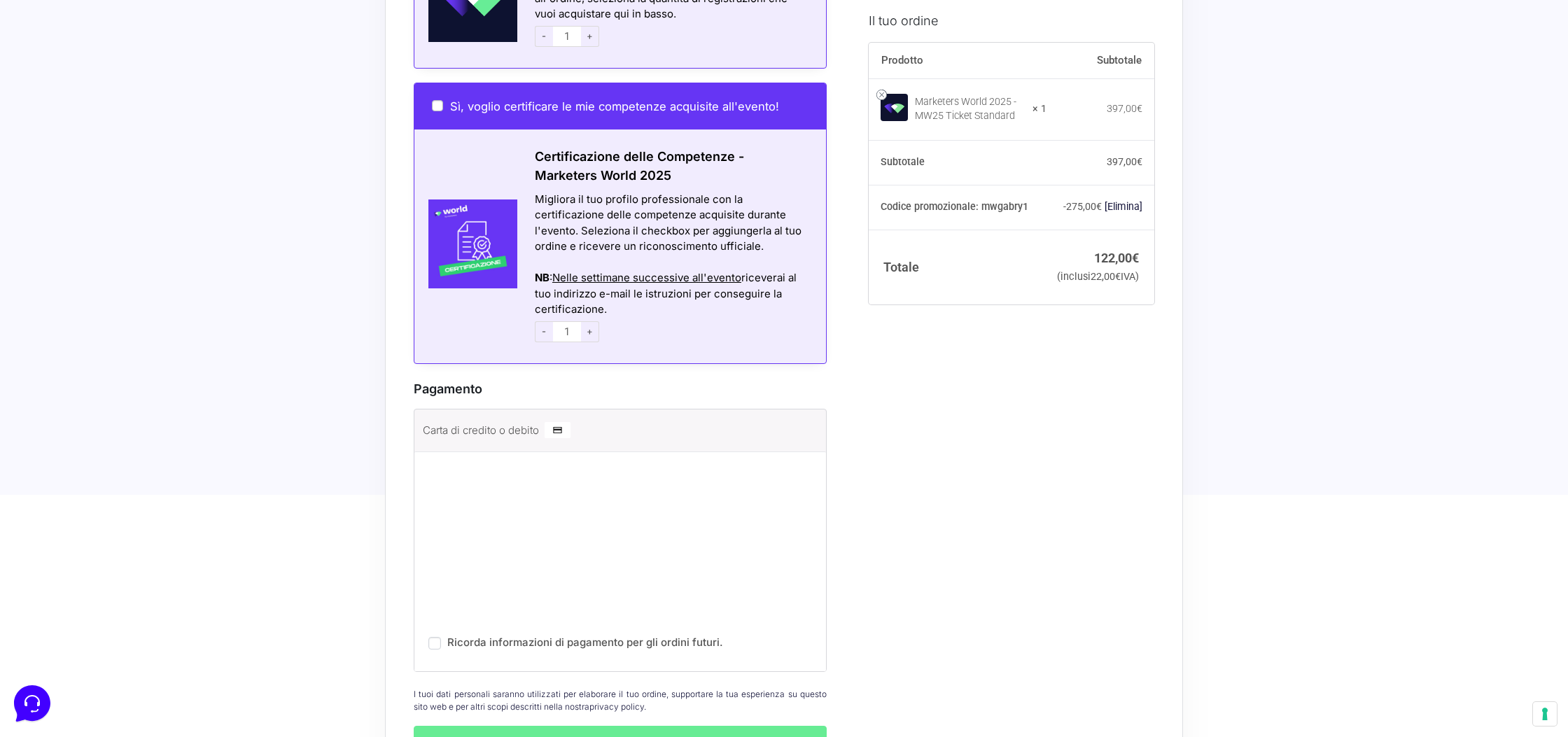
scroll to position [1203, 0]
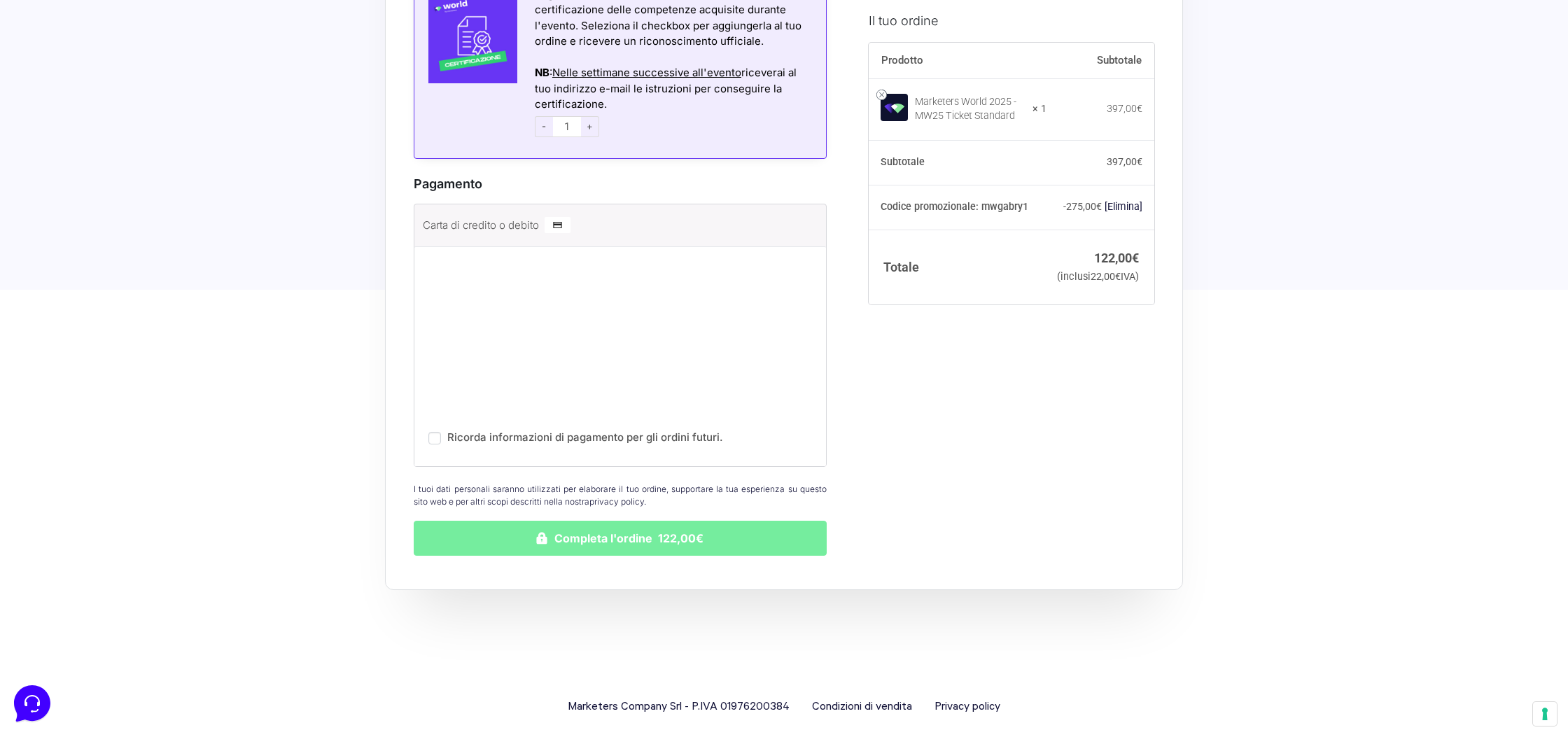
click at [558, 528] on button "Completa l'ordine 122,00€" at bounding box center [620, 538] width 413 height 35
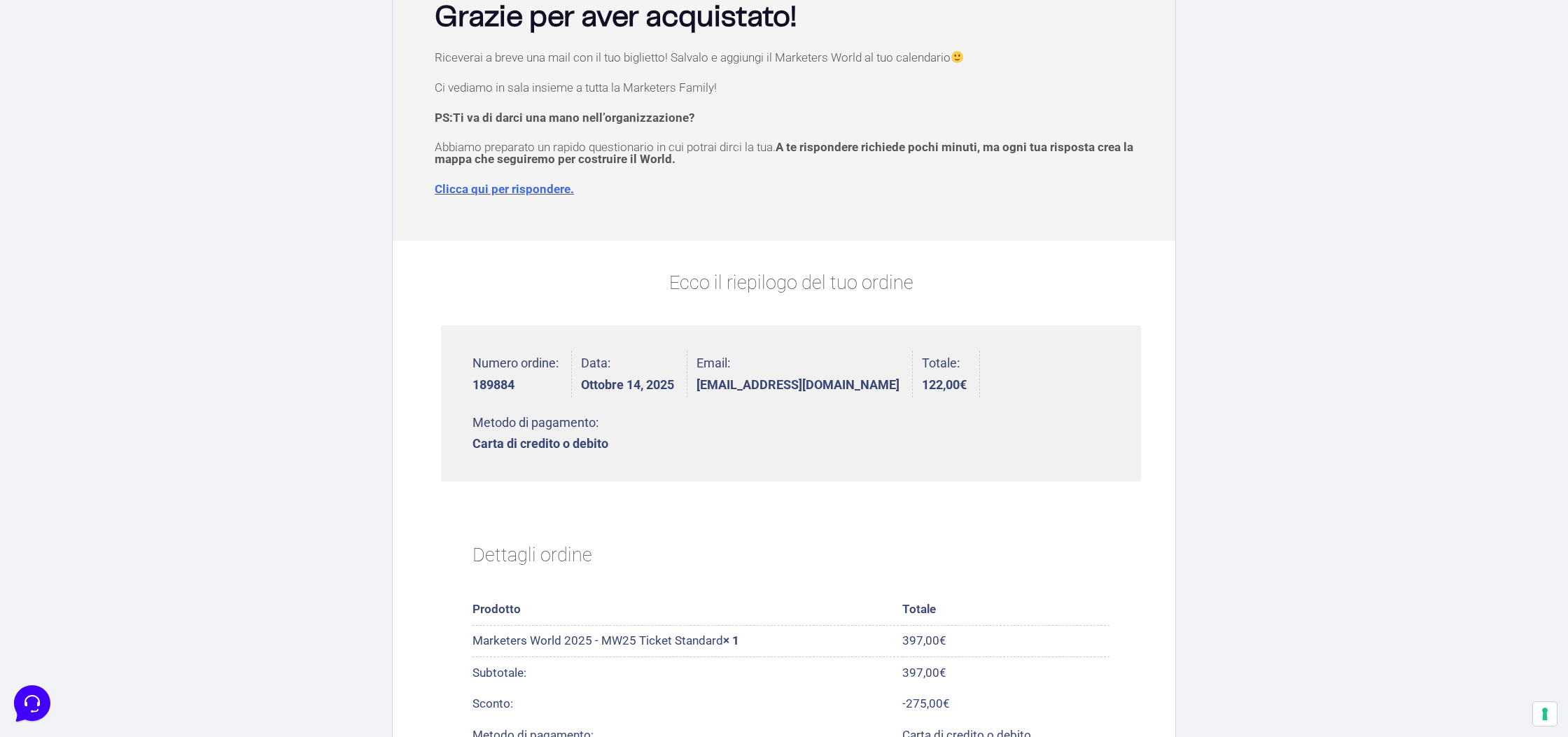
scroll to position [112, 0]
